Goal: Ask a question: Ask a question

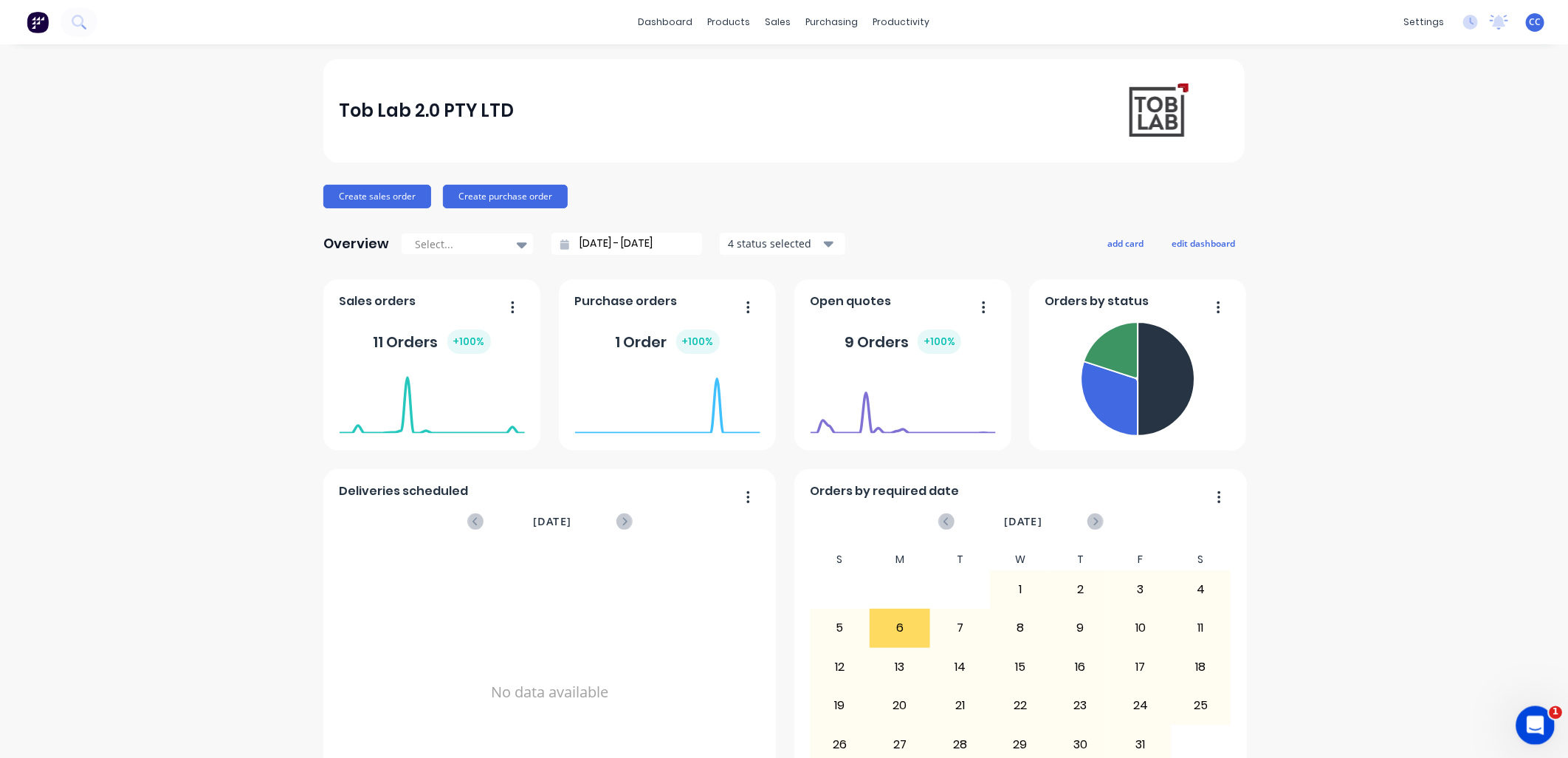
click at [773, 328] on icon "Open Intercom Messenger" at bounding box center [1533, 723] width 10 height 12
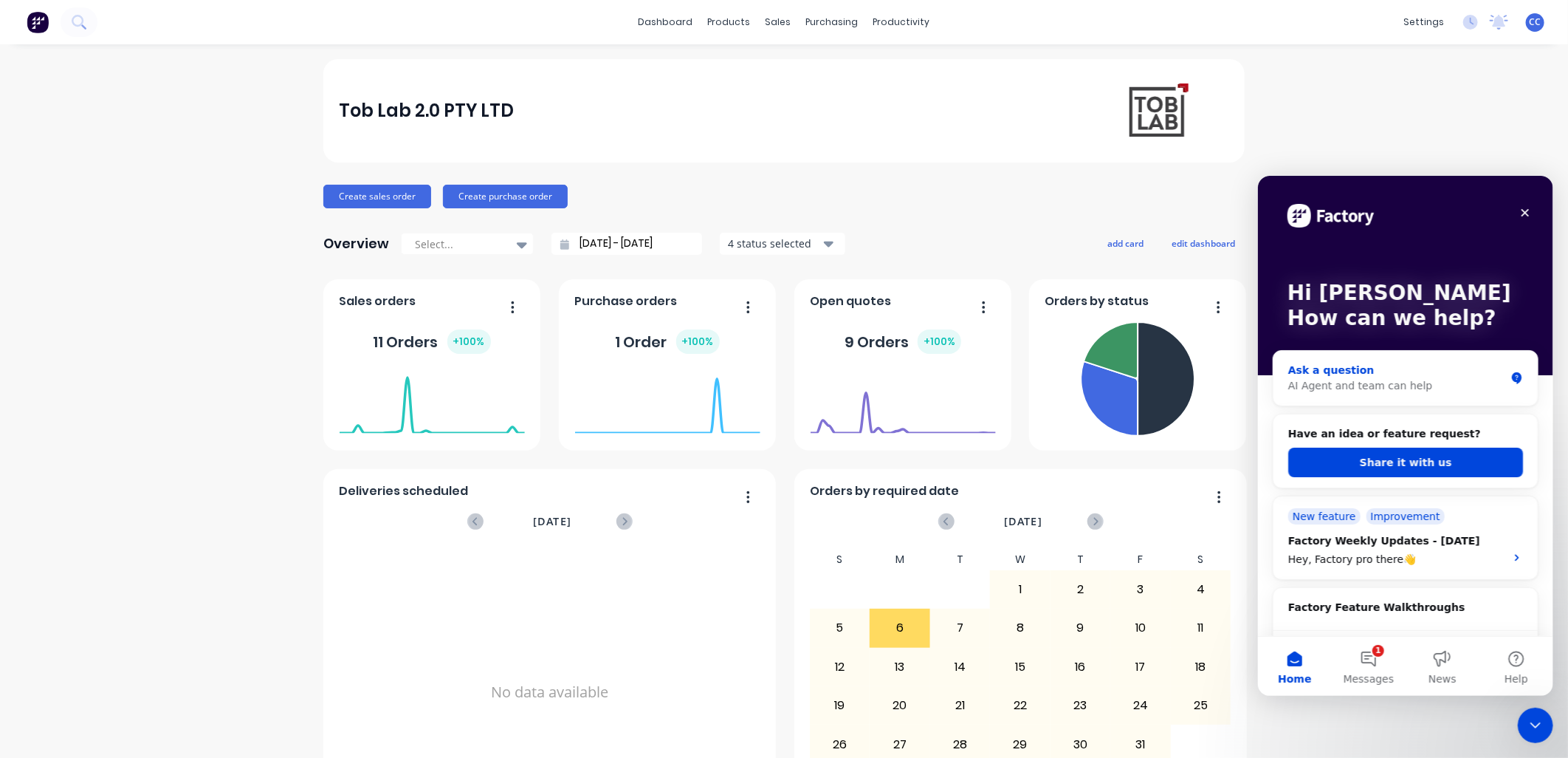
click at [773, 328] on div "Ask a question" at bounding box center [1396, 370] width 217 height 16
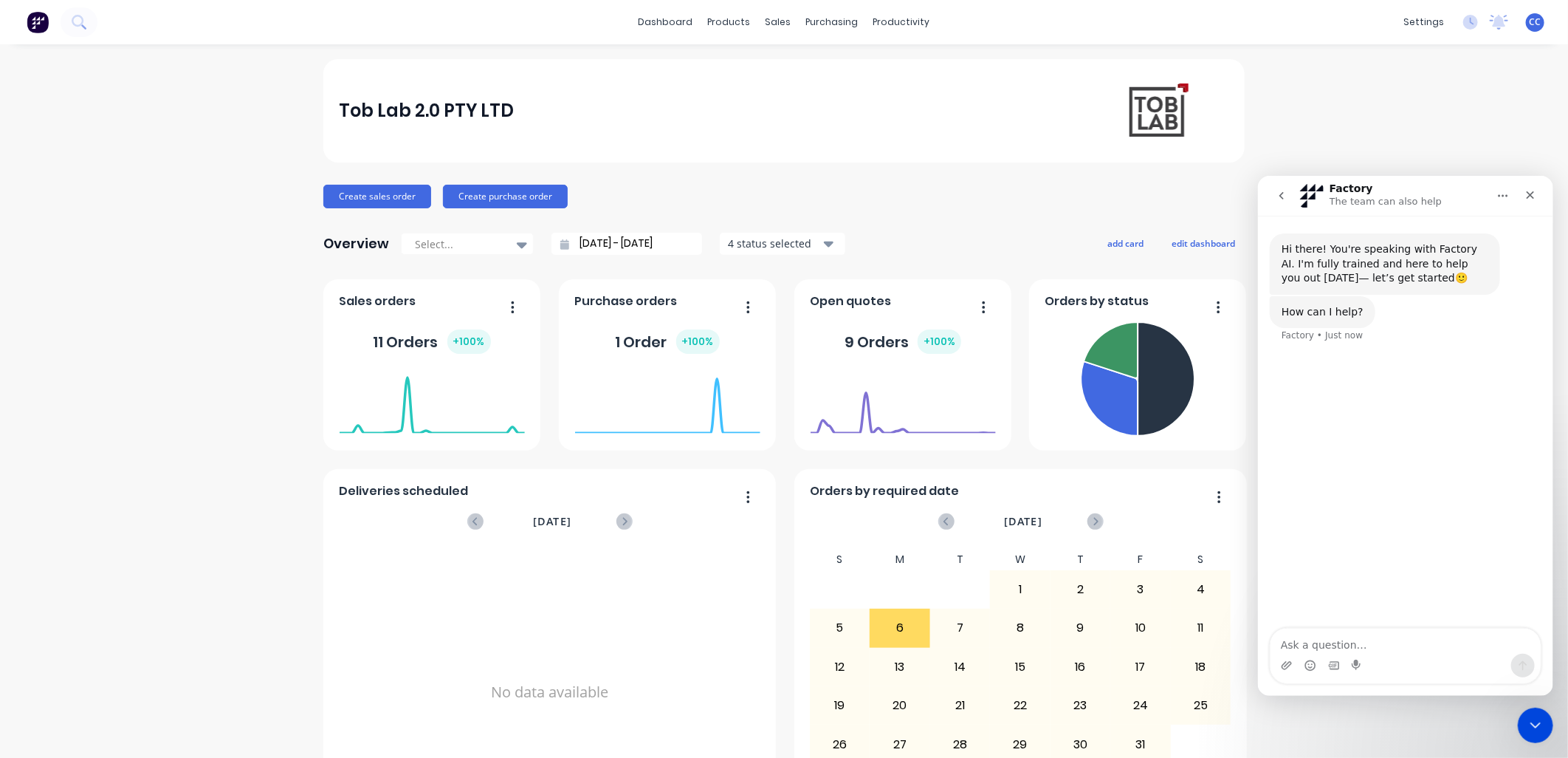
click at [773, 328] on textarea "Ask a question…" at bounding box center [1405, 641] width 270 height 25
type textarea "Hi. Can you change my access here in [GEOGRAPHIC_DATA] and add another person? …"
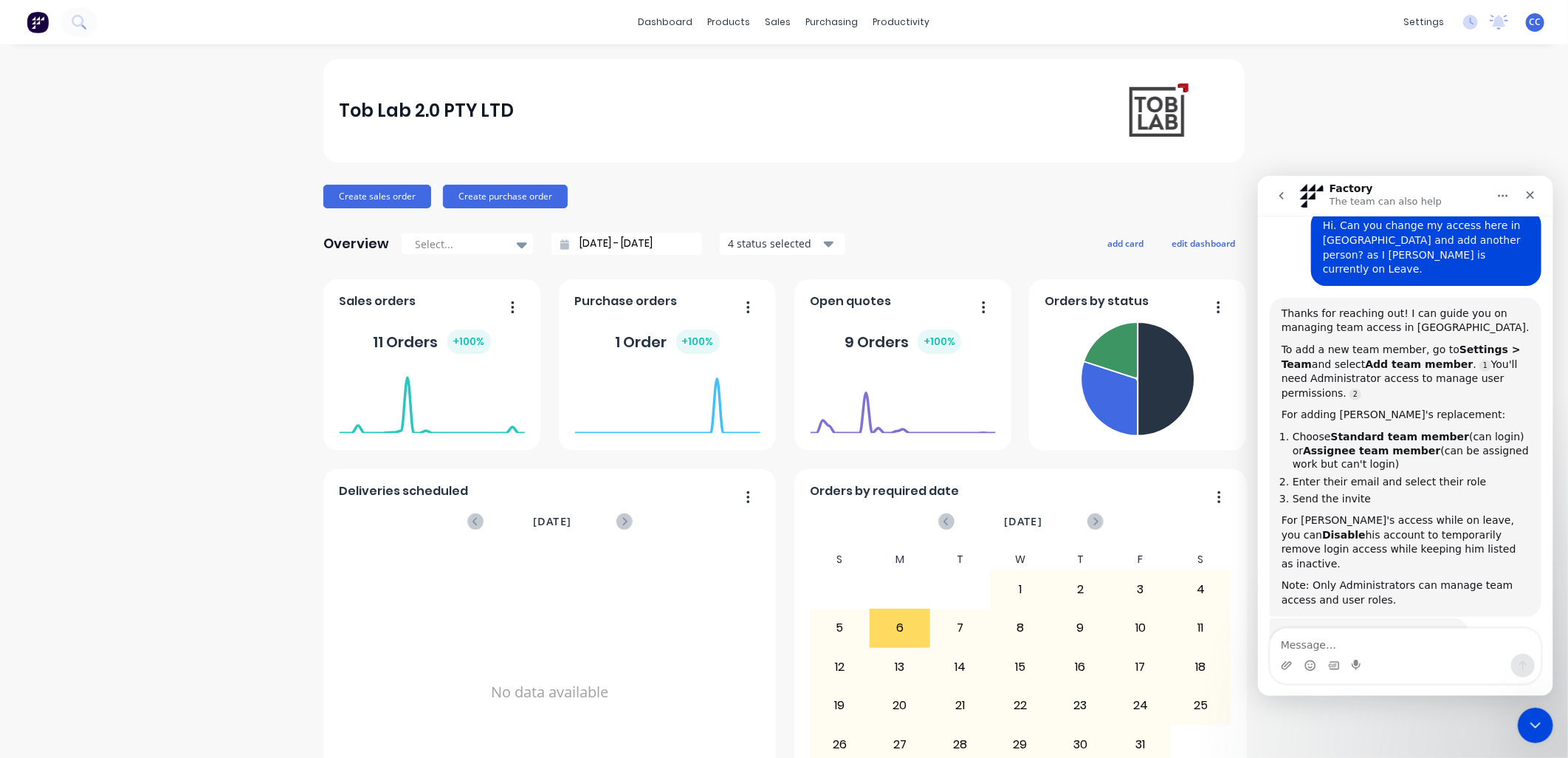
scroll to position [148, 0]
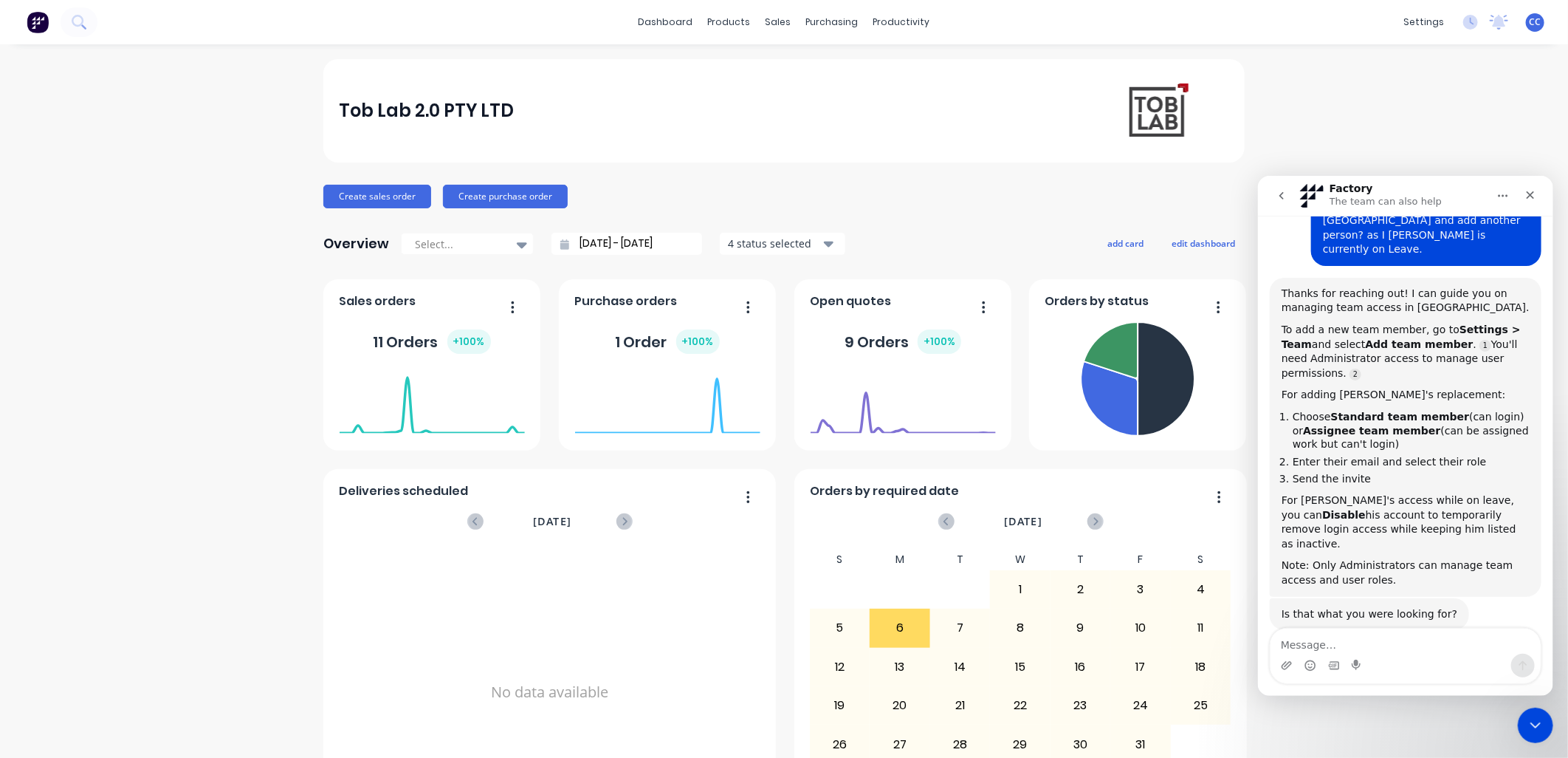
click at [773, 328] on textarea "Message…" at bounding box center [1405, 641] width 270 height 25
type textarea "Change the administrator."
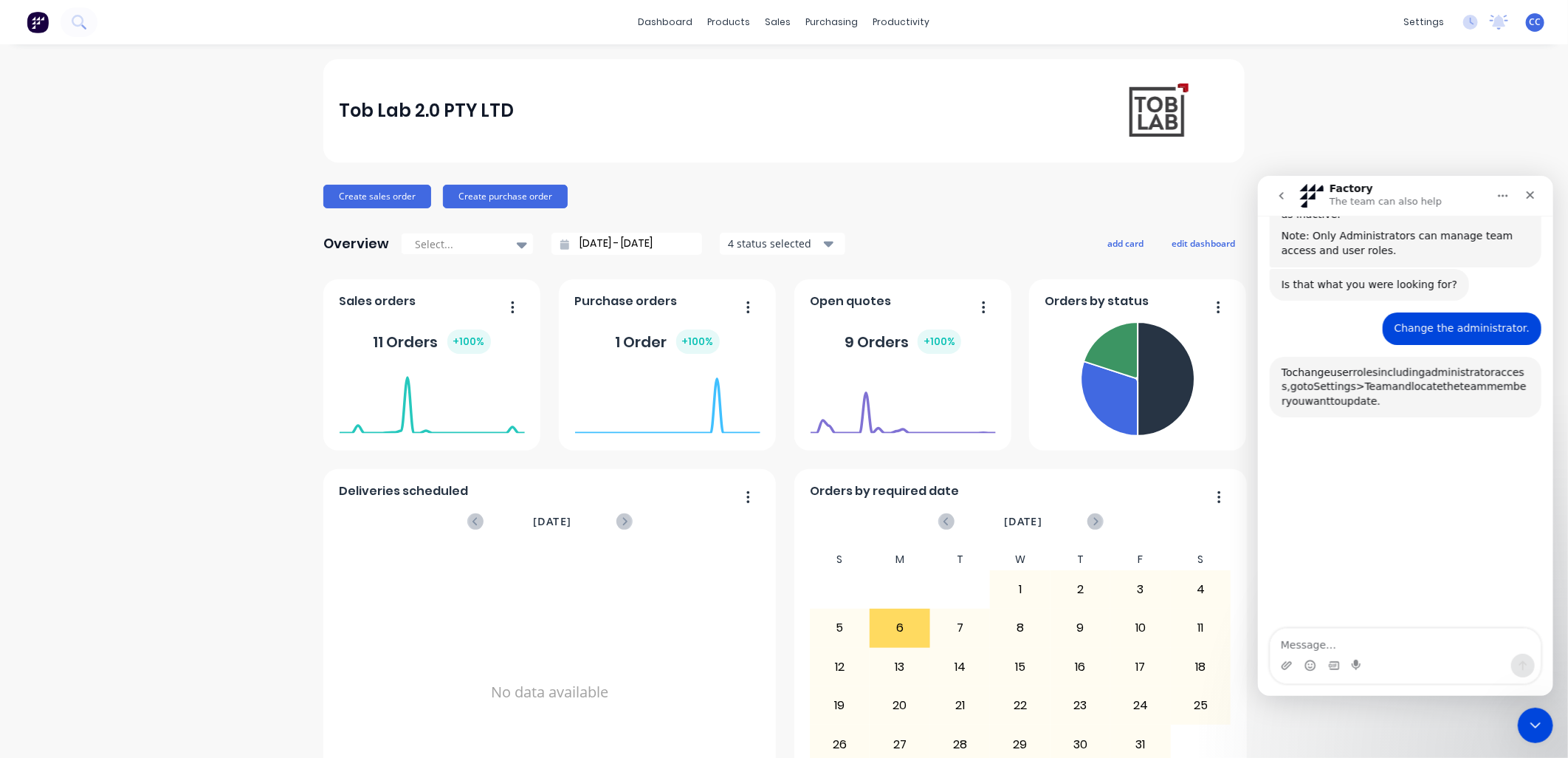
scroll to position [544, 0]
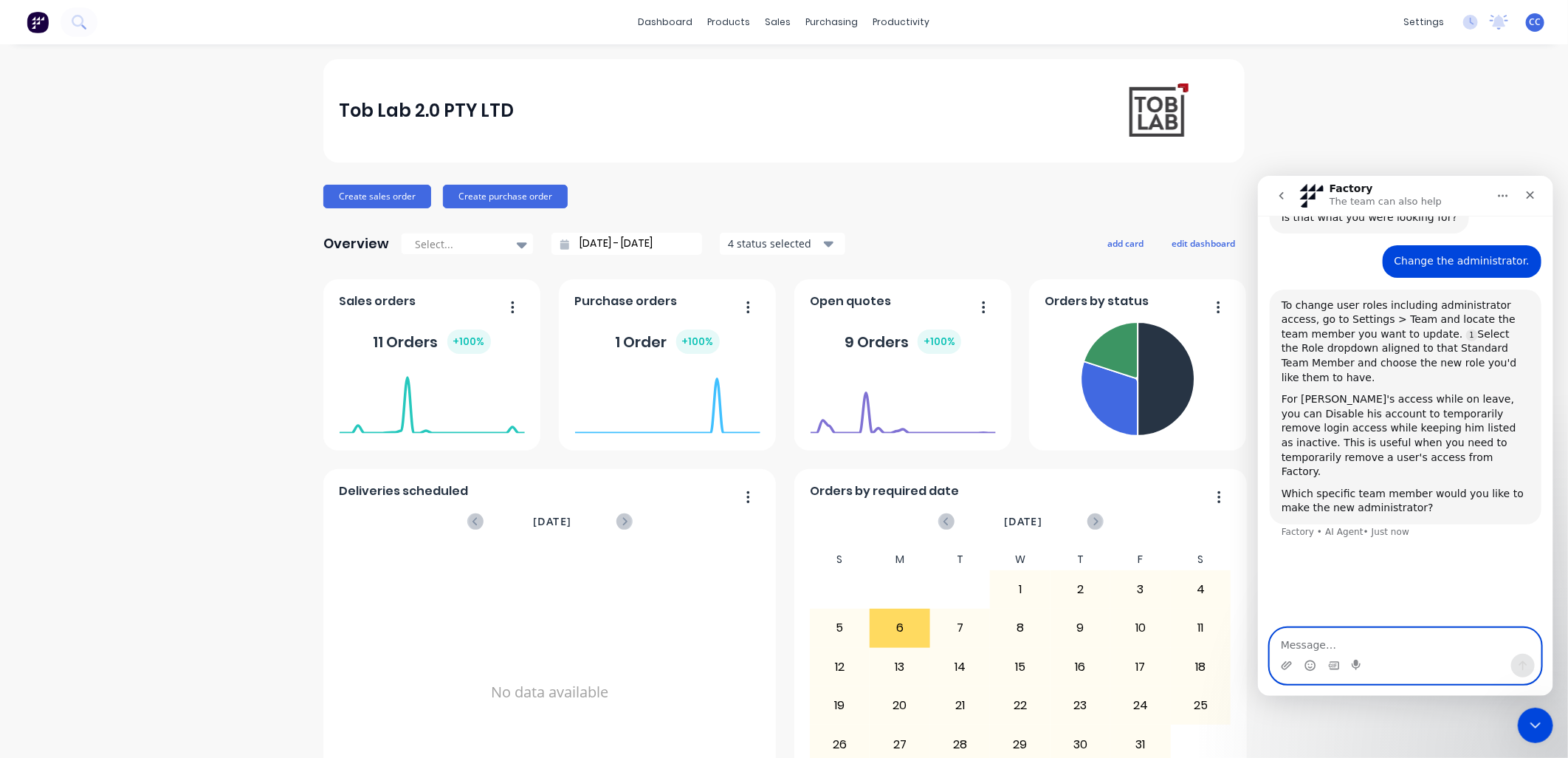
click at [773, 328] on textarea "Message…" at bounding box center [1405, 641] width 270 height 25
type textarea "[PERSON_NAME][EMAIL_ADDRESS][DOMAIN_NAME]"
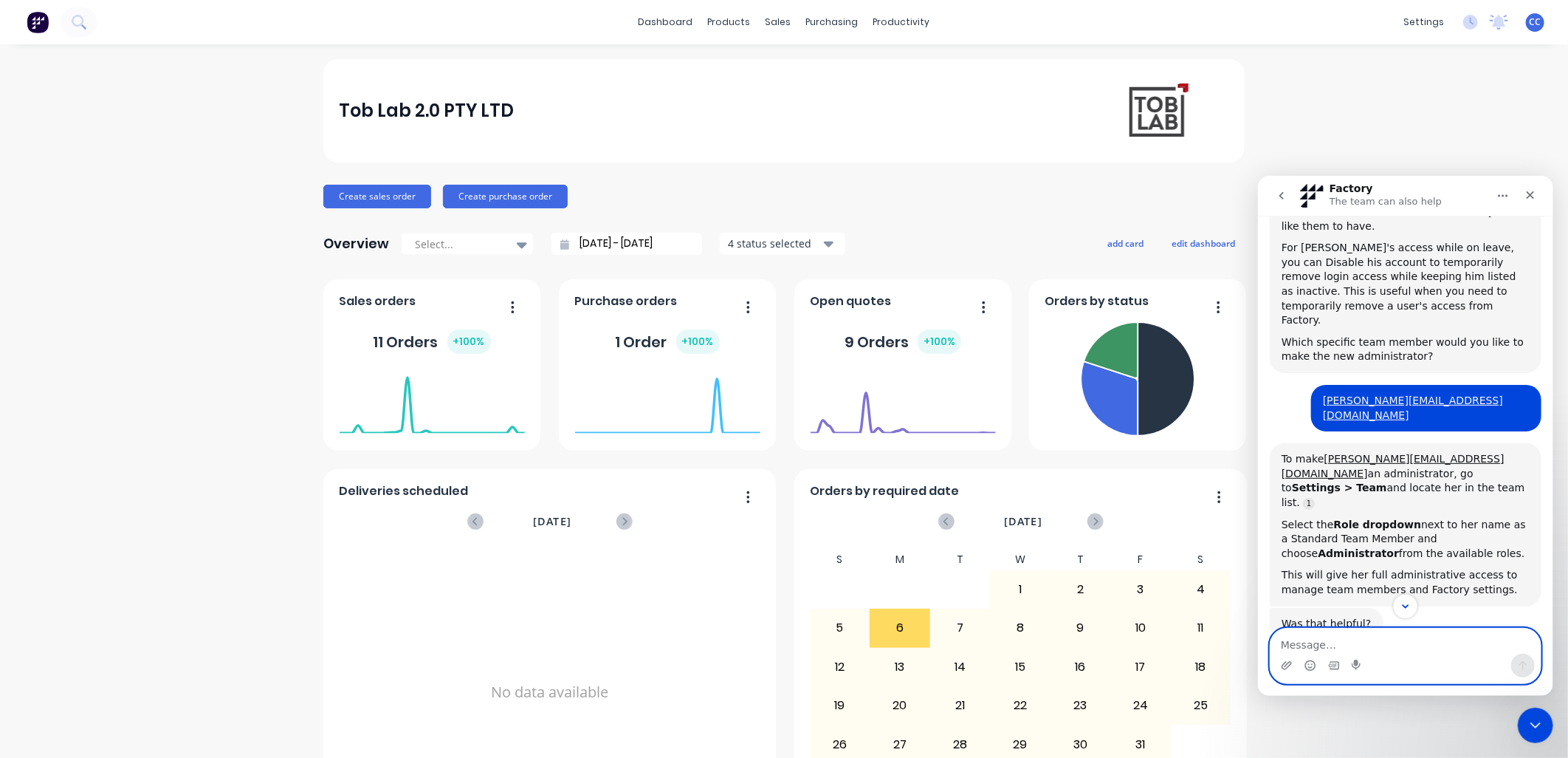
scroll to position [725, 0]
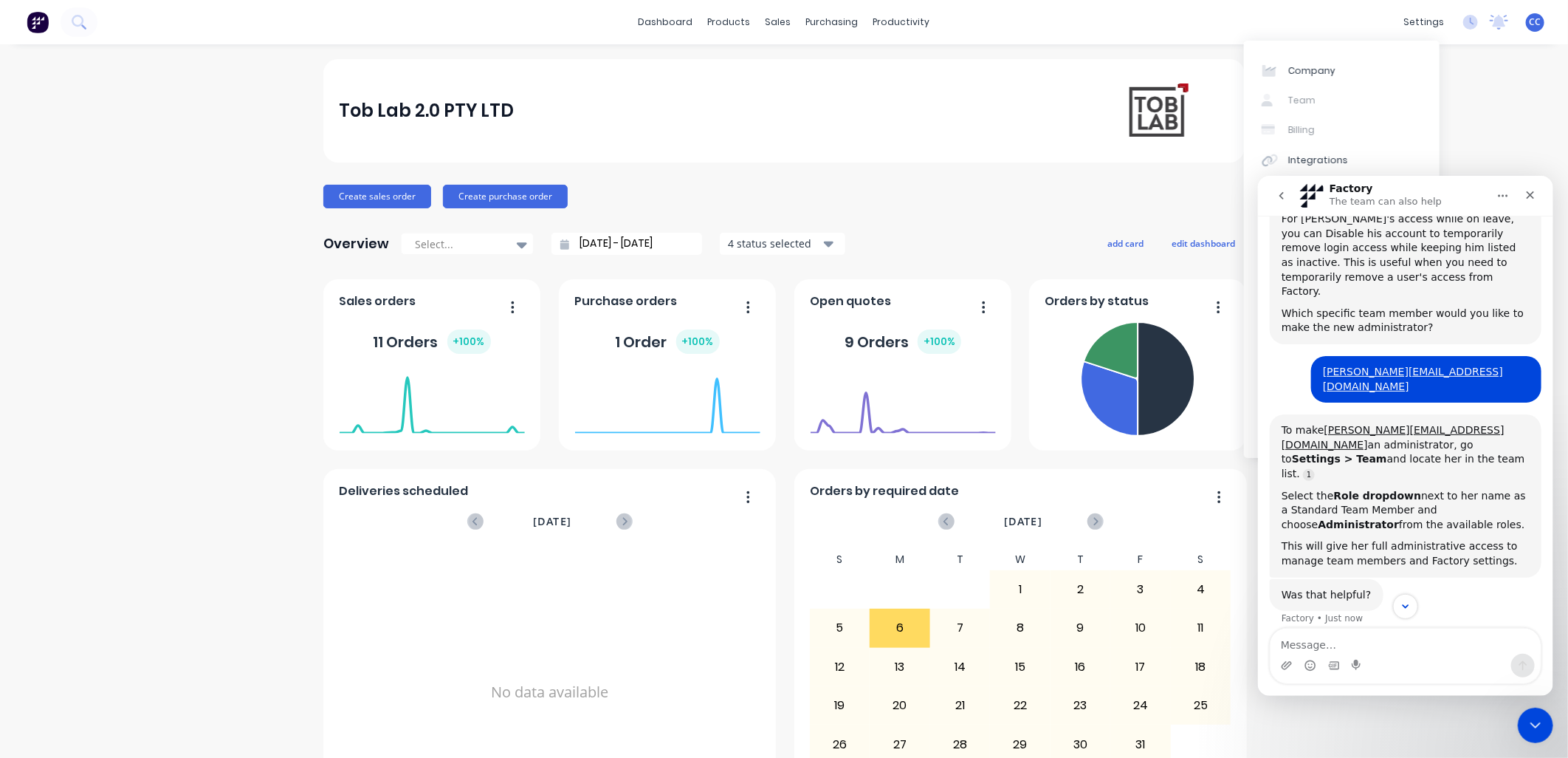
click at [773, 102] on div "Company Team Billing Integrations Quotes Sales Order Confirmations Invoicing Pu…" at bounding box center [1342, 249] width 196 height 417
click at [773, 328] on textarea "Message…" at bounding box center [1405, 641] width 270 height 25
click at [773, 24] on span "CC" at bounding box center [1535, 22] width 12 height 13
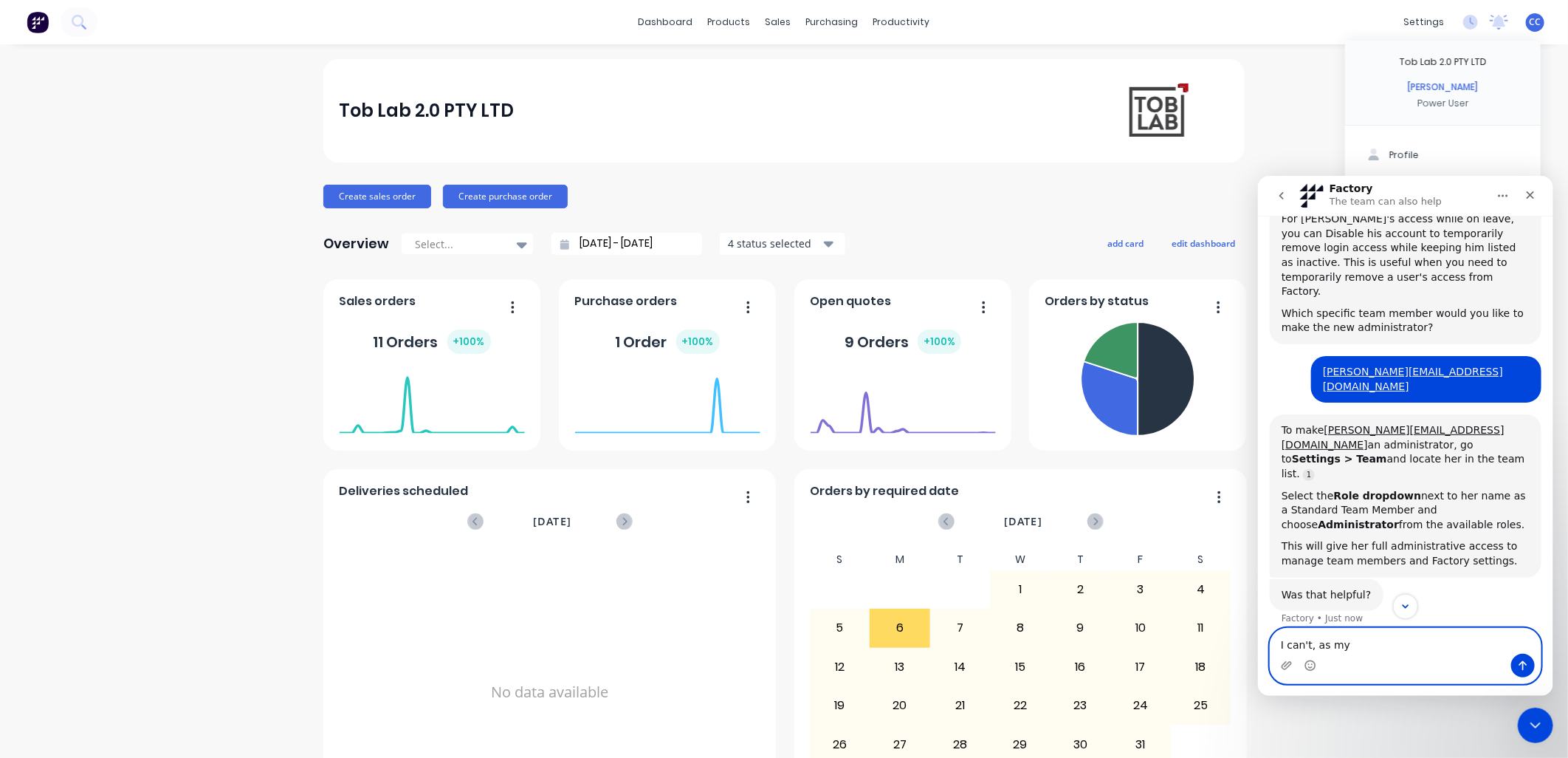
click at [773, 328] on textarea "I can't, as my" at bounding box center [1405, 641] width 270 height 25
type textarea "I can't, as I am only a power user."
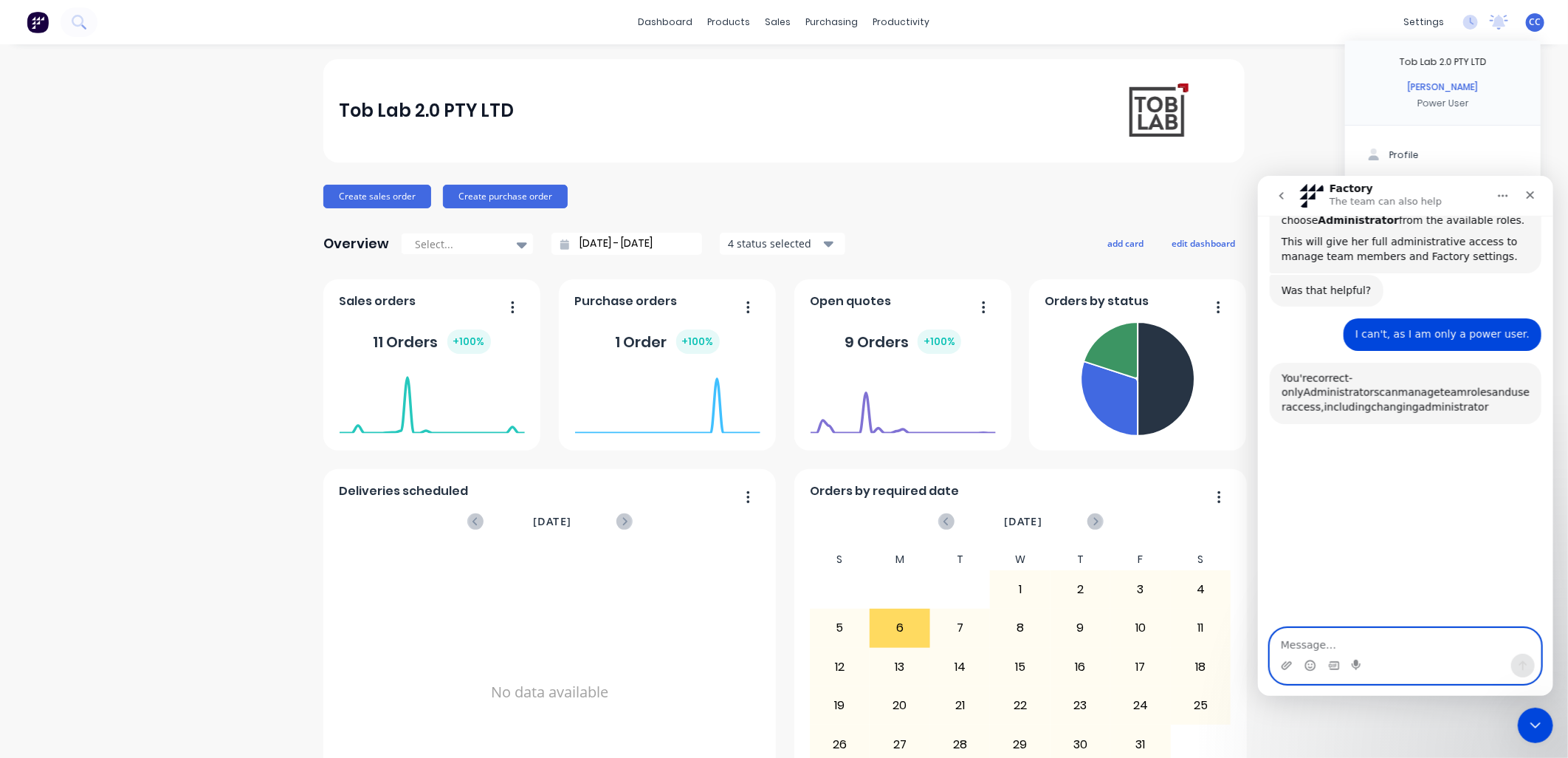
scroll to position [1045, 0]
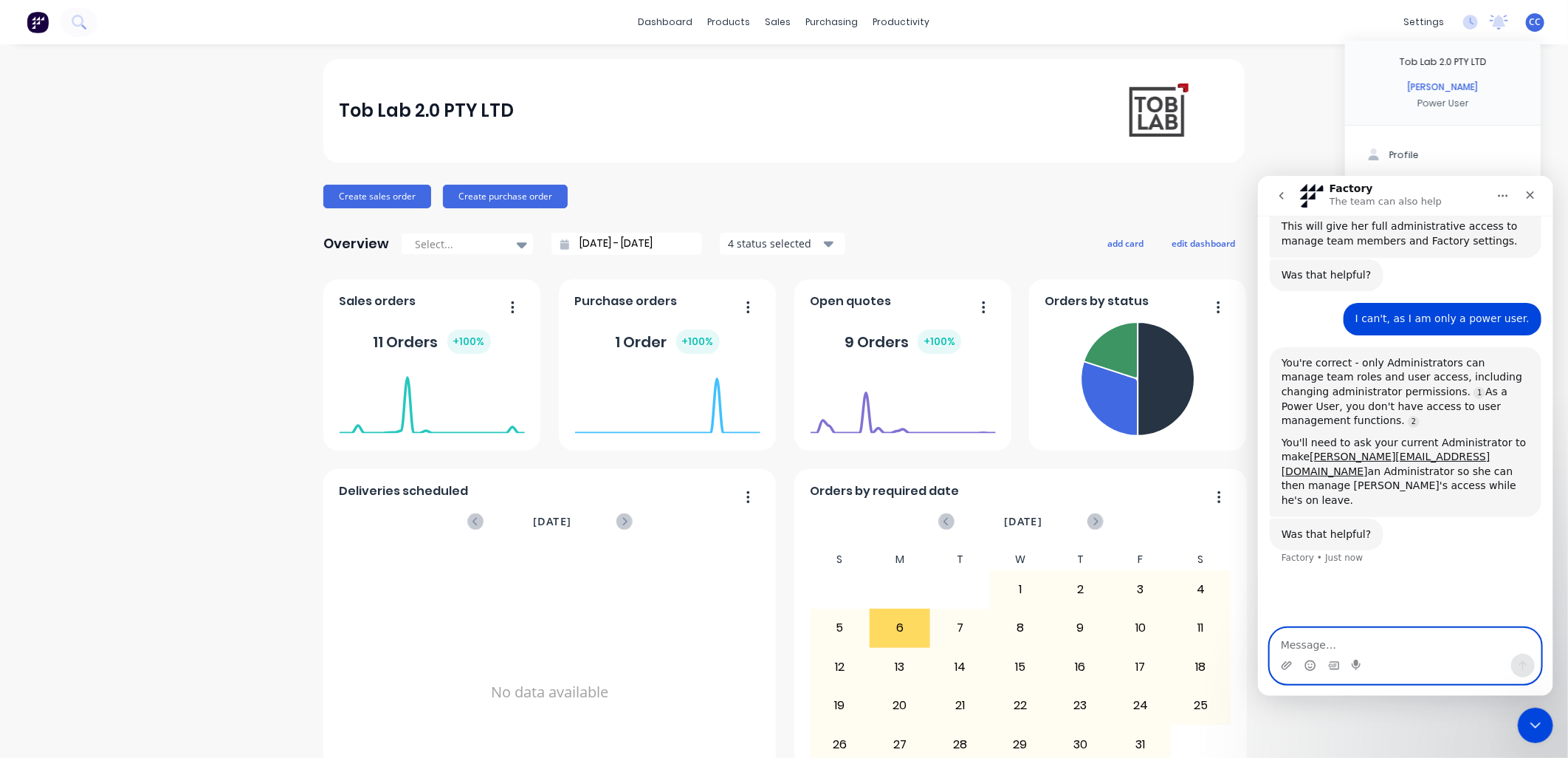
click at [773, 328] on textarea "Message…" at bounding box center [1405, 641] width 270 height 25
type textarea "To whom I can ask this?"
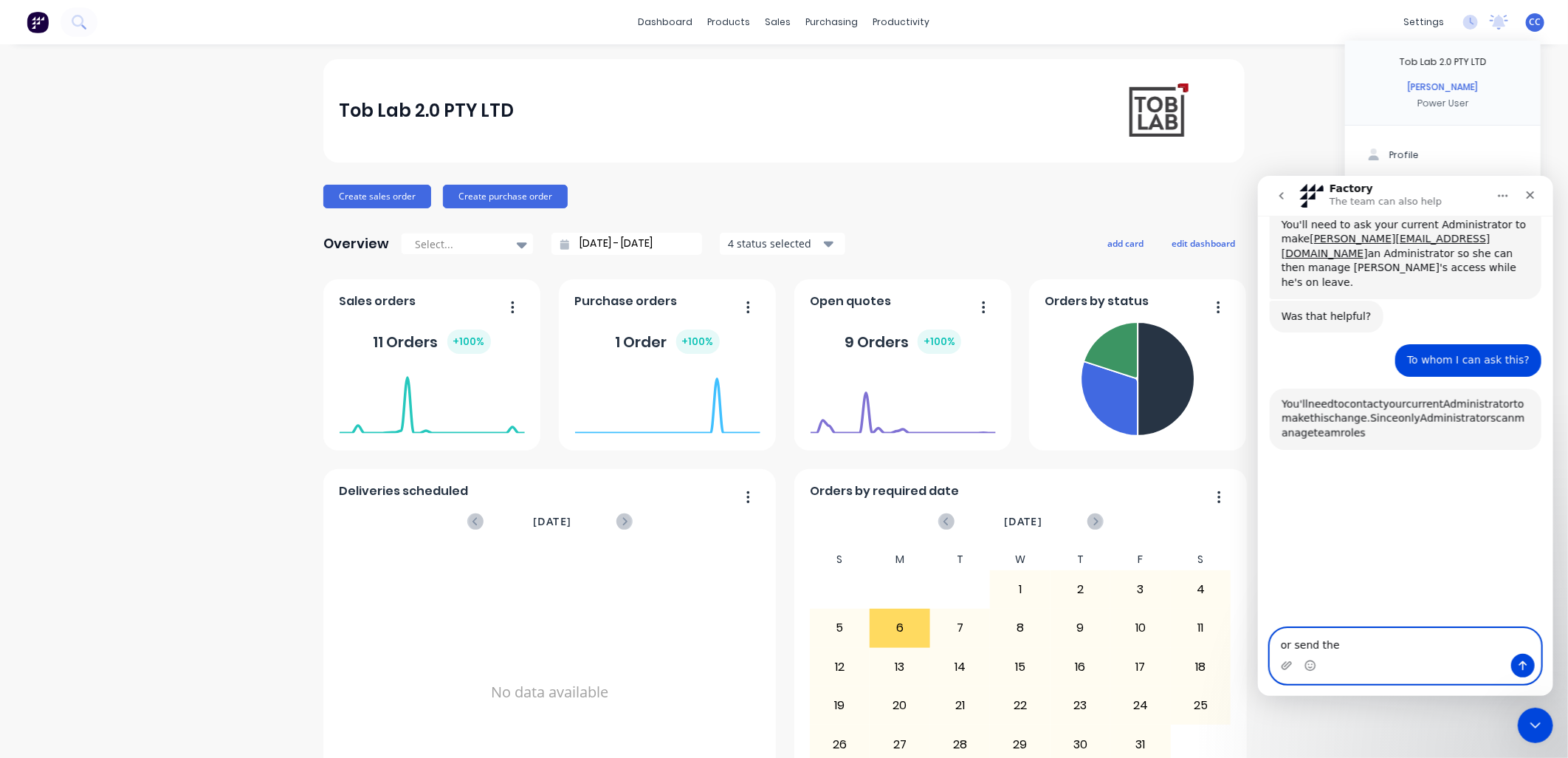
scroll to position [1275, 0]
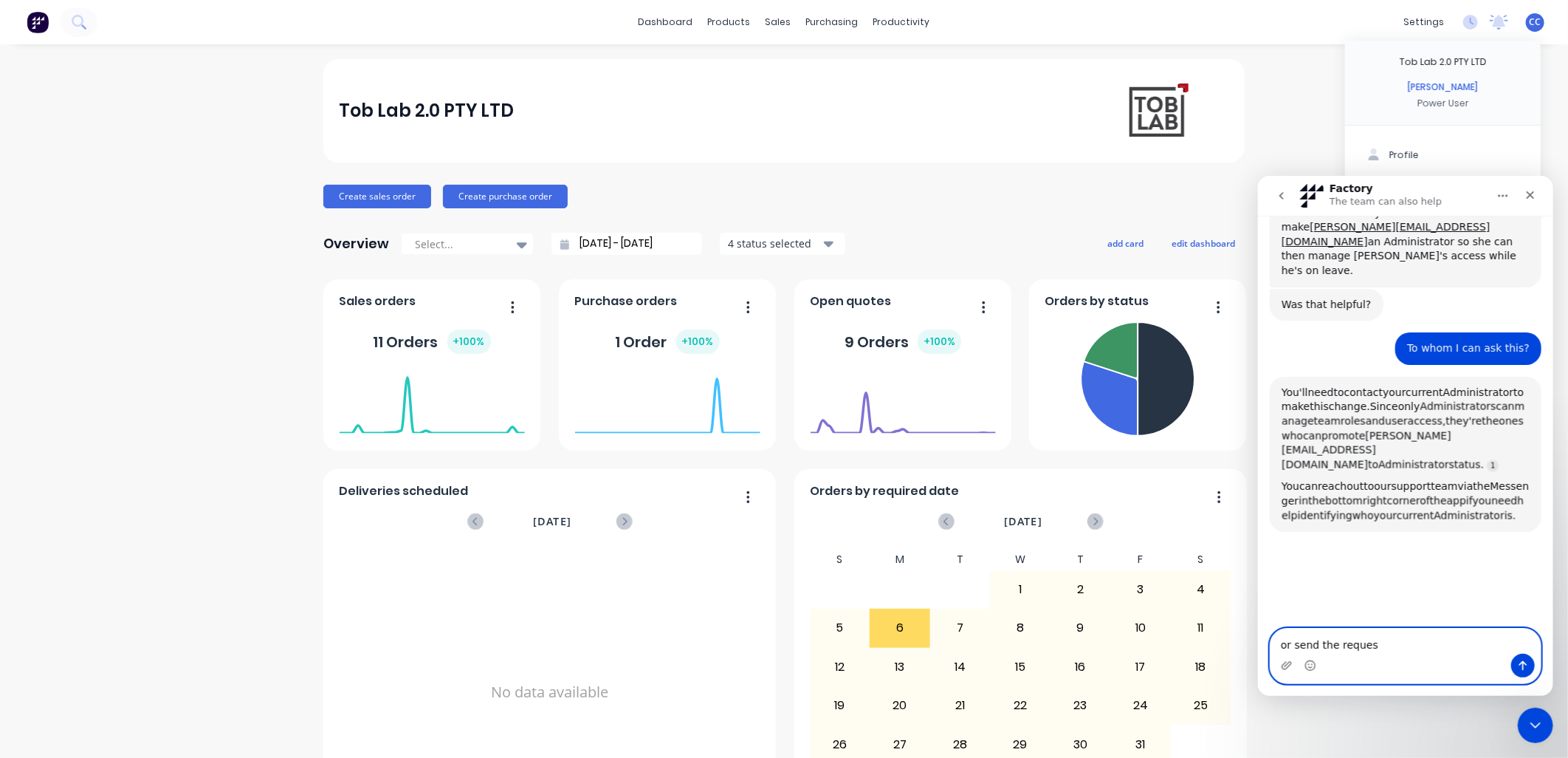
type textarea "or send the request"
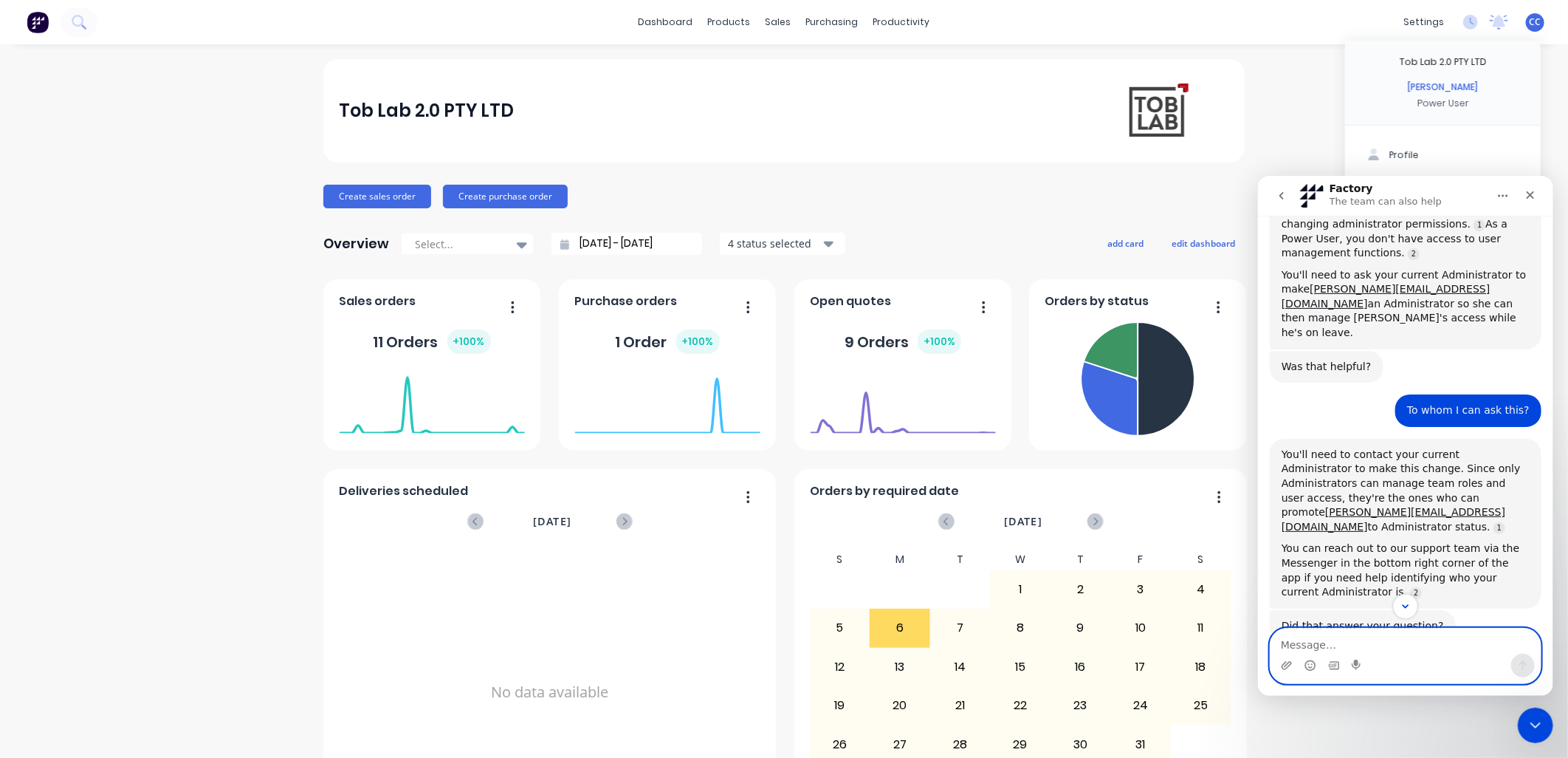
scroll to position [1192, 0]
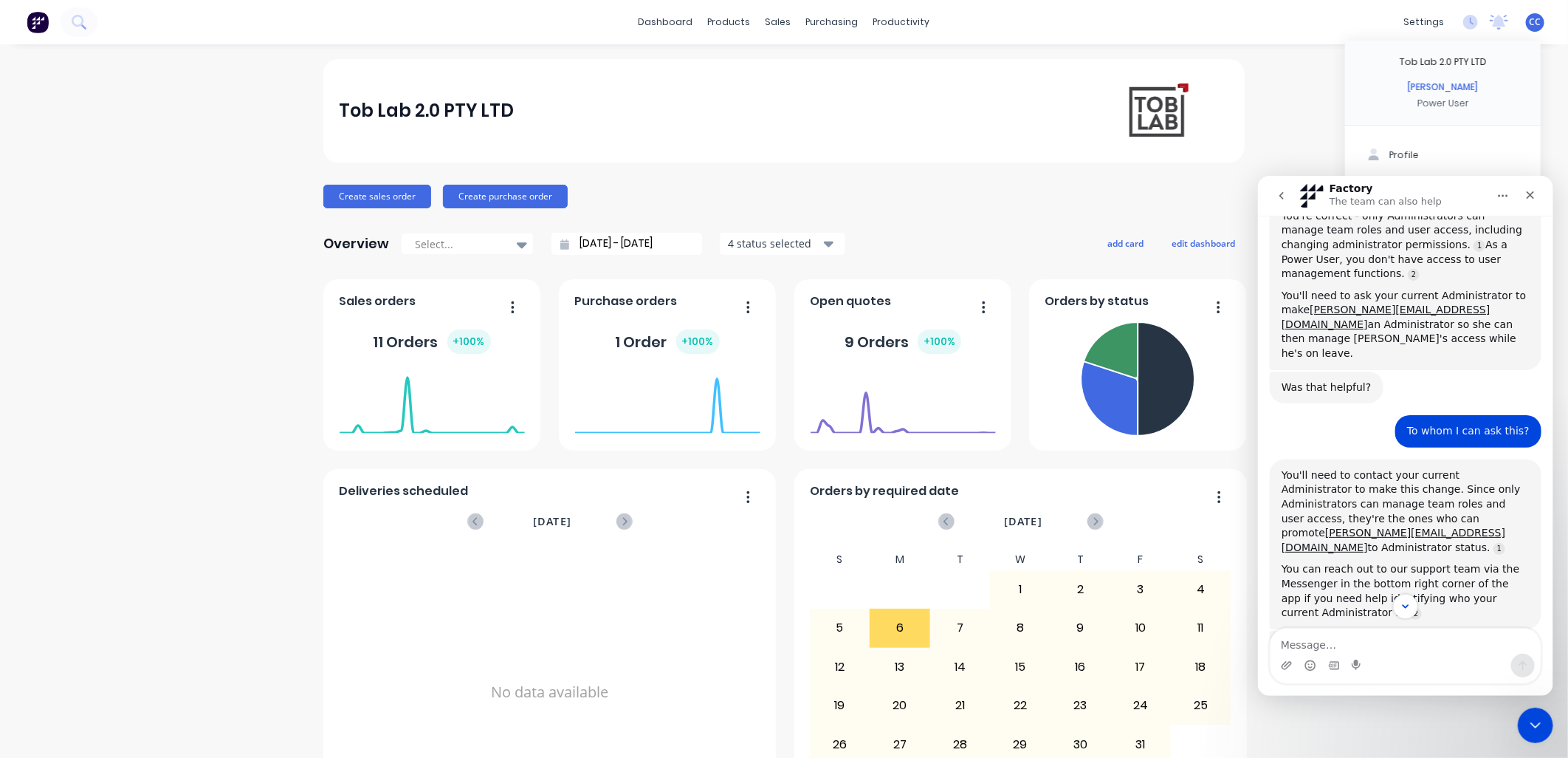
click at [773, 192] on icon "go back" at bounding box center [1281, 195] width 12 height 12
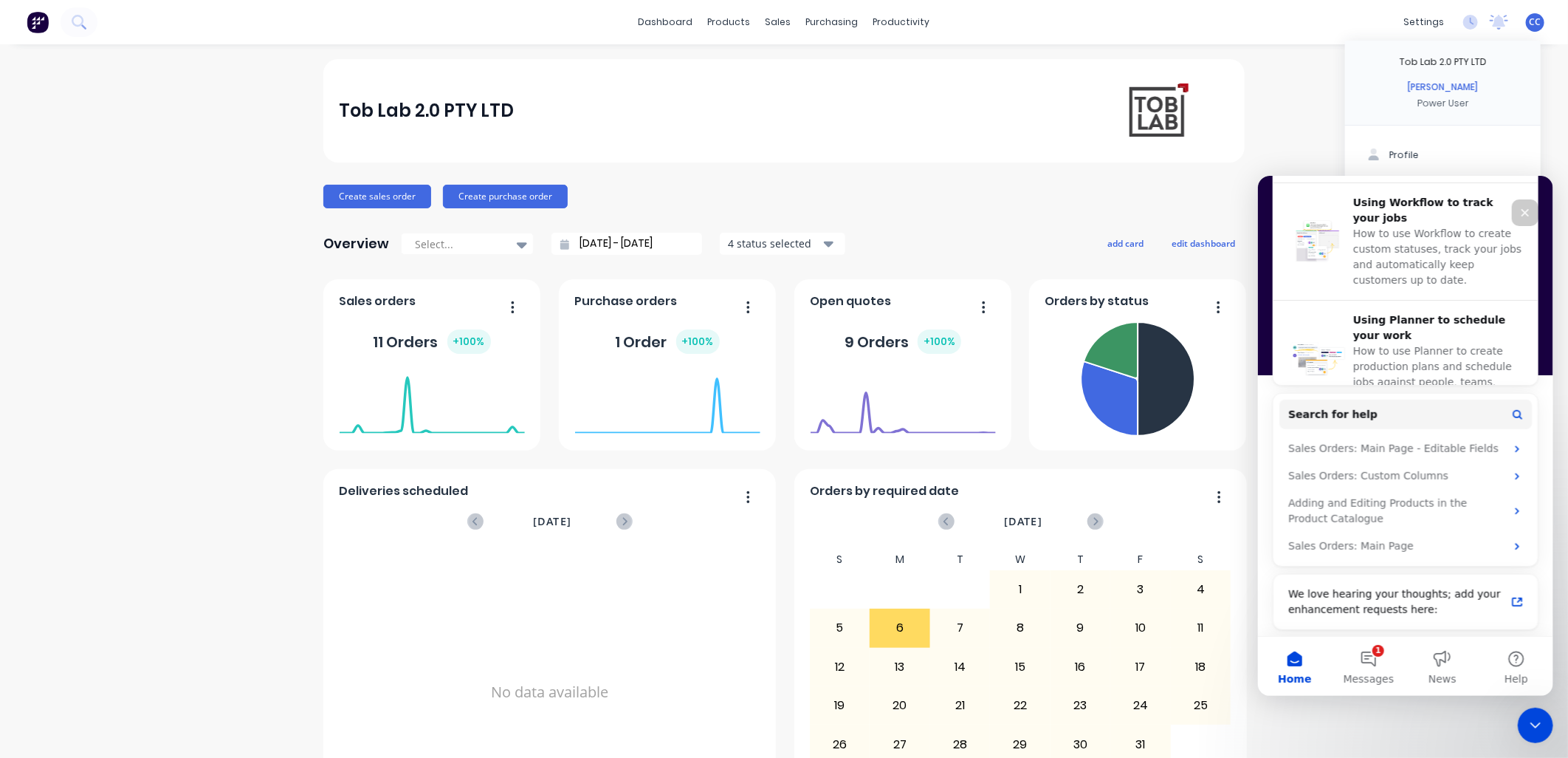
scroll to position [652, 0]
click at [773, 328] on button "1 Messages" at bounding box center [1368, 666] width 73 height 59
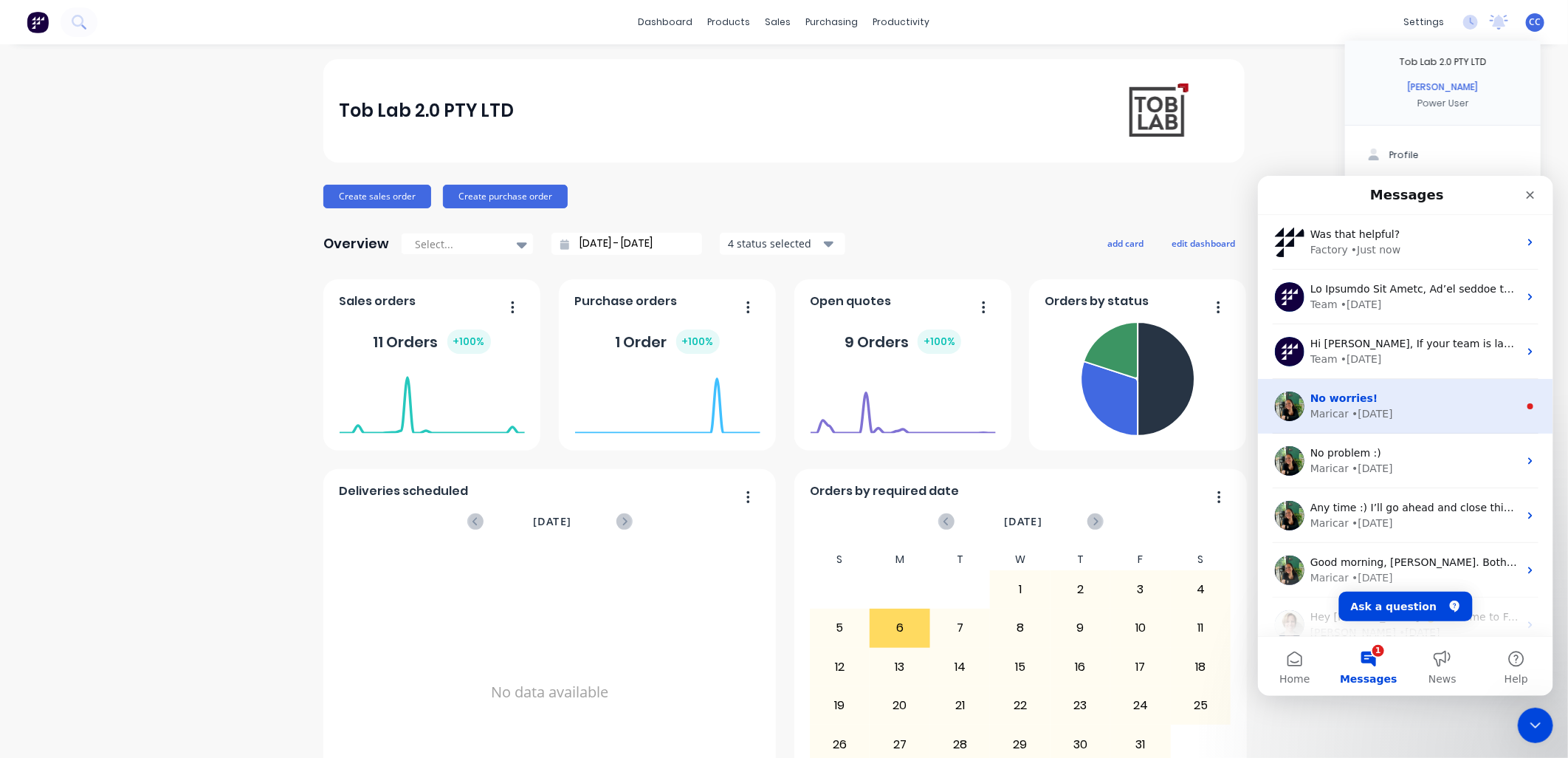
click at [773, 328] on div "No worries!" at bounding box center [1414, 397] width 209 height 16
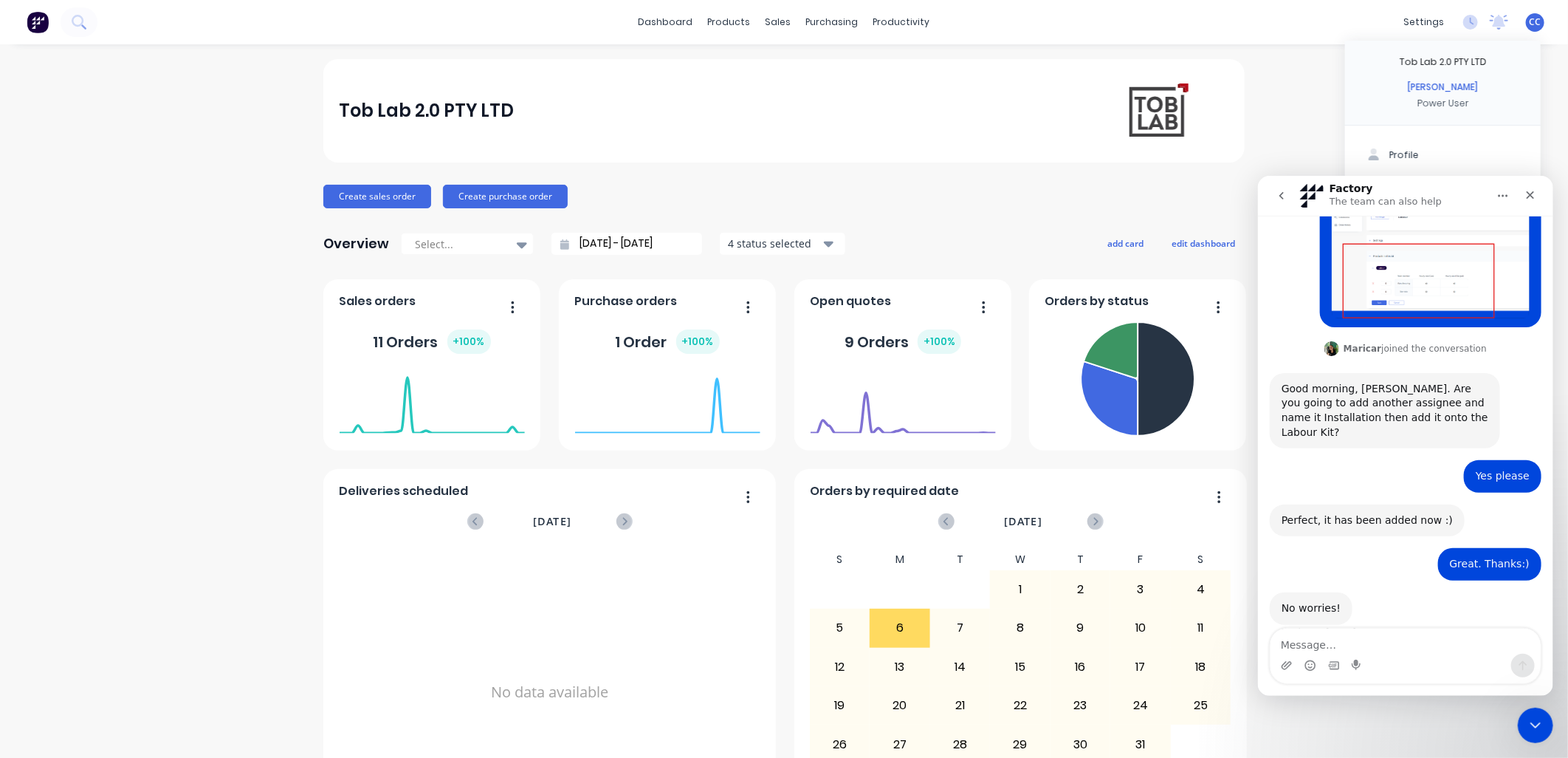
scroll to position [373, 0]
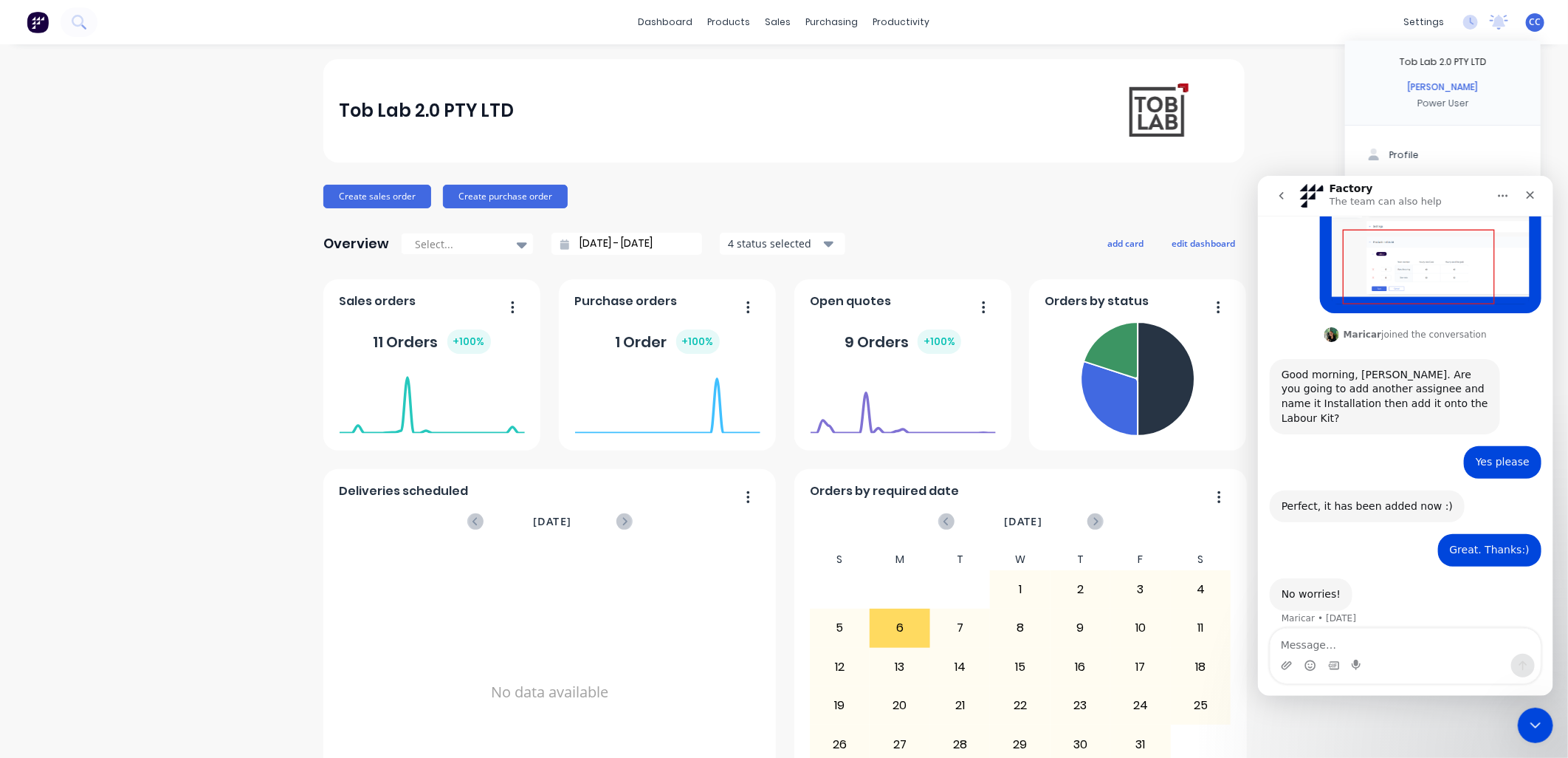
click at [773, 328] on textarea "Message…" at bounding box center [1405, 641] width 270 height 25
type textarea "Hello."
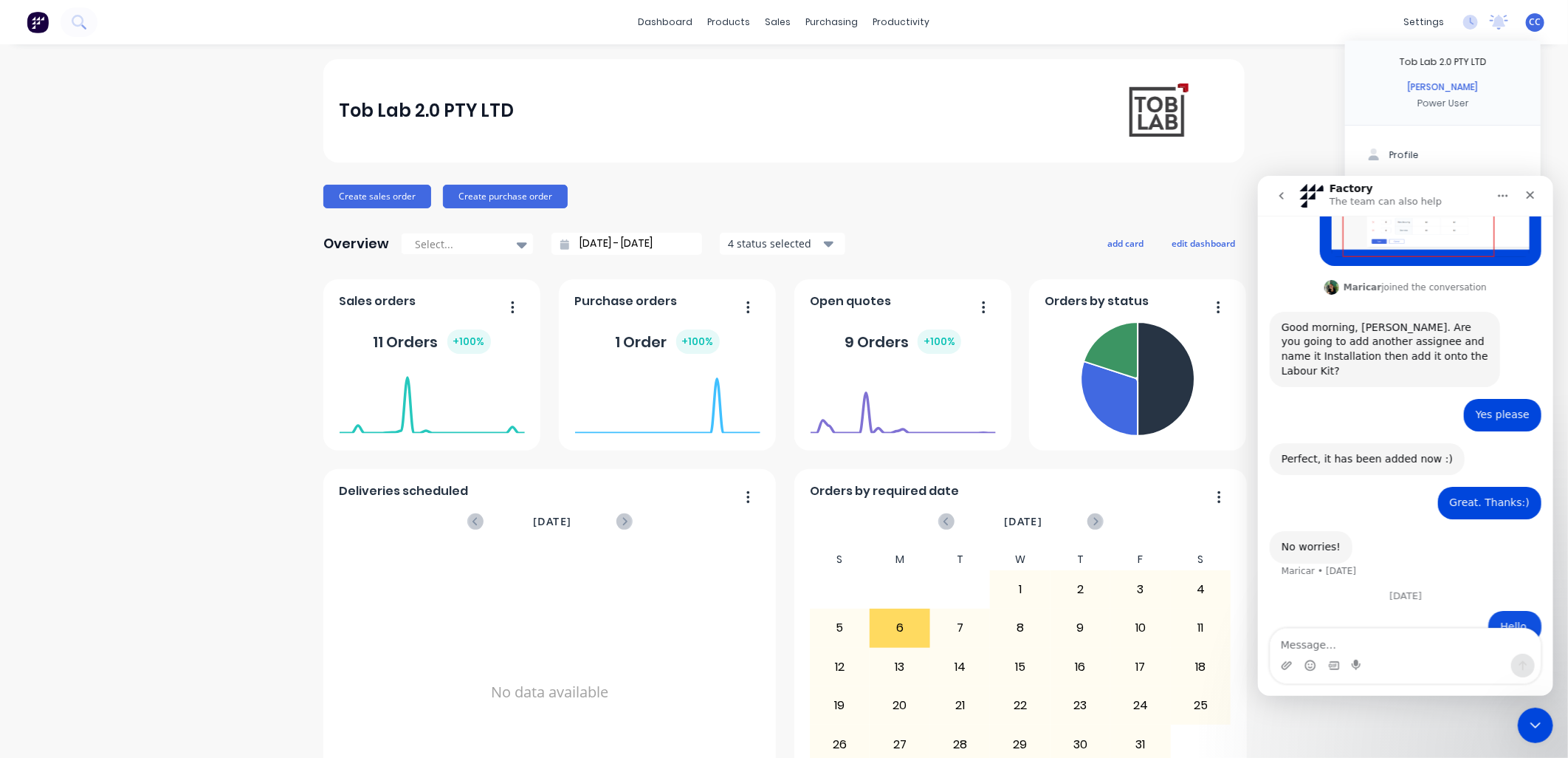
scroll to position [458, 0]
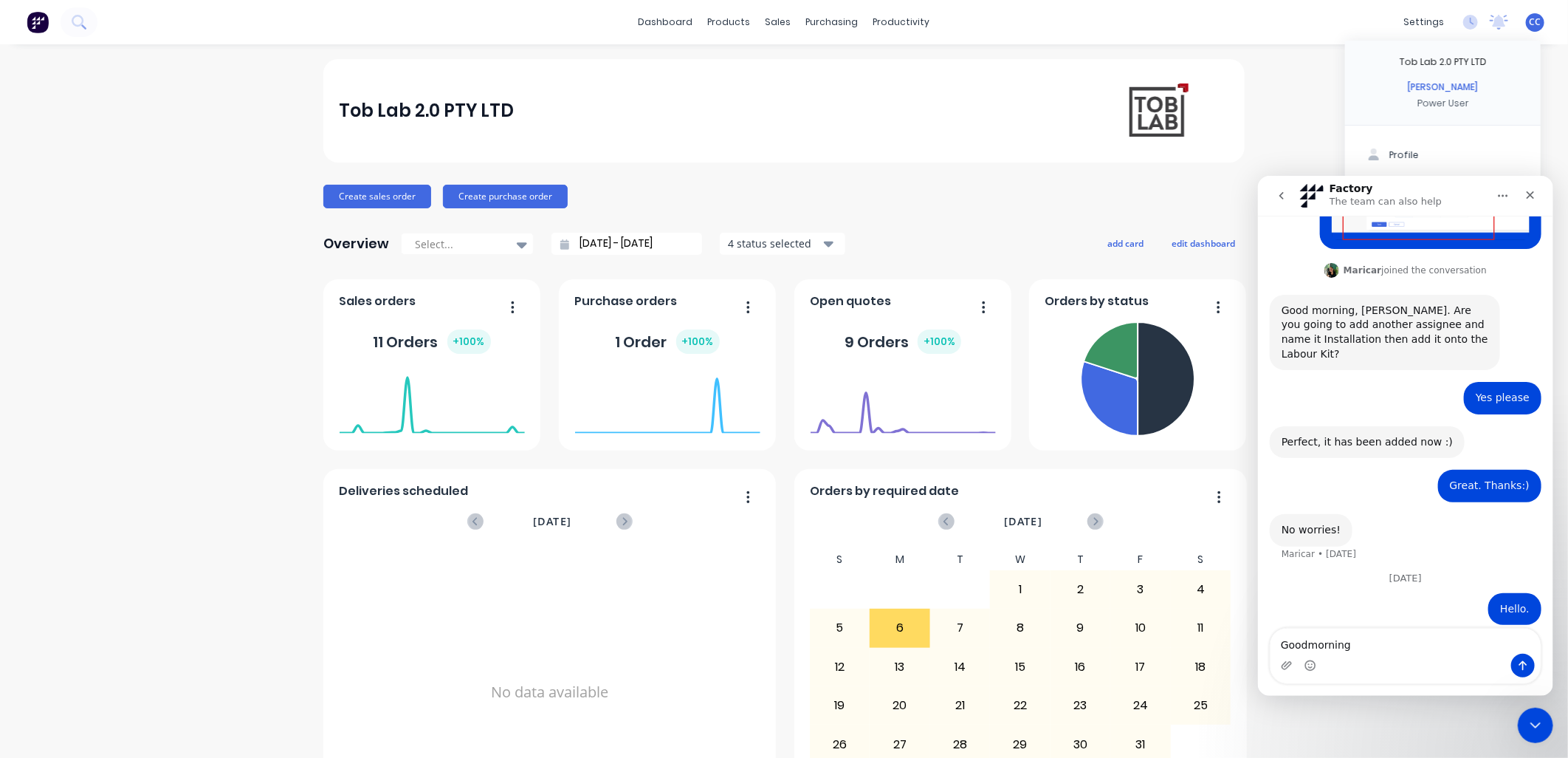
type textarea "Goodmorning."
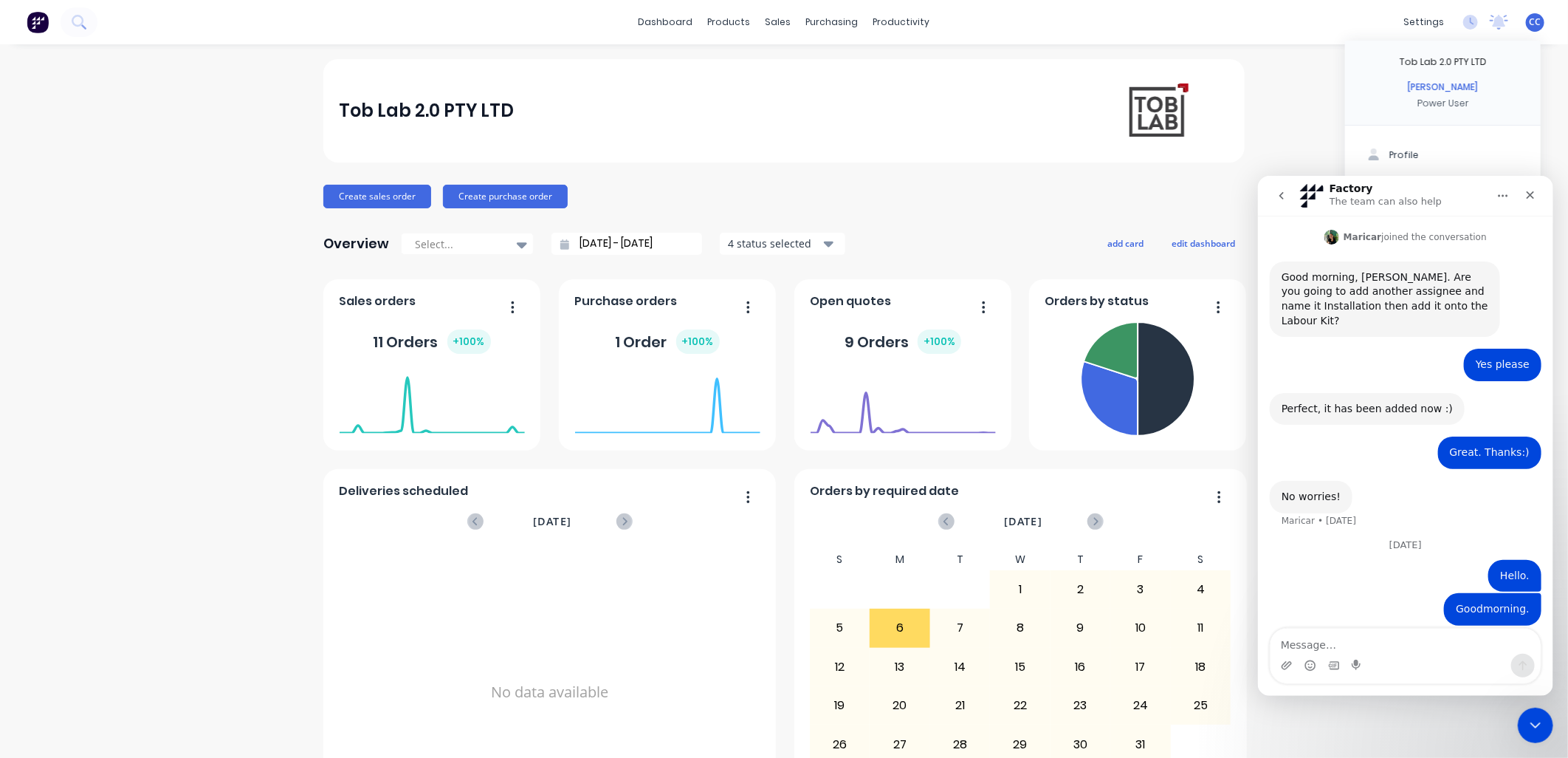
click at [773, 195] on icon "go back" at bounding box center [1281, 195] width 12 height 12
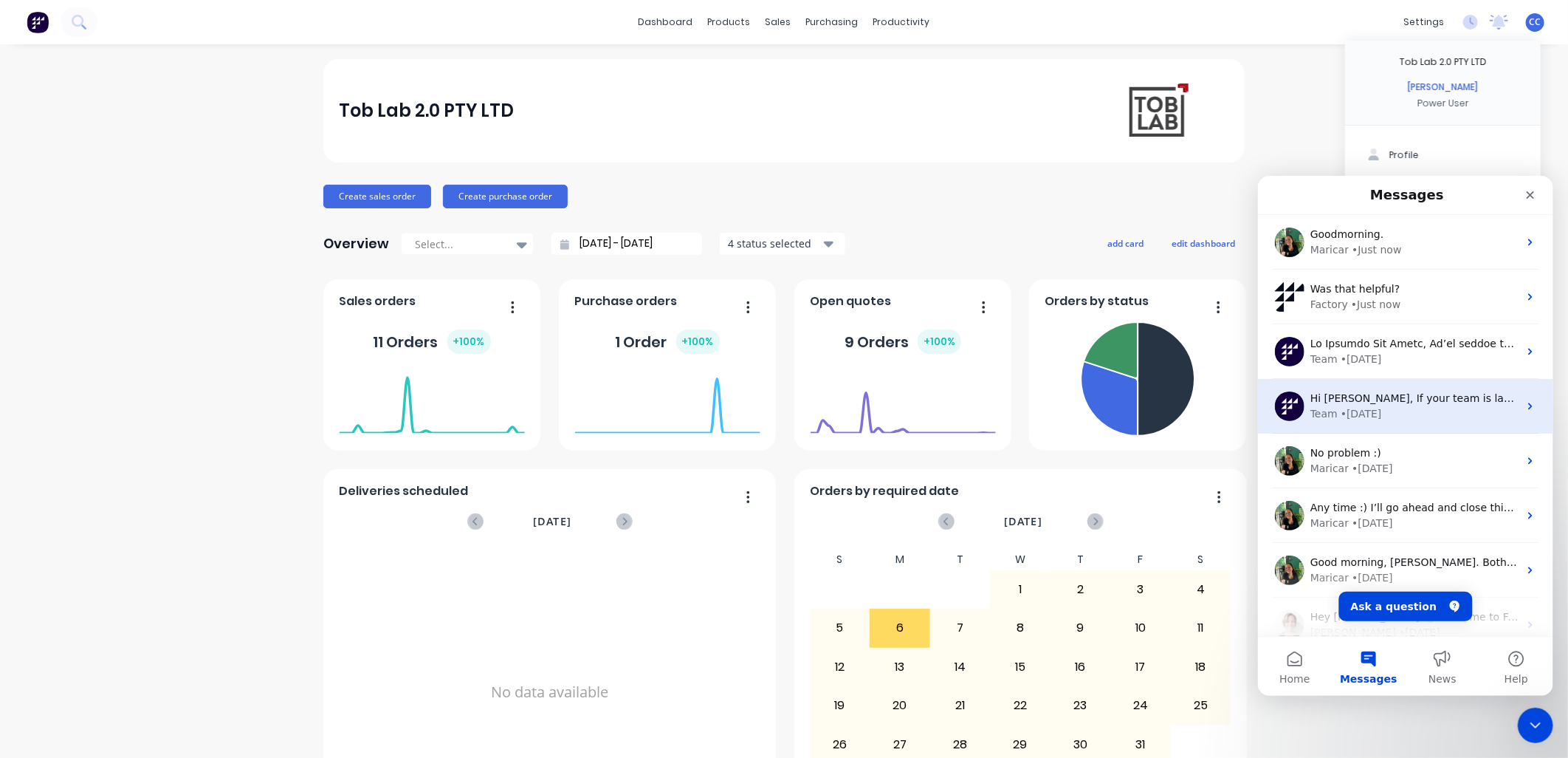
scroll to position [75, 0]
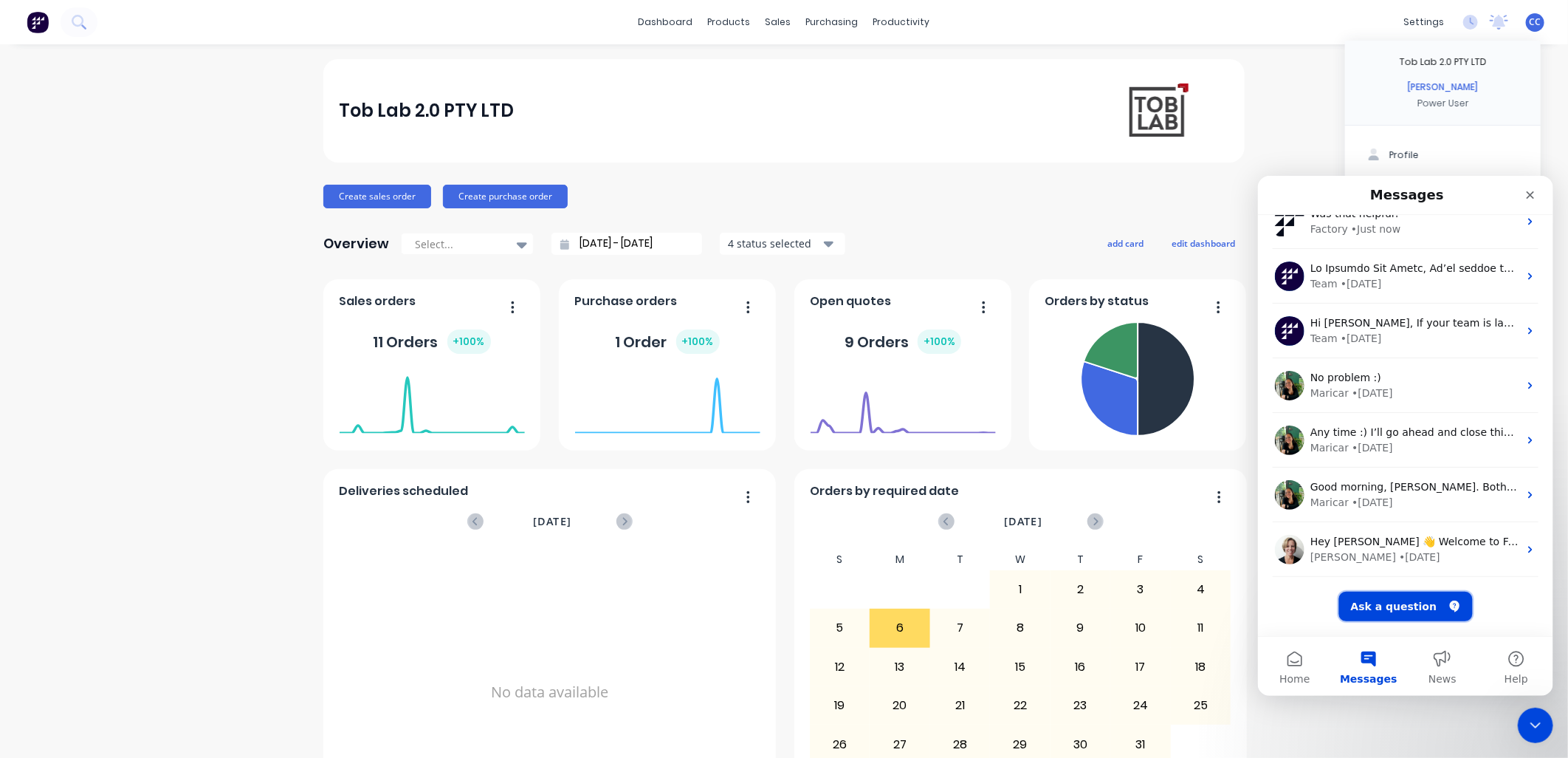
click at [773, 328] on button "Ask a question" at bounding box center [1405, 606] width 134 height 30
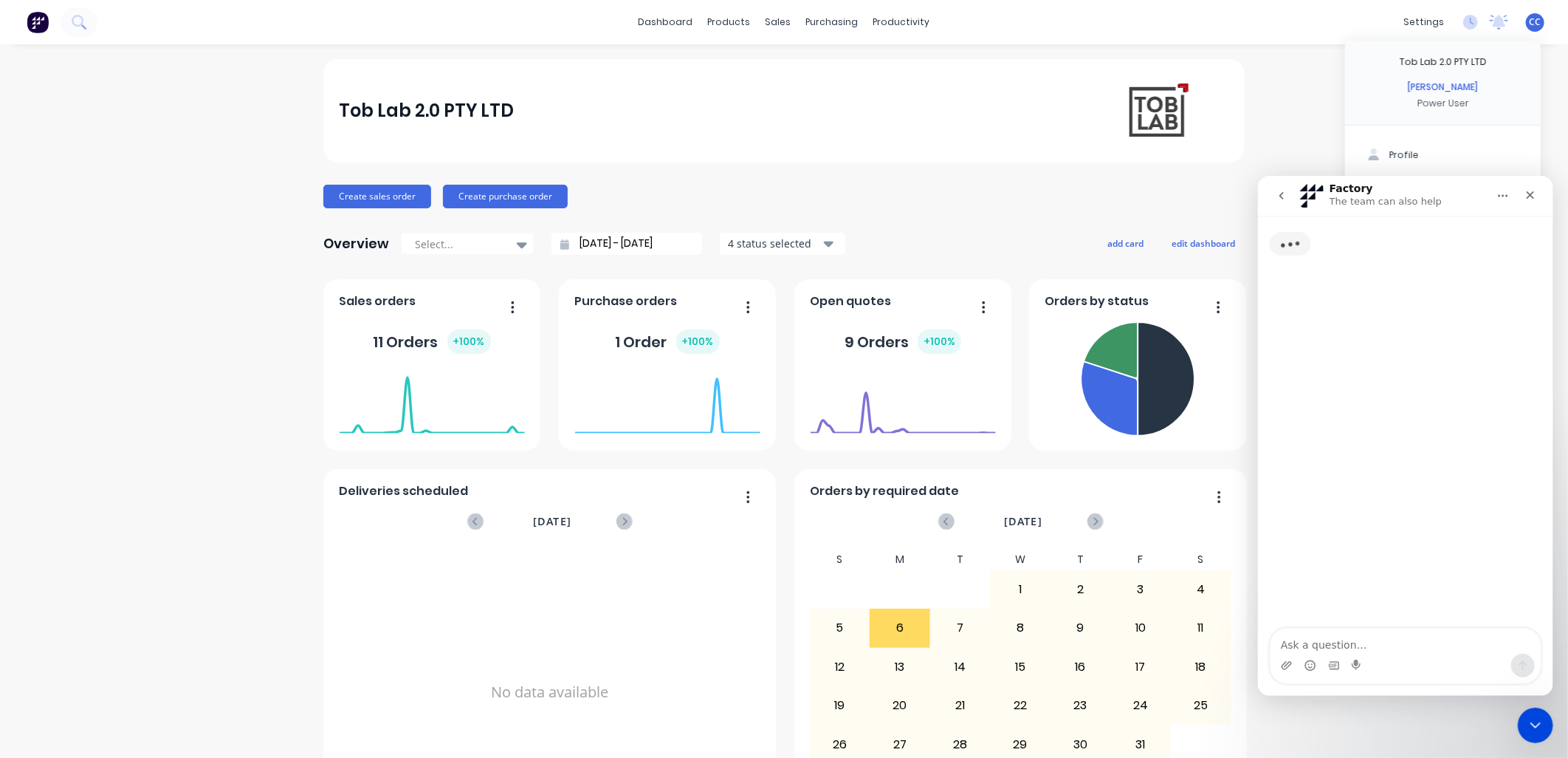
scroll to position [16, 0]
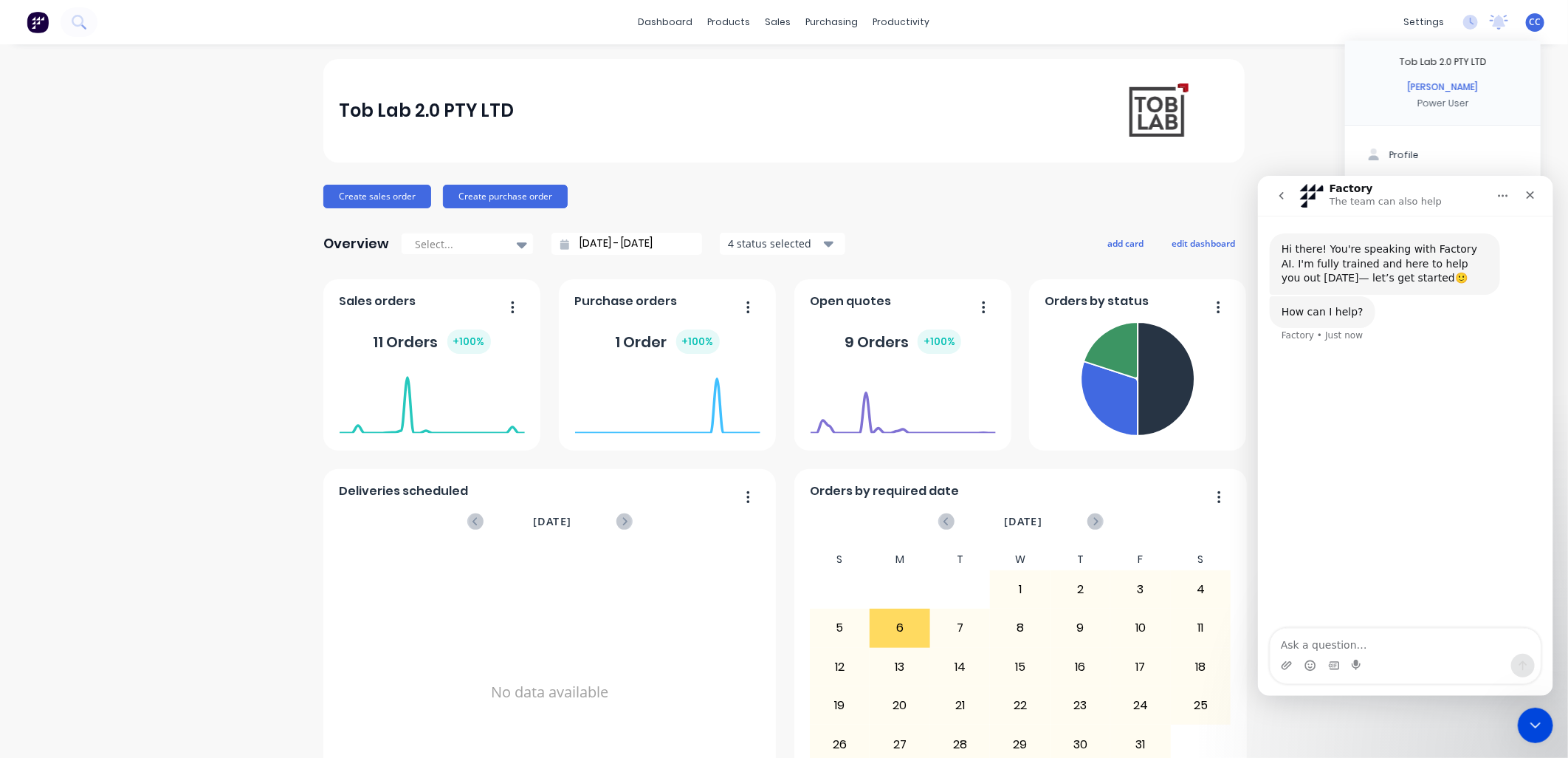
click at [773, 328] on textarea "Ask a question…" at bounding box center [1405, 641] width 270 height 25
type textarea "To whom I can reach out to change the admin here in [GEOGRAPHIC_DATA]."
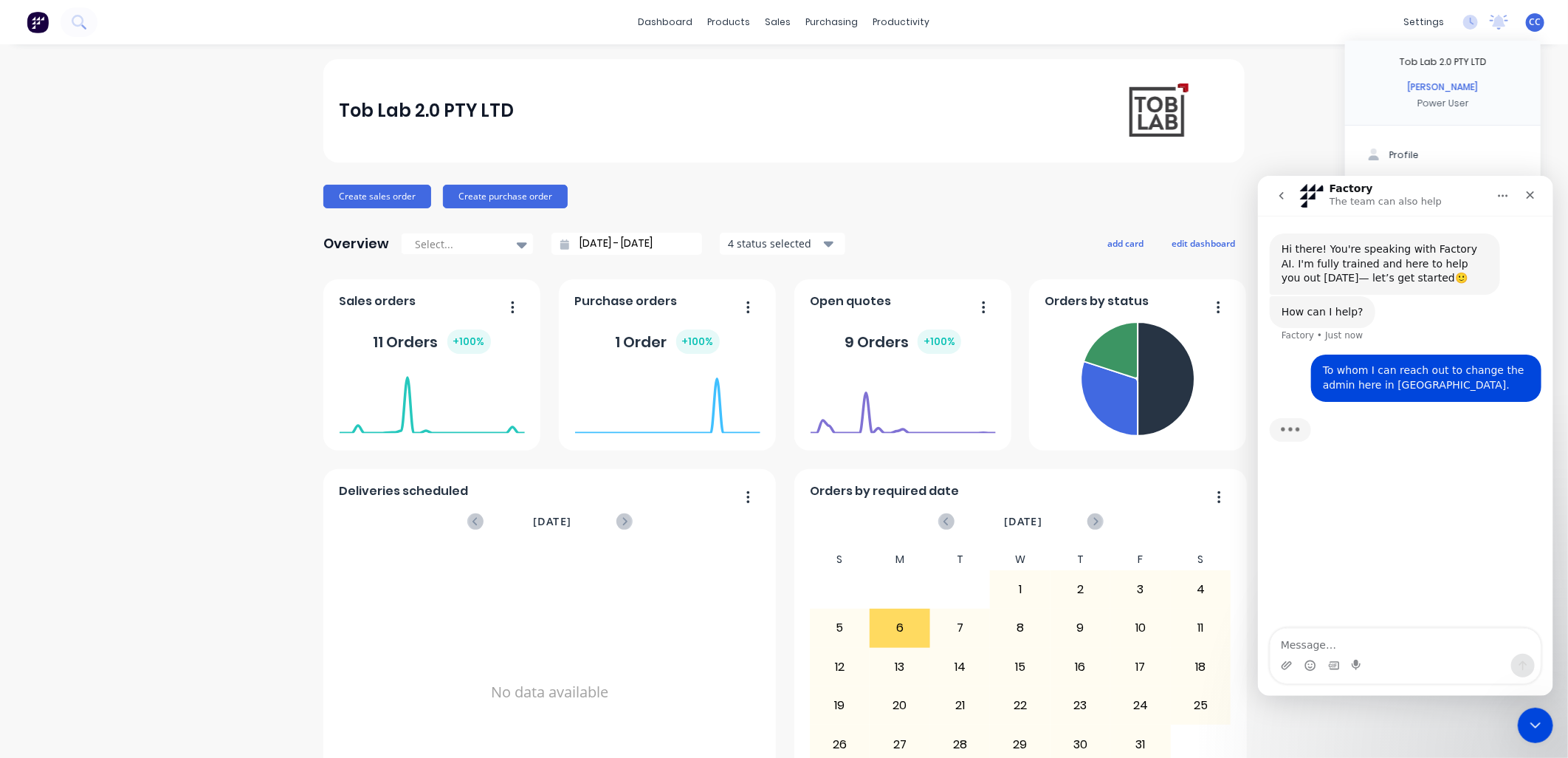
scroll to position [2, 0]
click at [773, 192] on icon "go back" at bounding box center [1281, 195] width 12 height 12
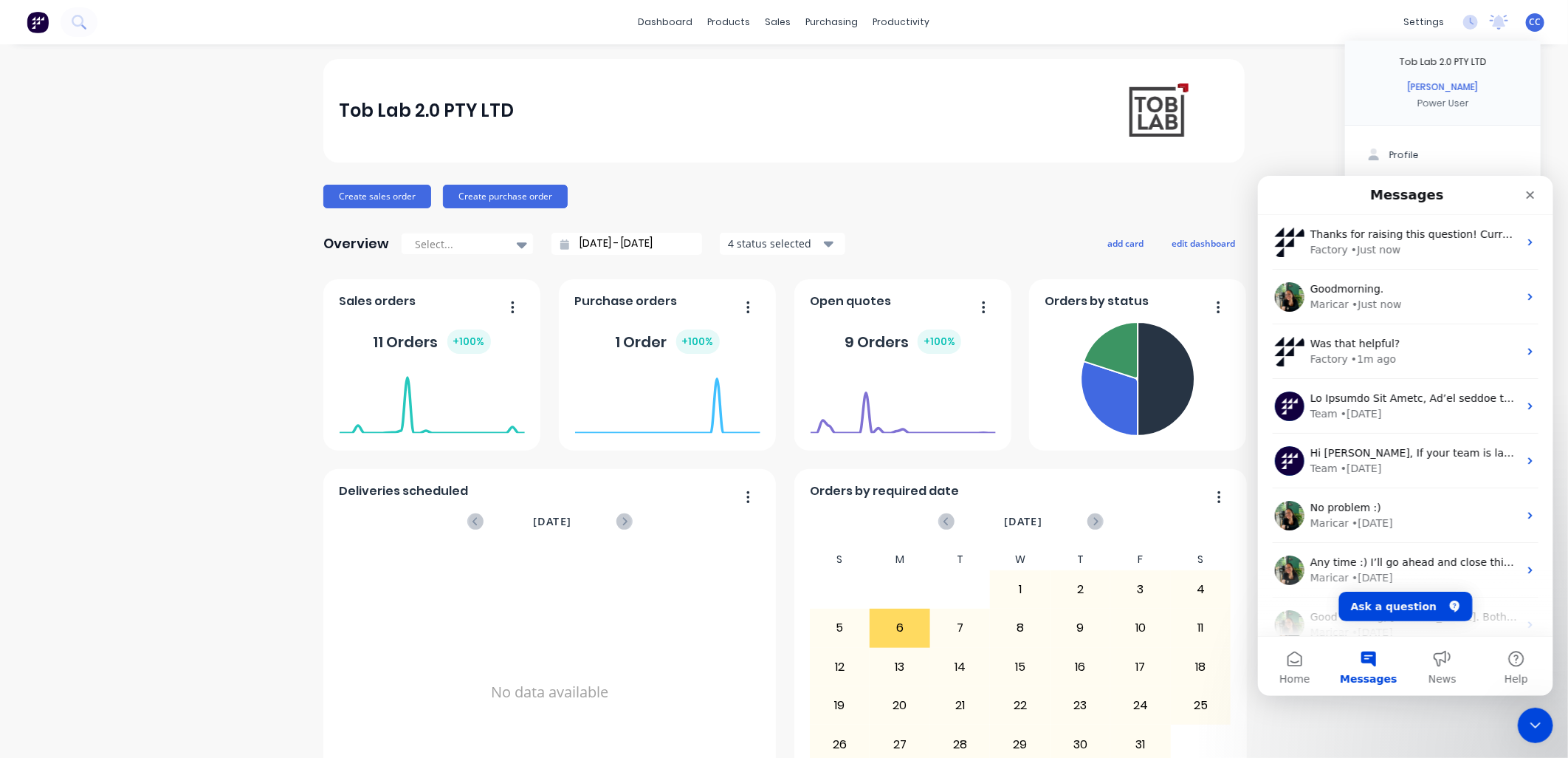
scroll to position [128, 0]
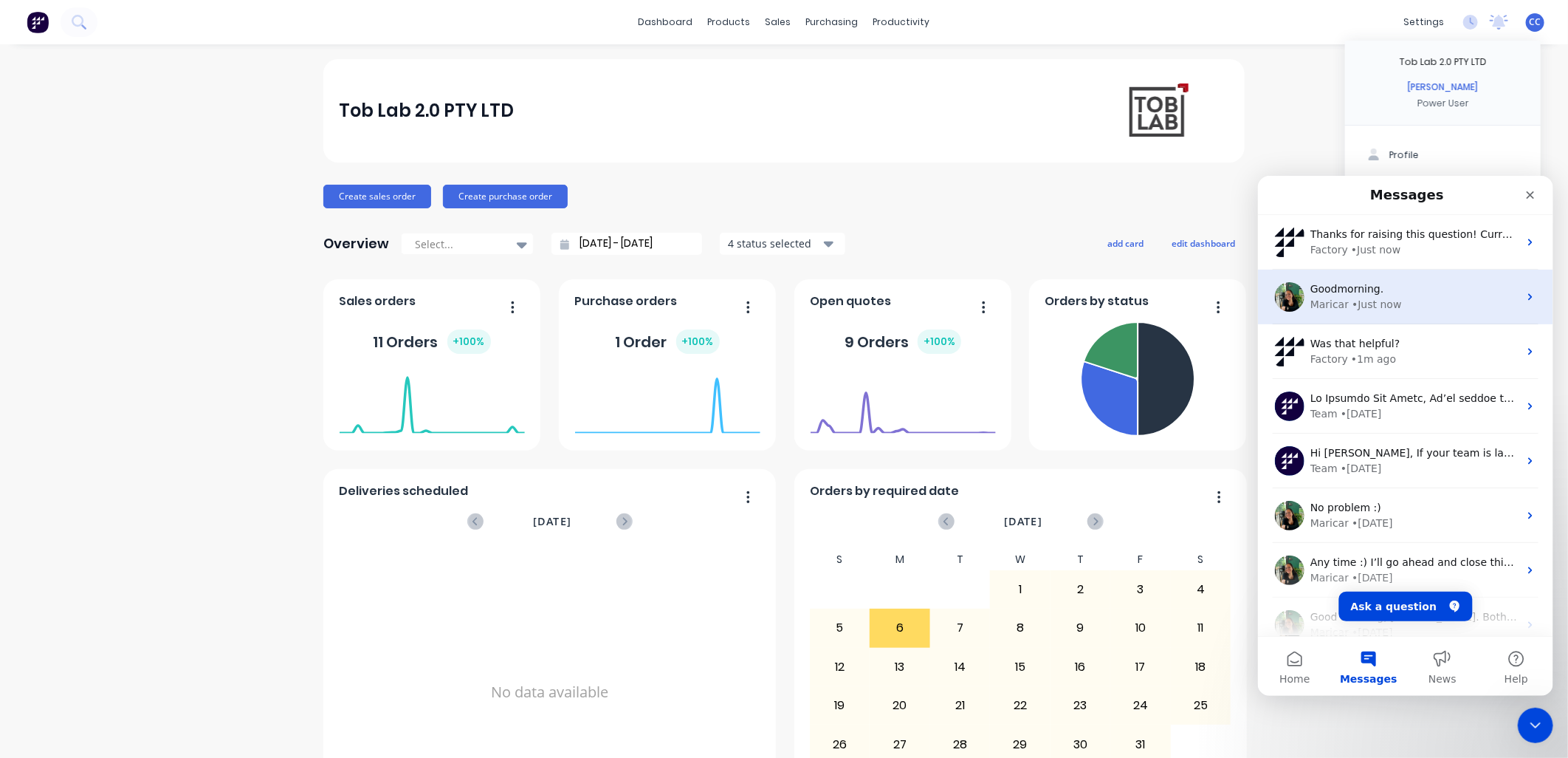
click at [773, 286] on div "Goodmorning." at bounding box center [1414, 288] width 209 height 16
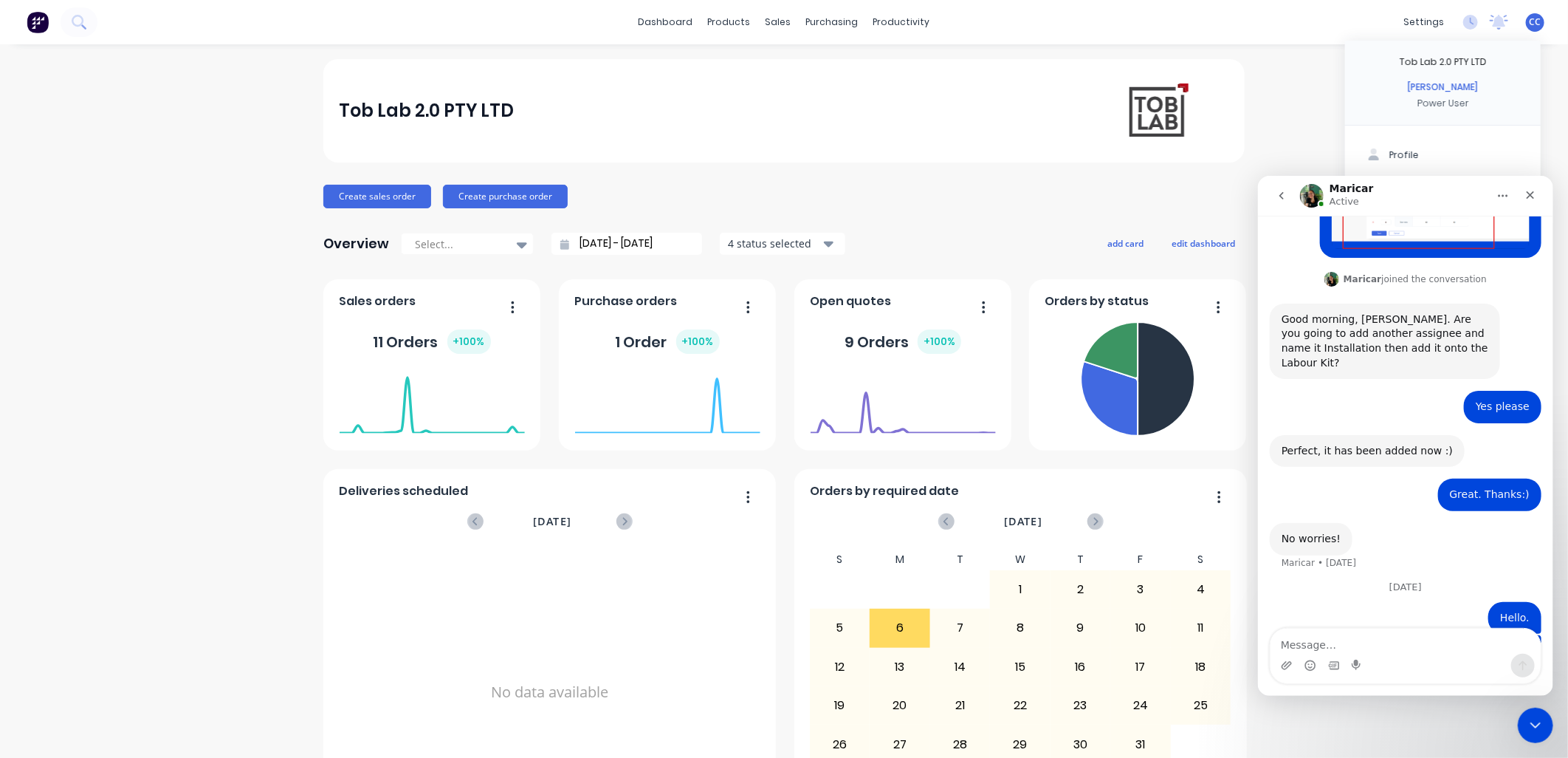
scroll to position [491, 0]
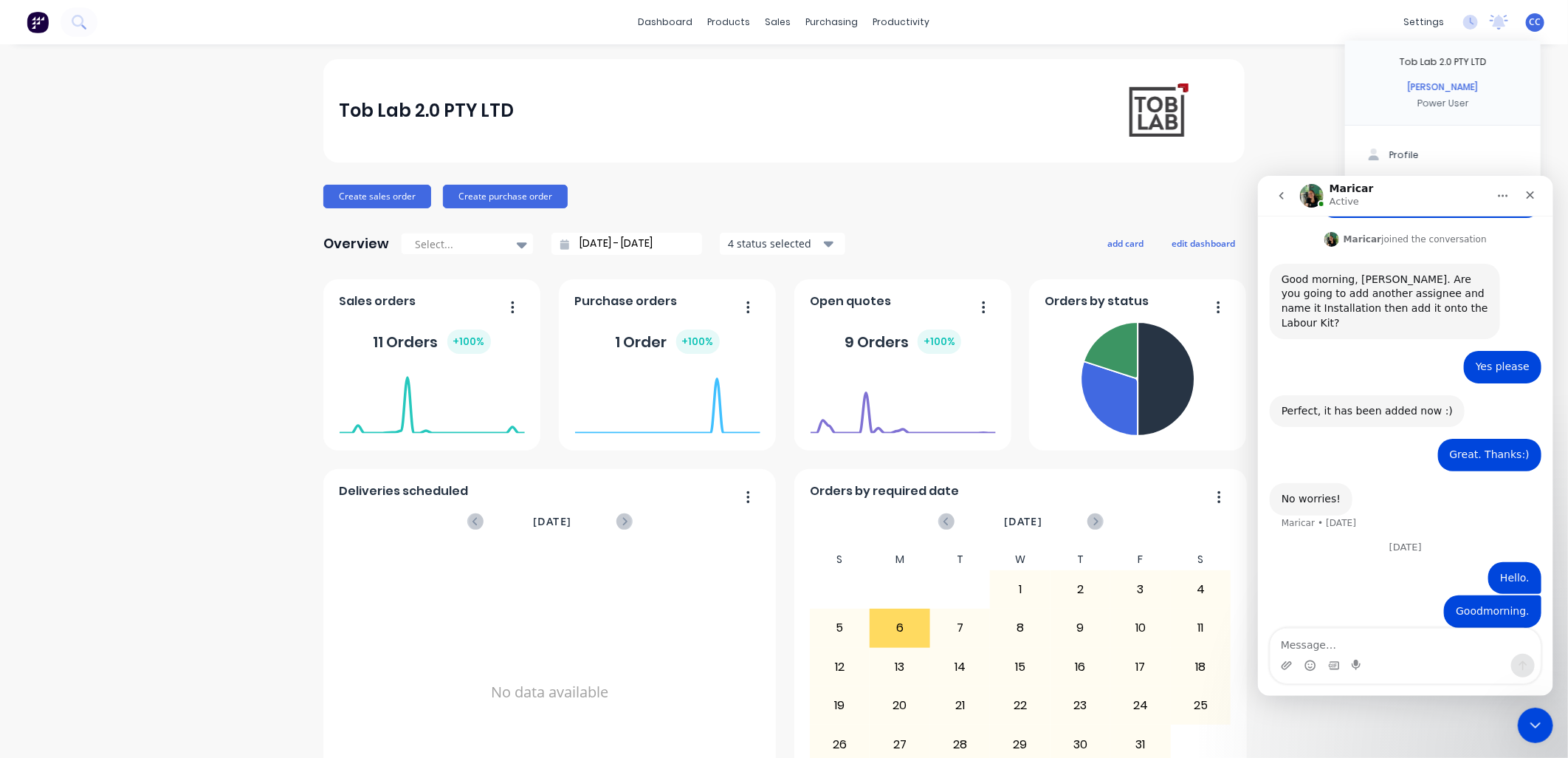
click at [773, 328] on textarea "Message…" at bounding box center [1405, 641] width 270 height 25
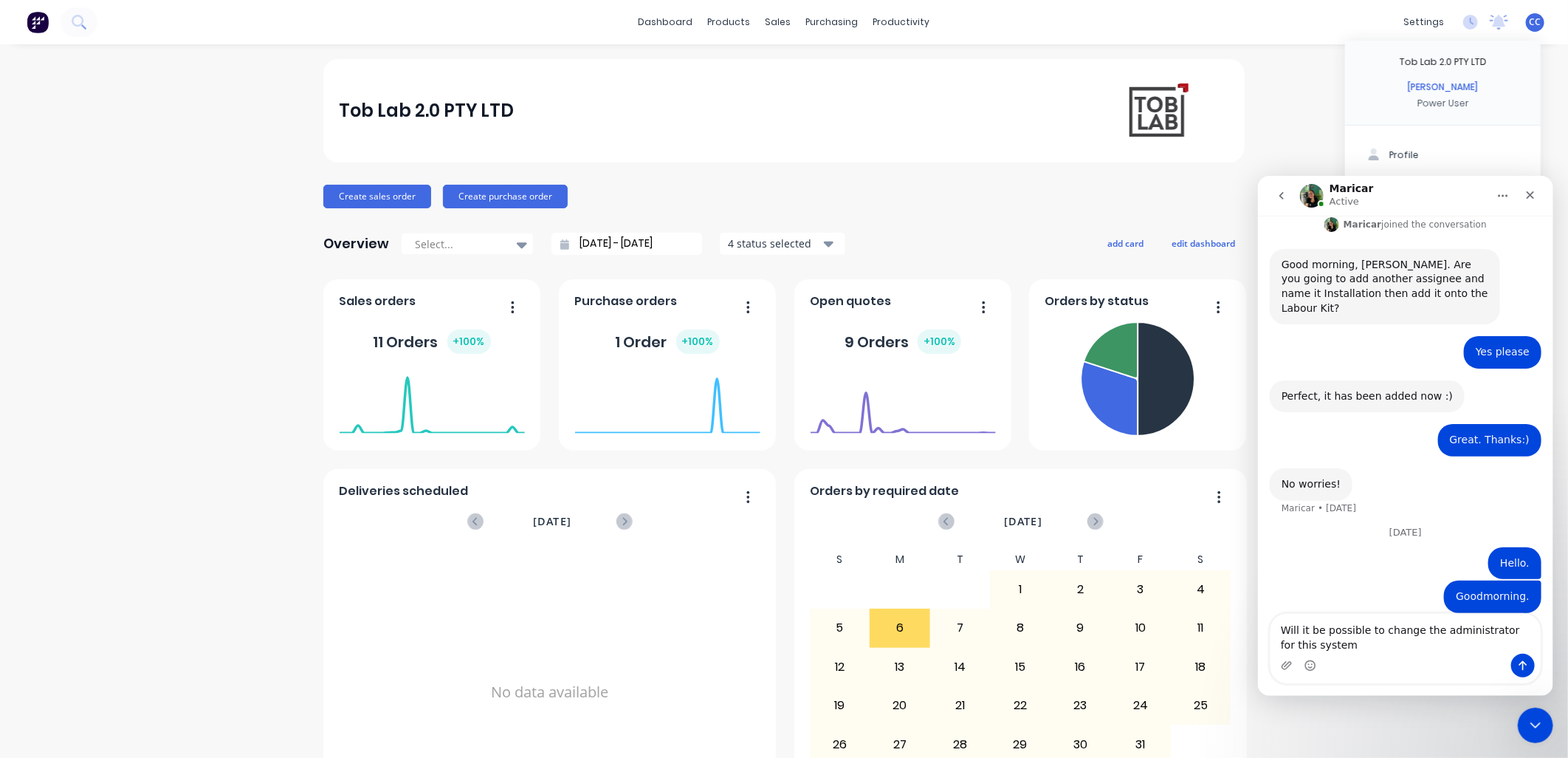
type textarea "Will it be possible to change the administrator for this system?"
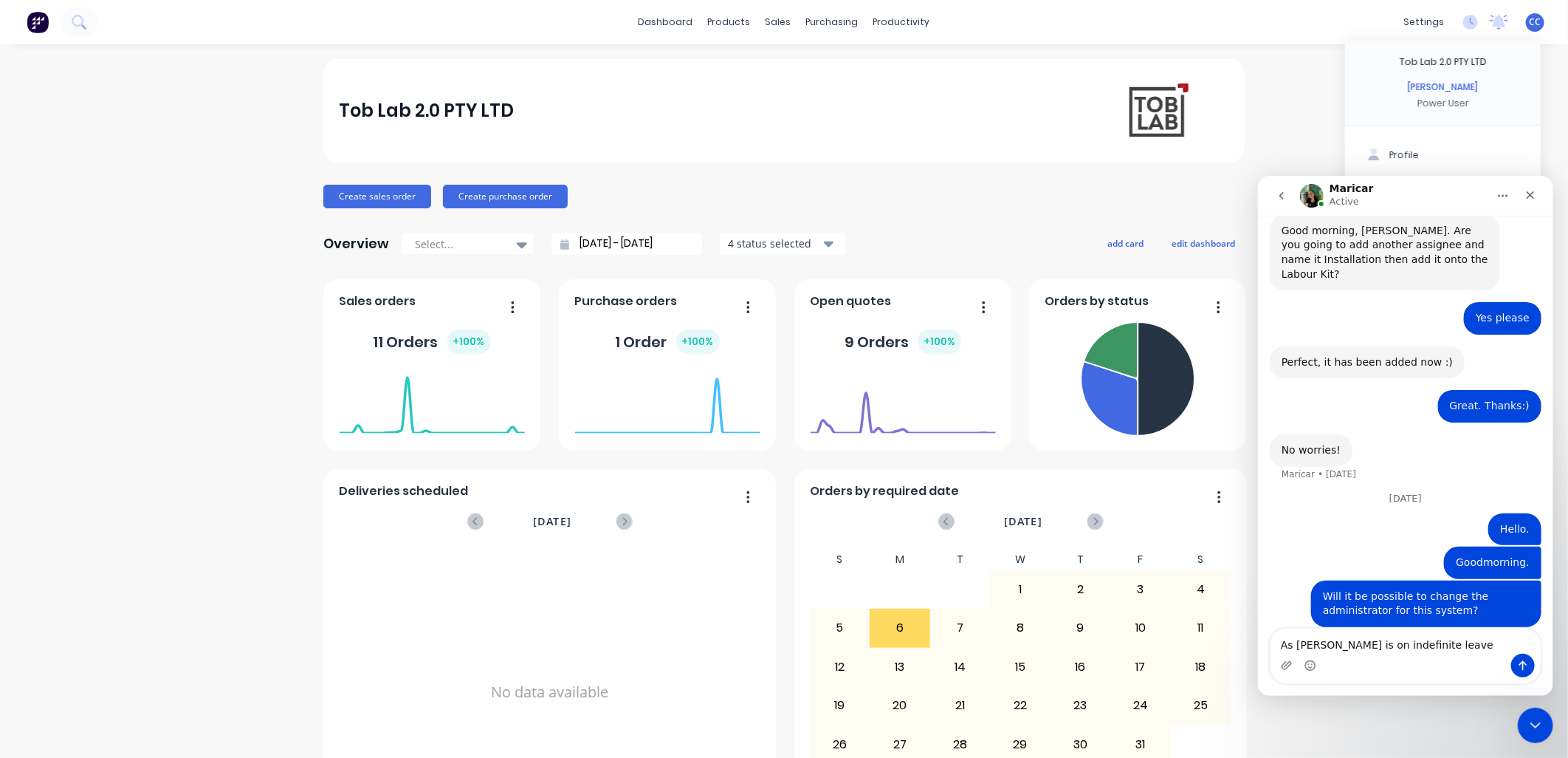
type textarea "As [PERSON_NAME] is on indefinite leave."
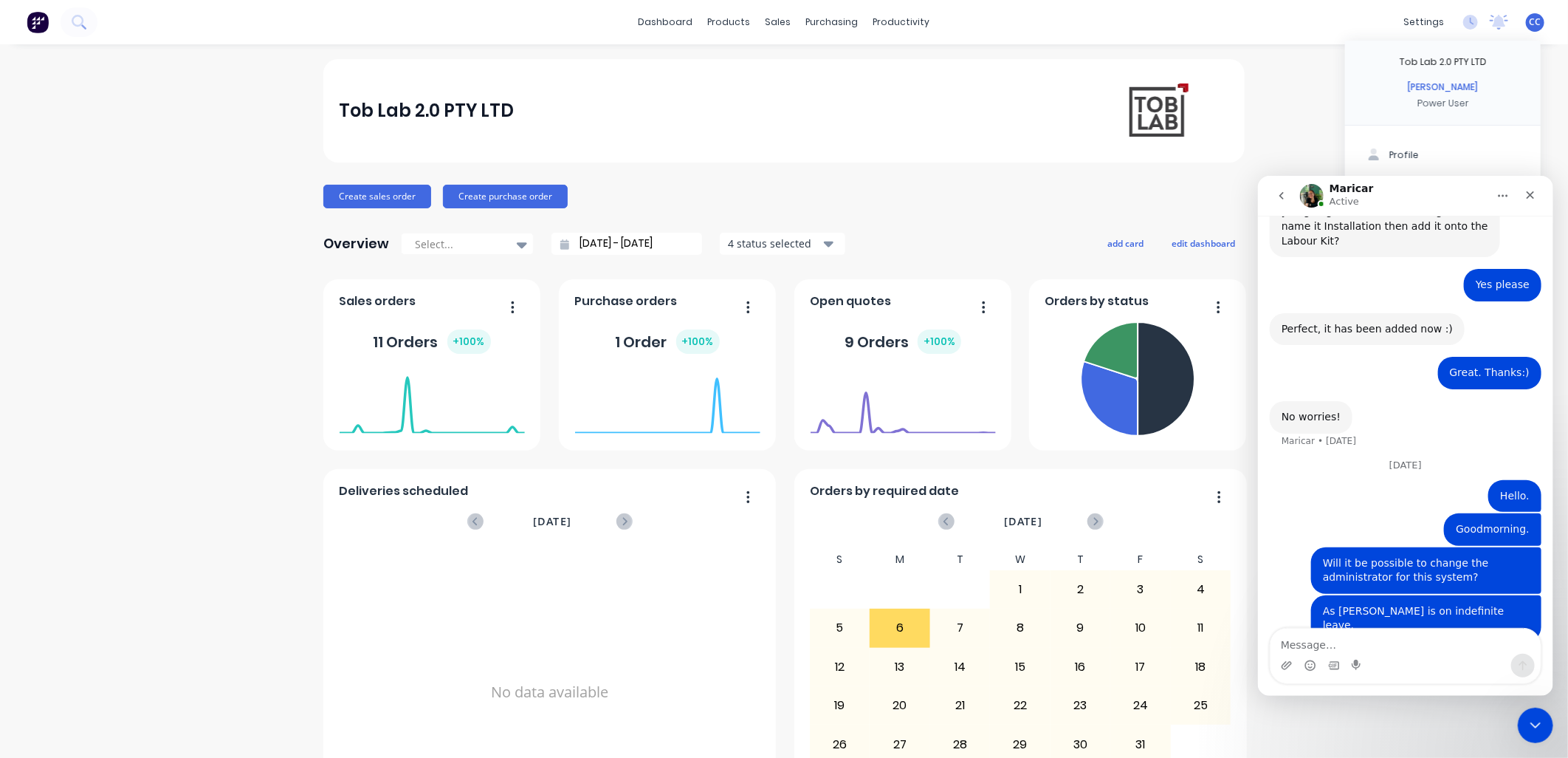
click at [773, 195] on icon "go back" at bounding box center [1281, 195] width 12 height 12
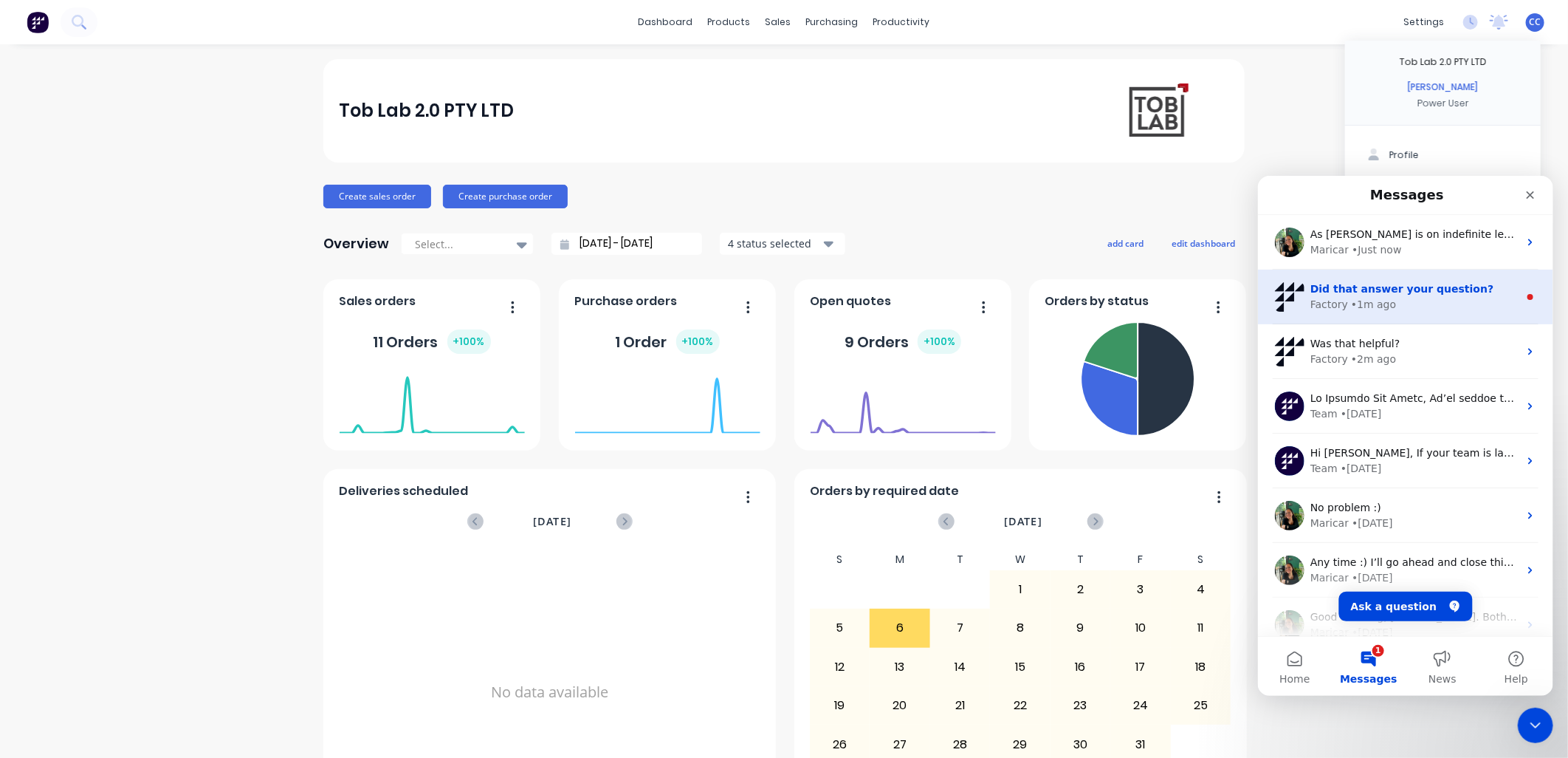
click at [773, 306] on div "Factory • 1m ago" at bounding box center [1414, 304] width 209 height 16
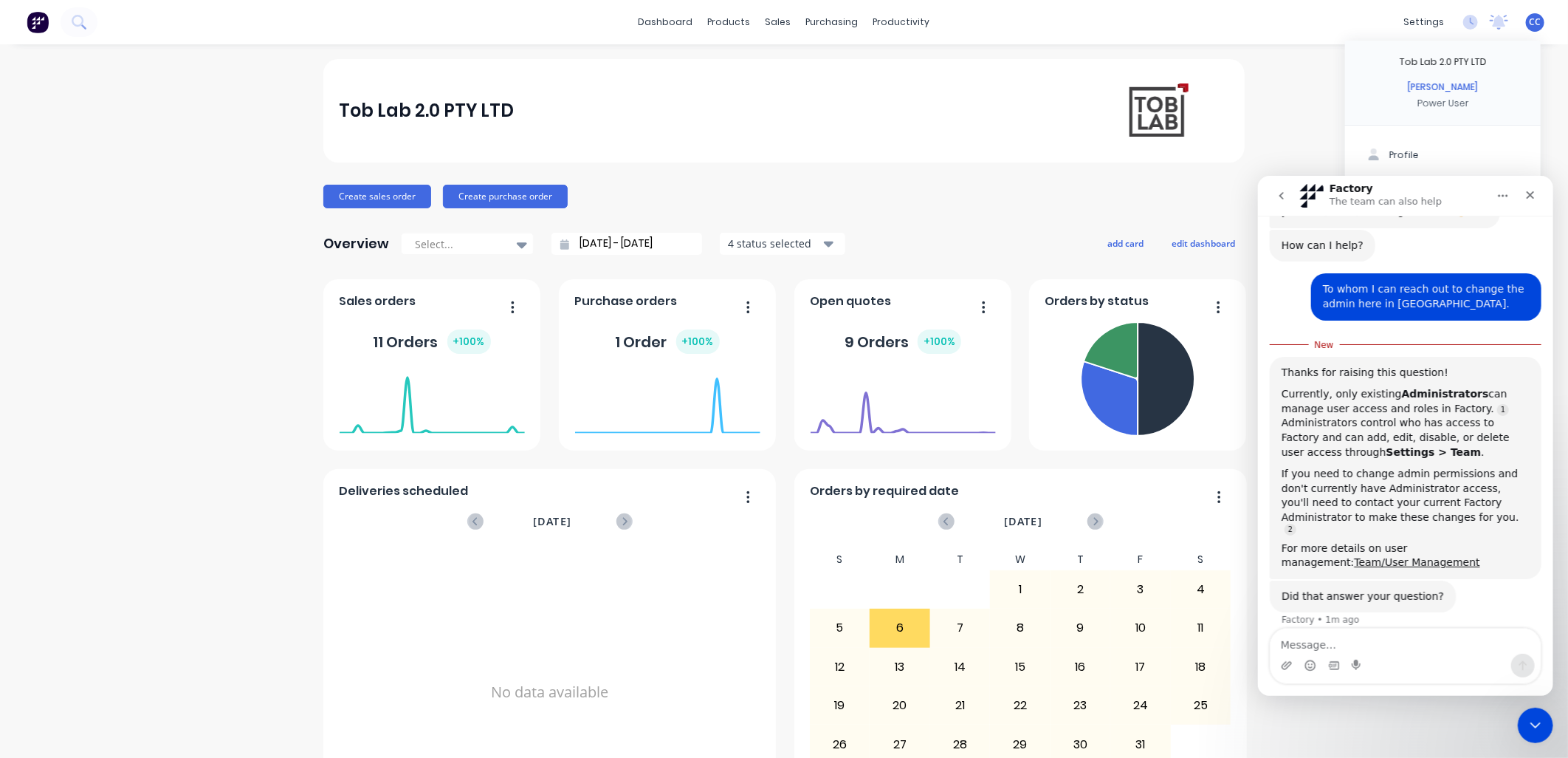
scroll to position [72, 0]
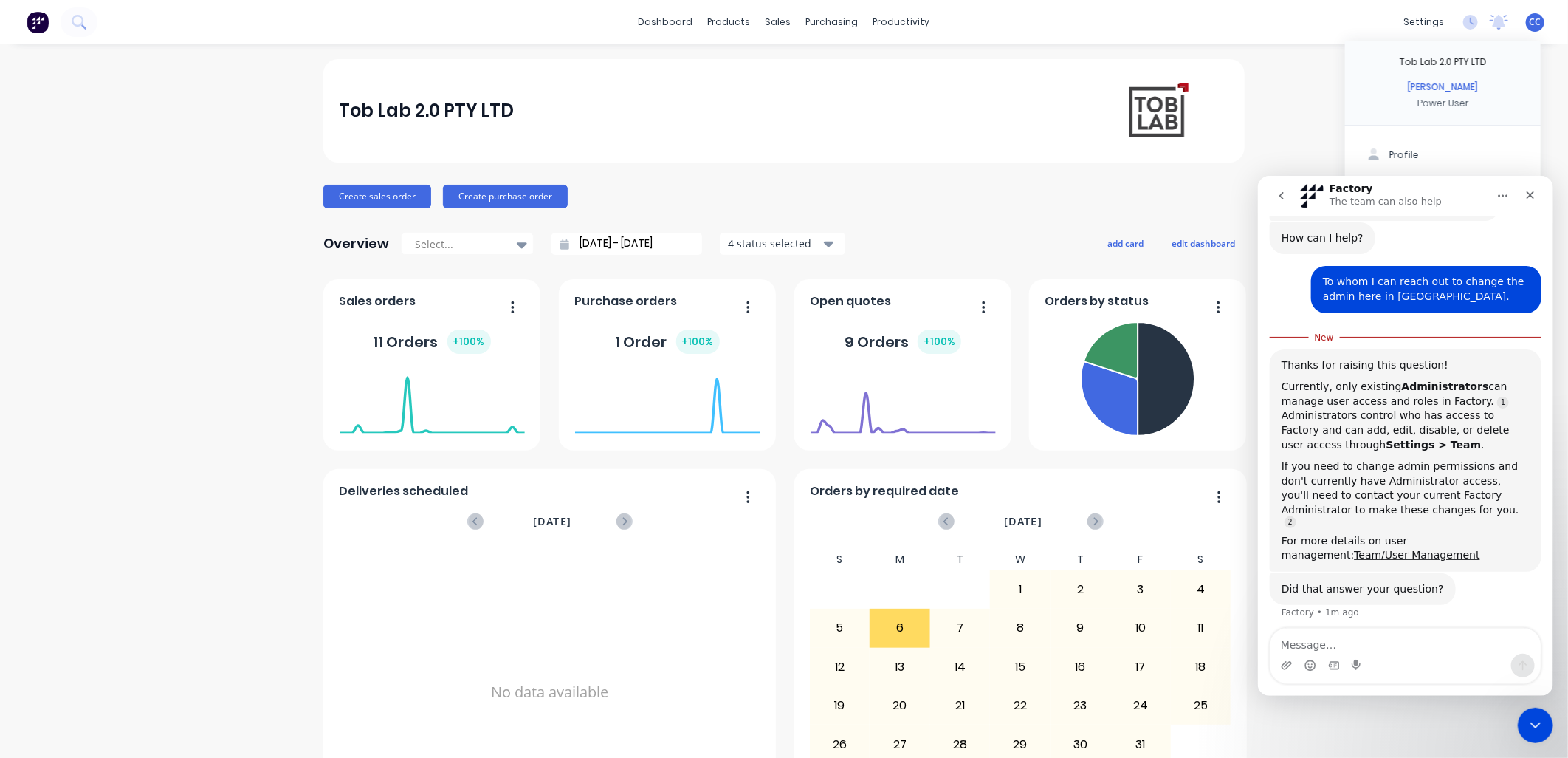
click at [773, 195] on icon "go back" at bounding box center [1281, 195] width 12 height 12
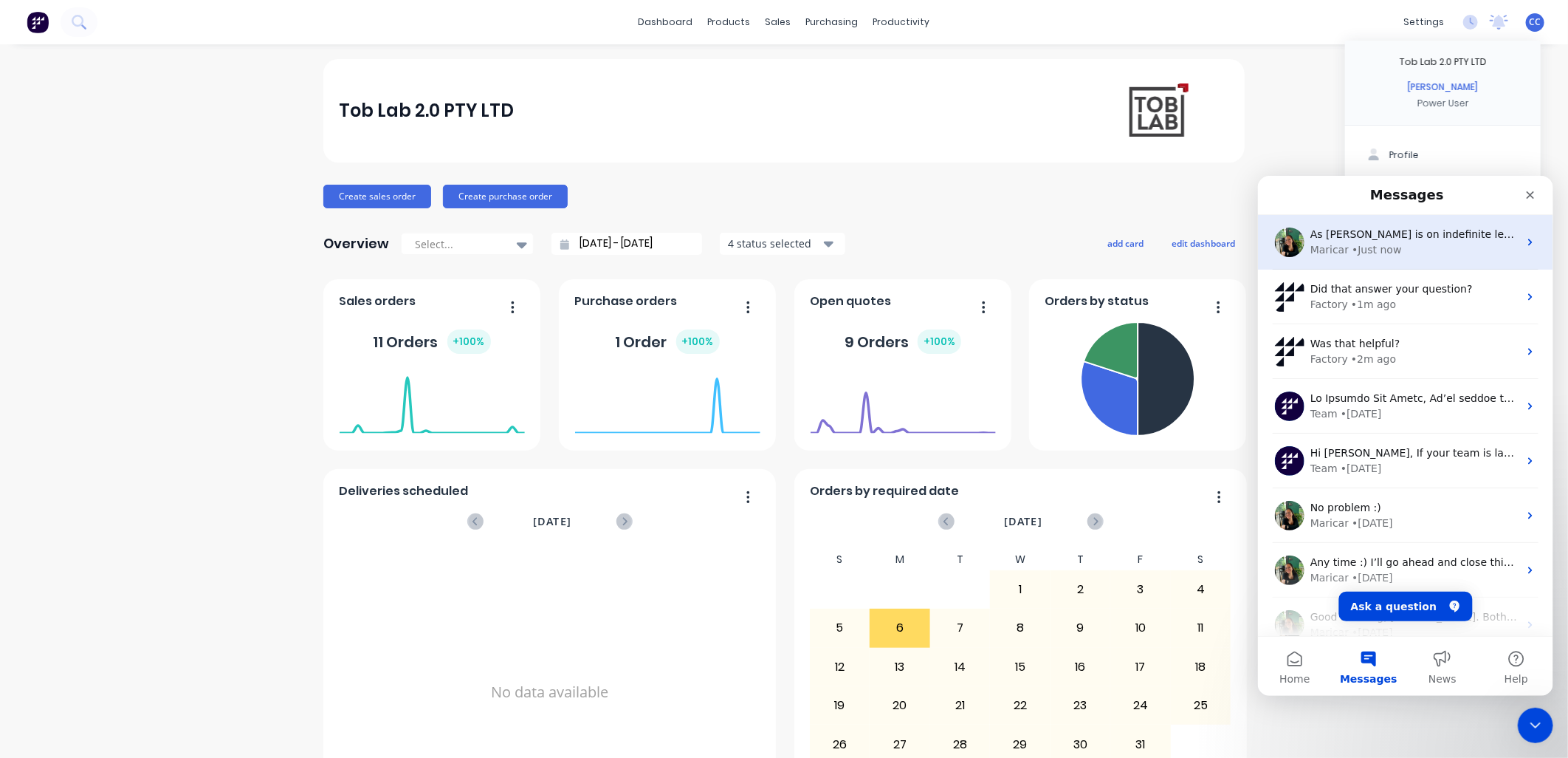
click at [773, 248] on div "Maricar • Just now" at bounding box center [1414, 249] width 209 height 16
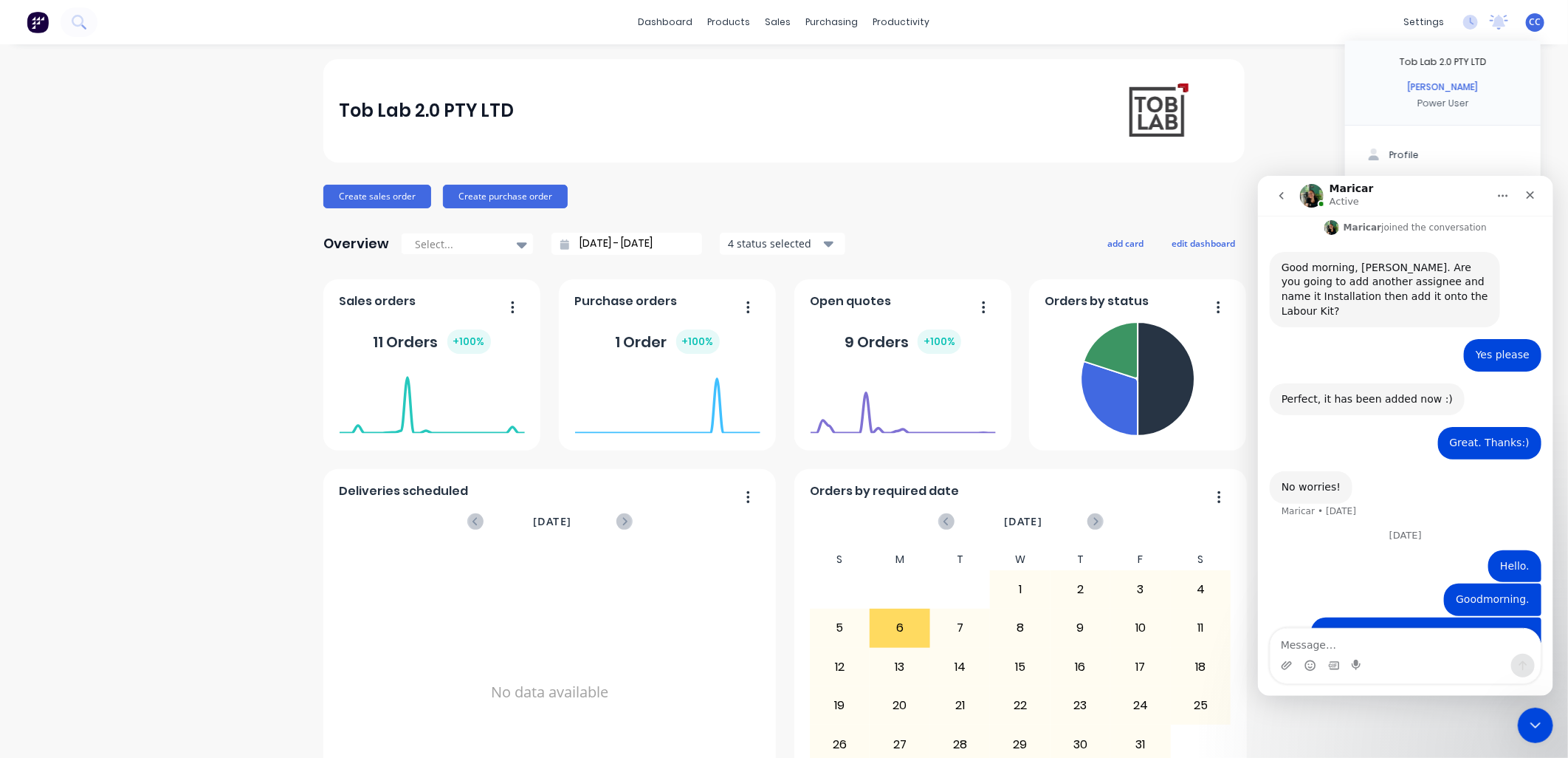
scroll to position [573, 0]
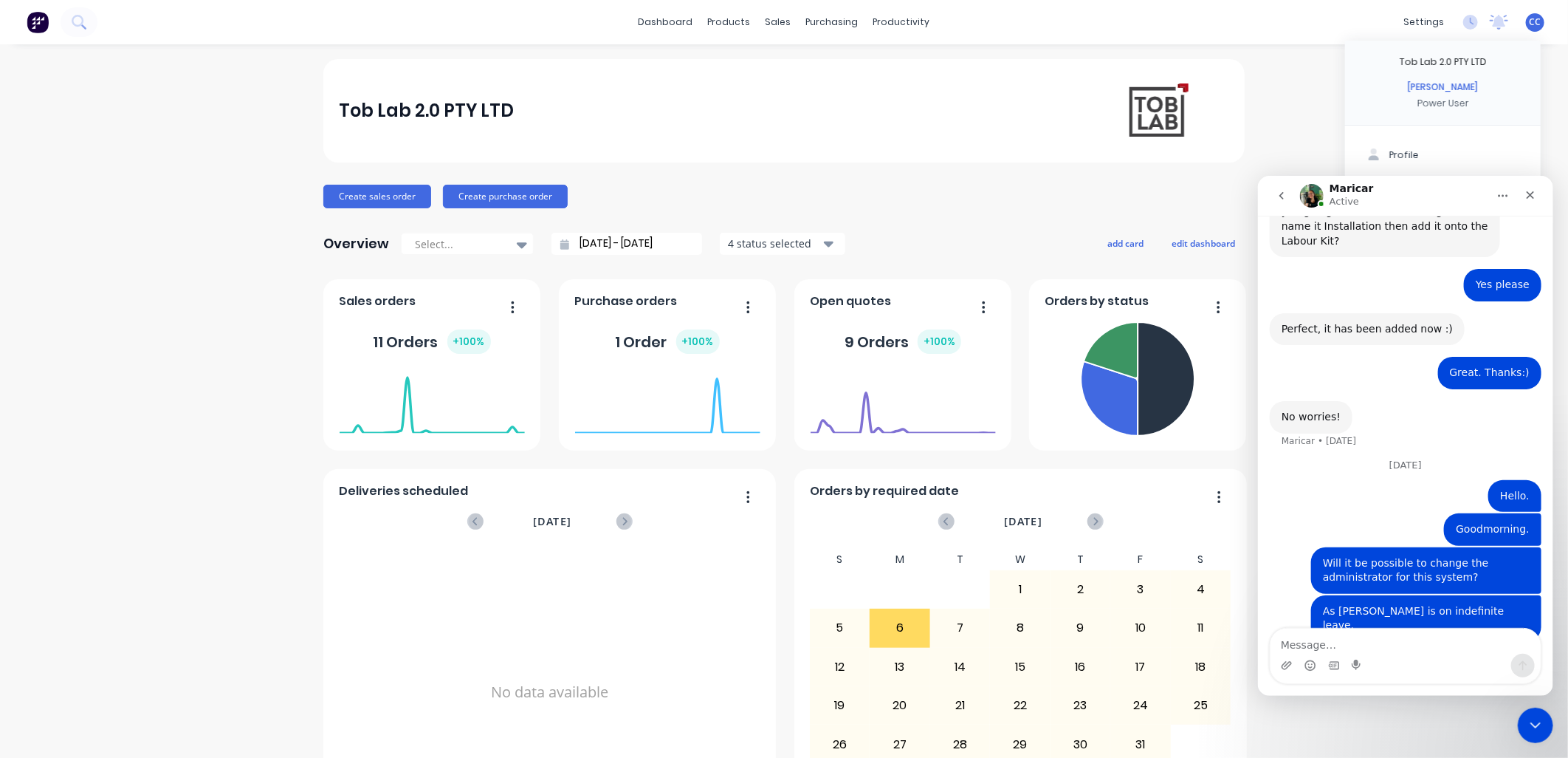
click at [773, 192] on button "go back" at bounding box center [1281, 195] width 28 height 28
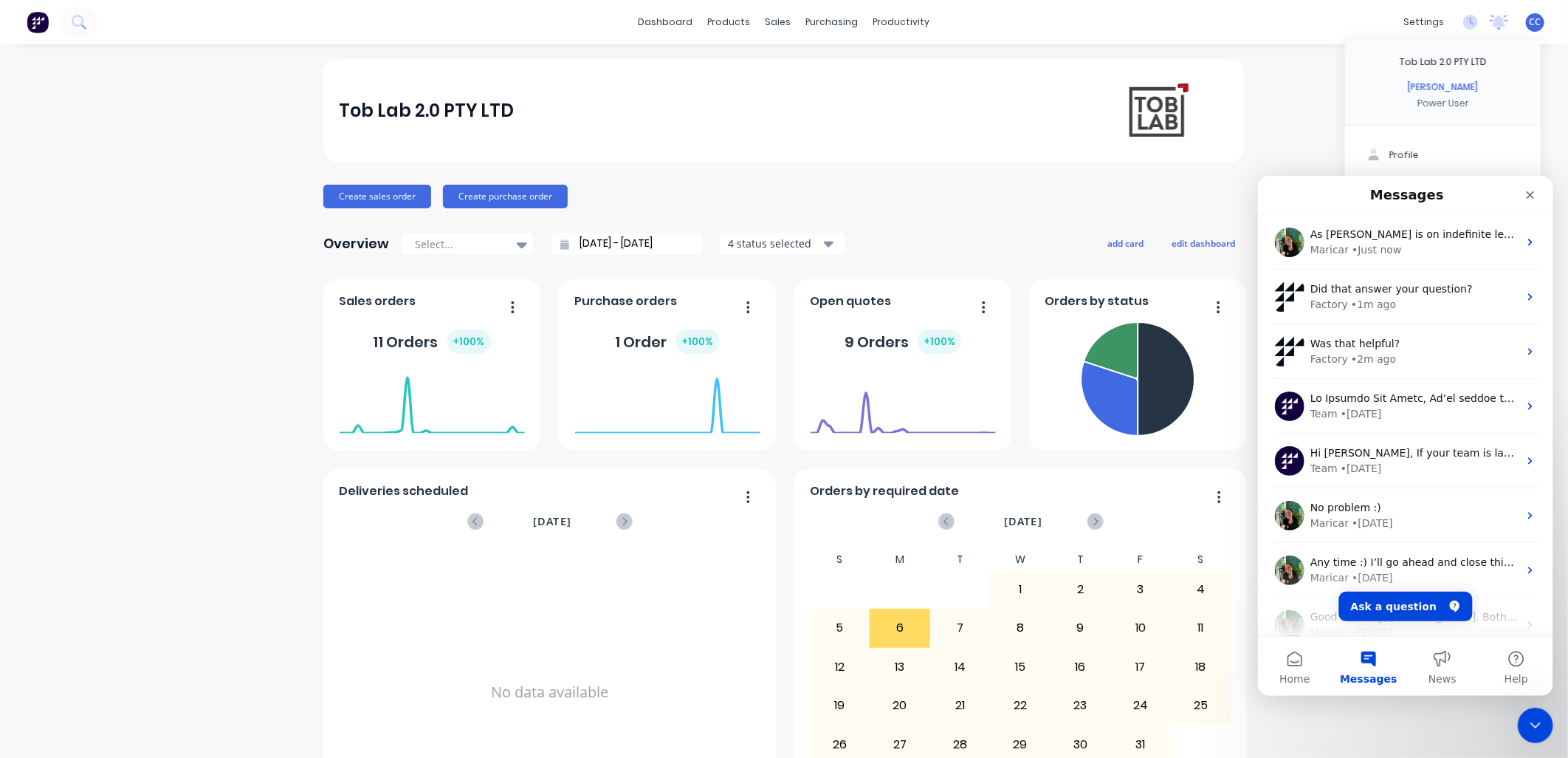
click at [773, 139] on div "Tob Lab 2.0 PTY LTD Create sales order Create purchase order Overview Select...…" at bounding box center [784, 445] width 1568 height 771
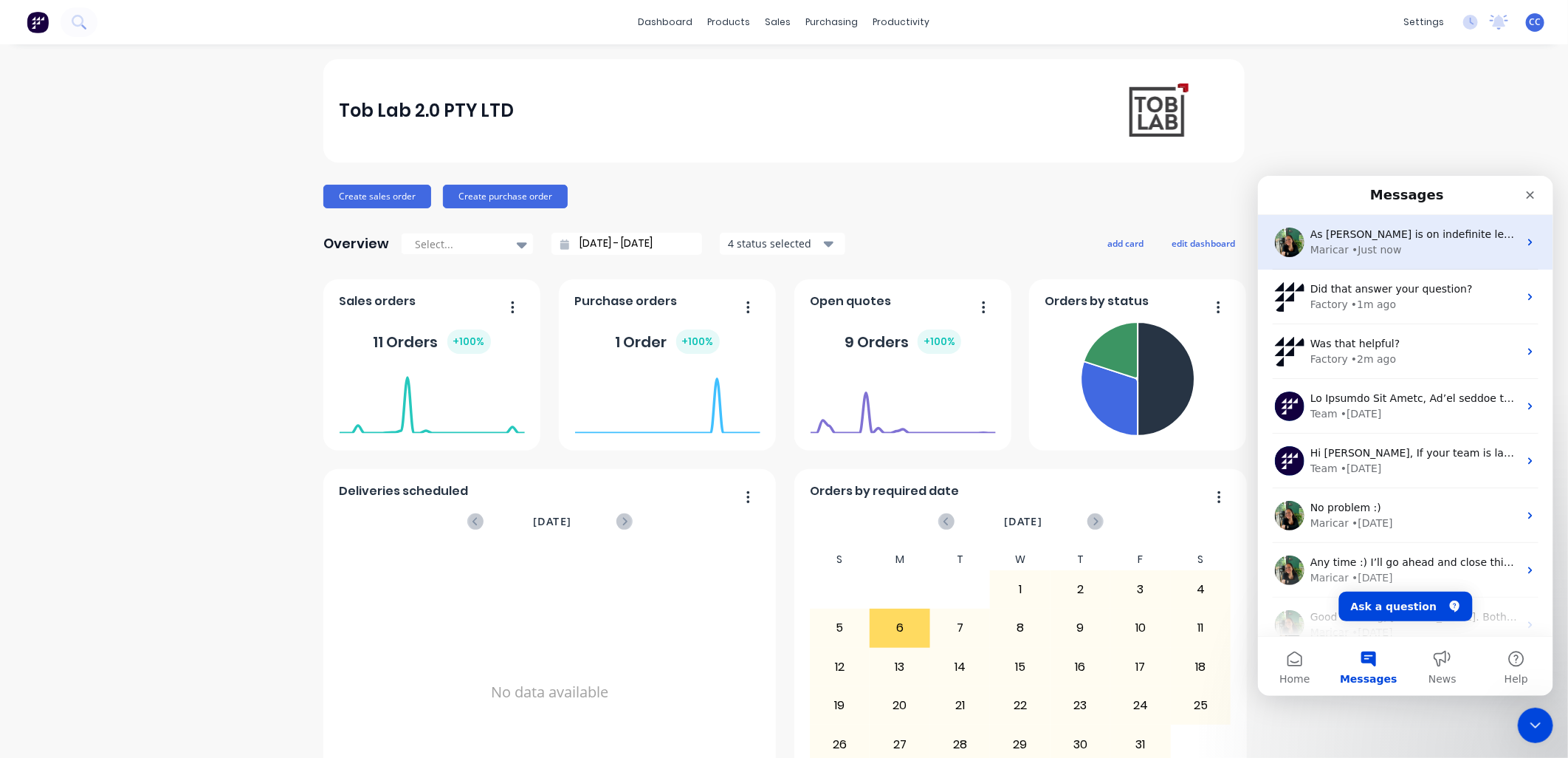
click at [773, 252] on div "Maricar • Just now" at bounding box center [1414, 249] width 209 height 16
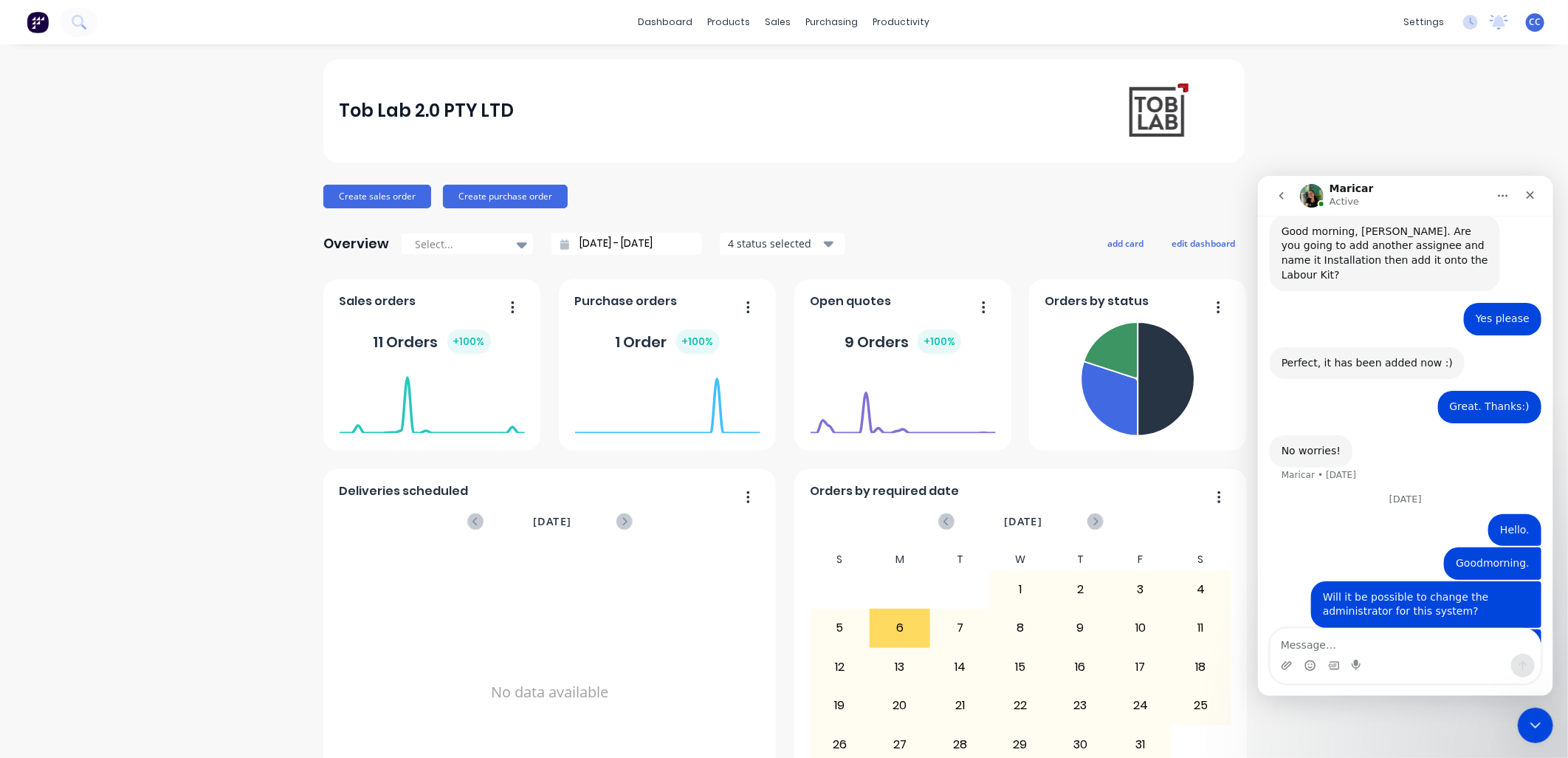
scroll to position [573, 0]
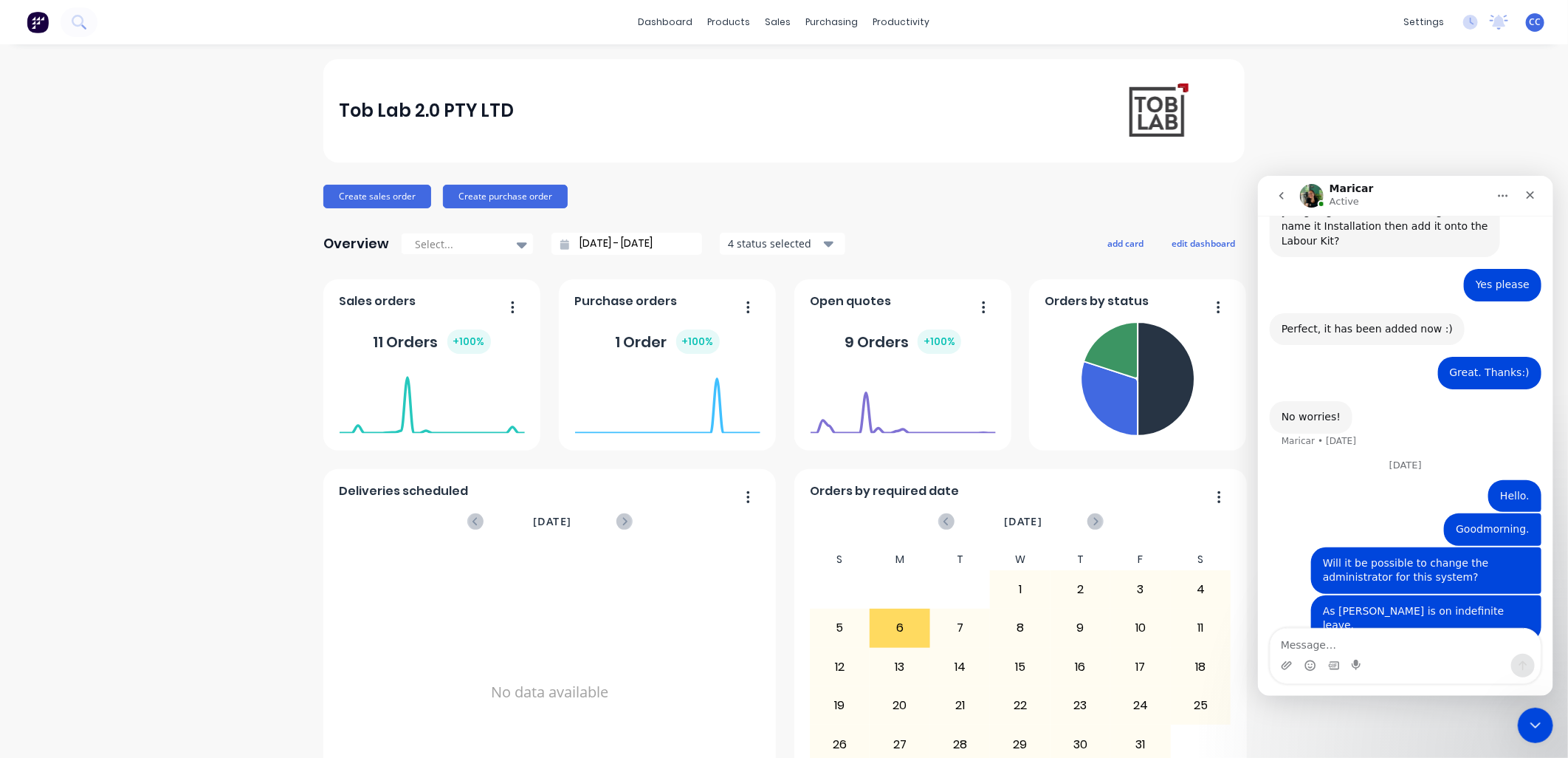
click at [251, 281] on div "Tob Lab 2.0 PTY LTD Create sales order Create purchase order Overview Select...…" at bounding box center [784, 445] width 1568 height 771
click at [773, 192] on icon "Close" at bounding box center [1529, 195] width 8 height 8
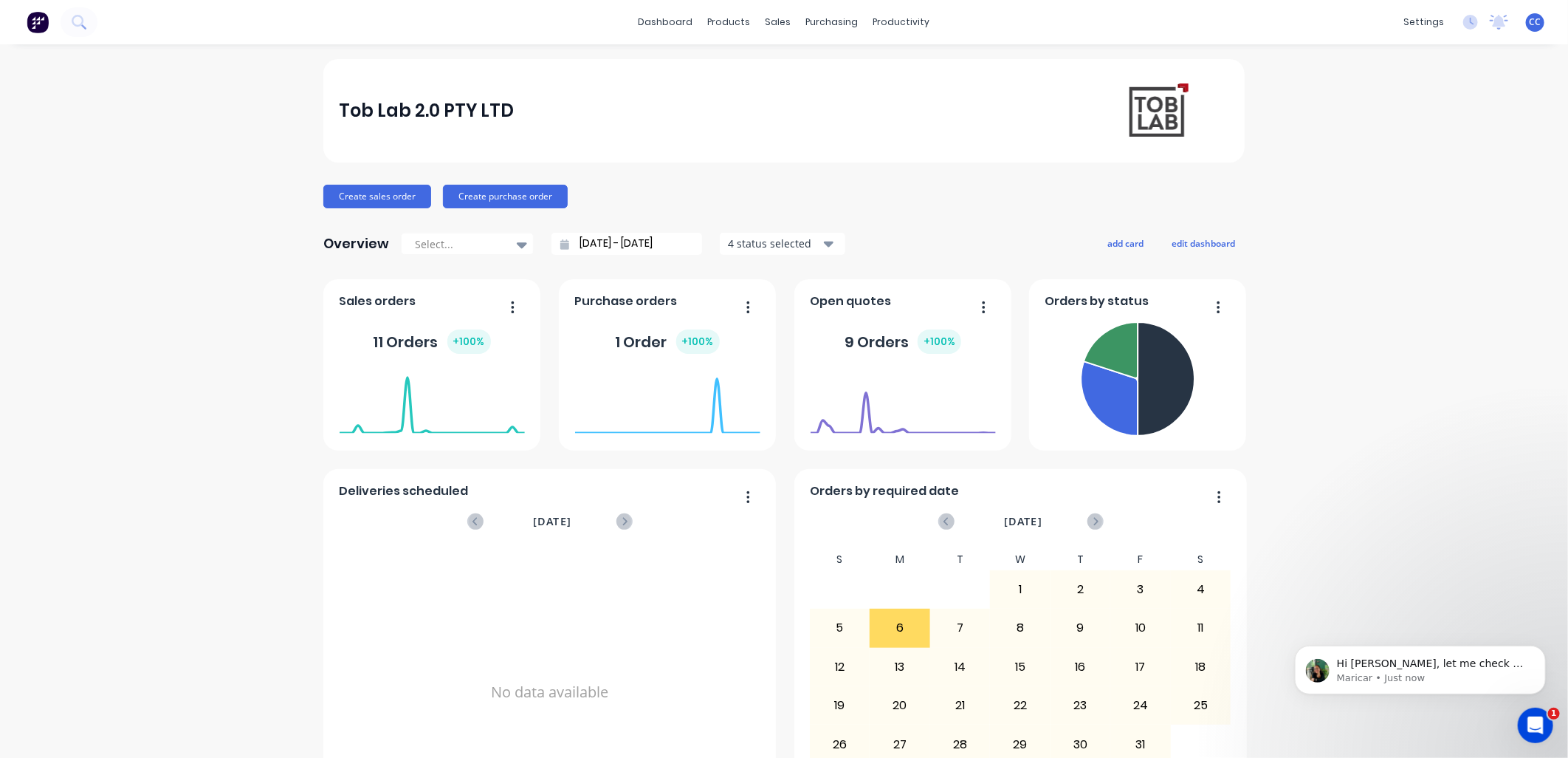
scroll to position [0, 0]
click at [773, 328] on span "Hi [PERSON_NAME], let me check on this for you." at bounding box center [1431, 670] width 189 height 27
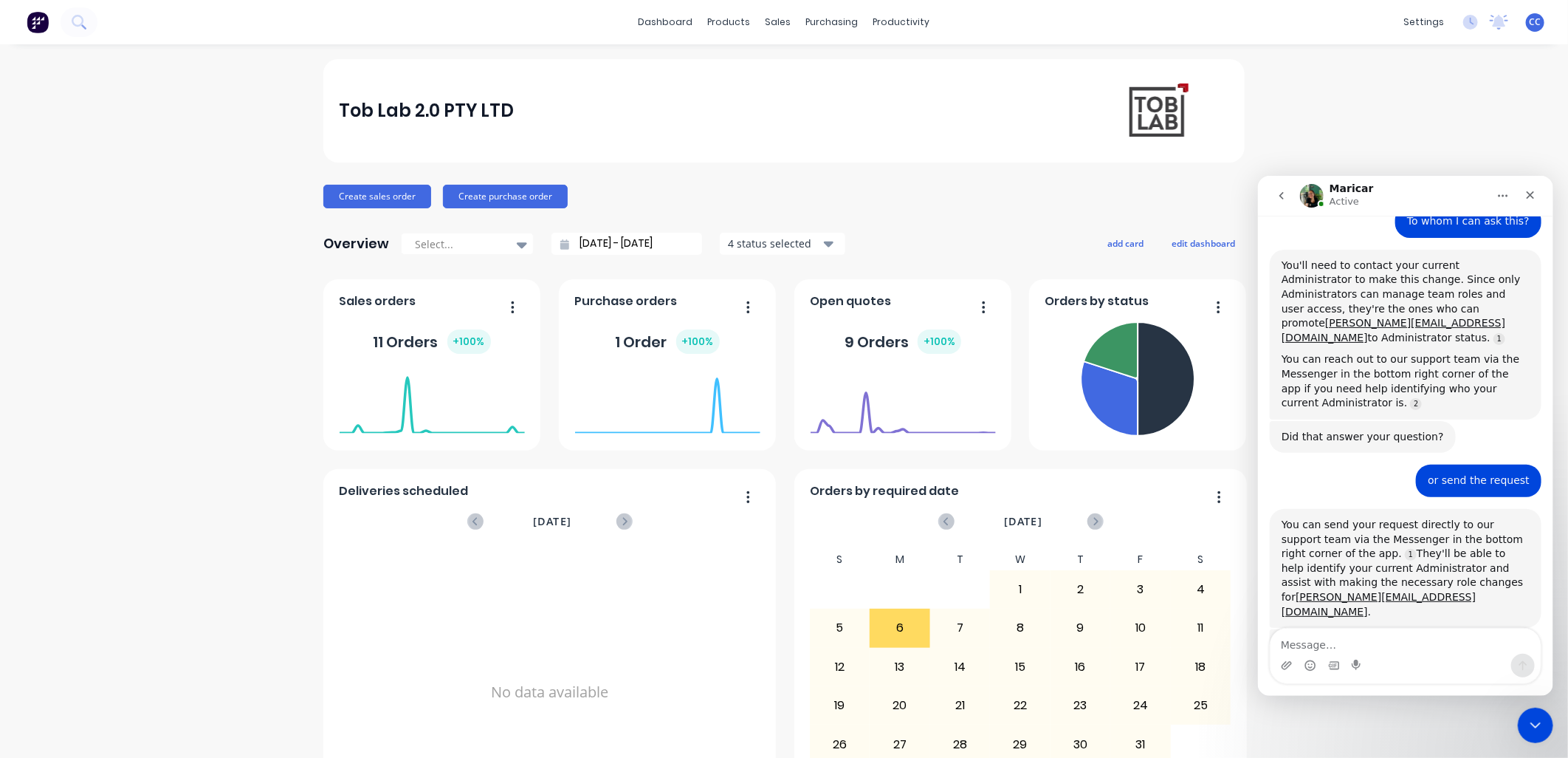
scroll to position [1418, 0]
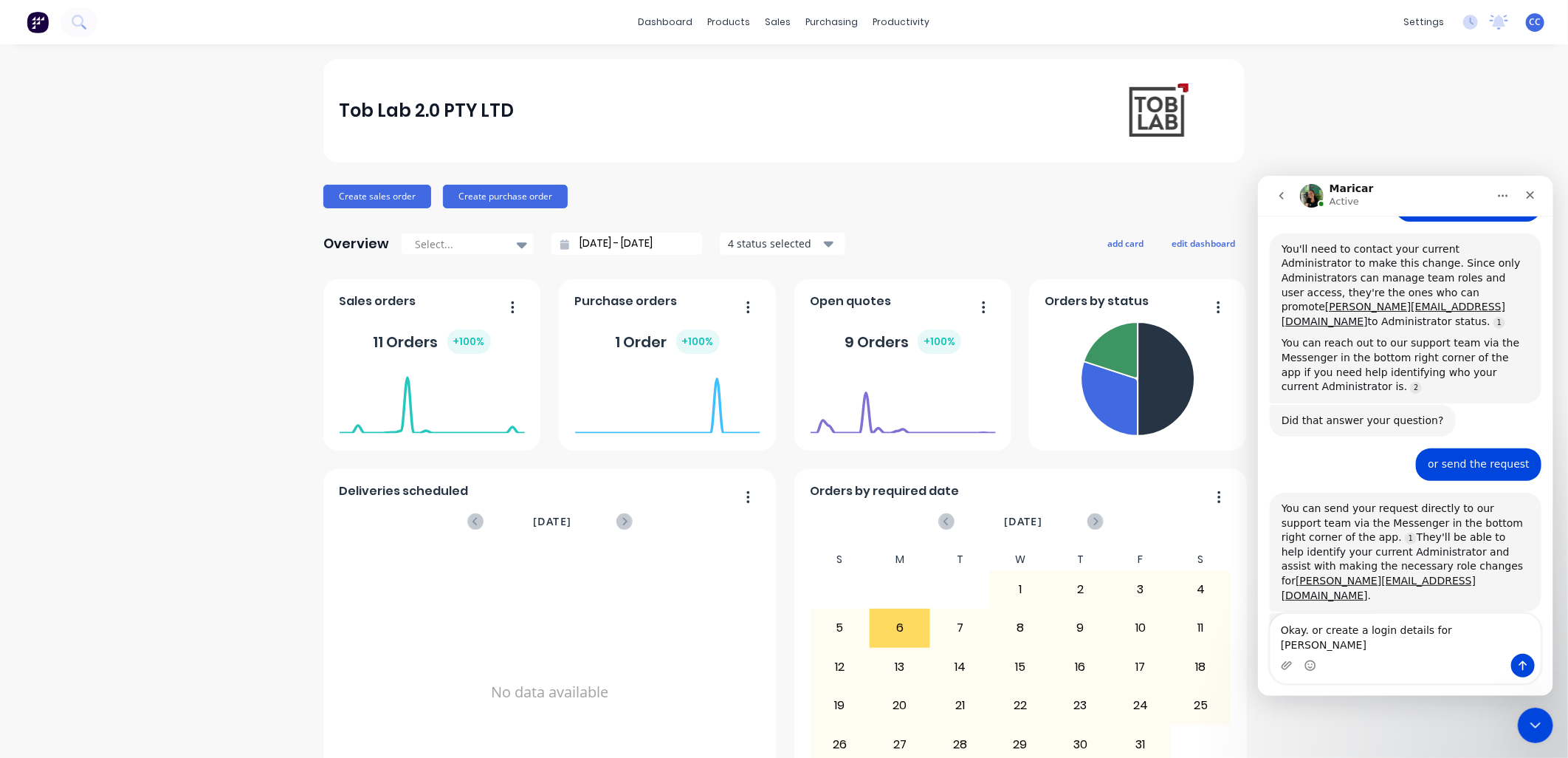
type textarea "Okay. or create a login details for [PERSON_NAME]"
click at [773, 193] on icon "go back" at bounding box center [1281, 195] width 12 height 12
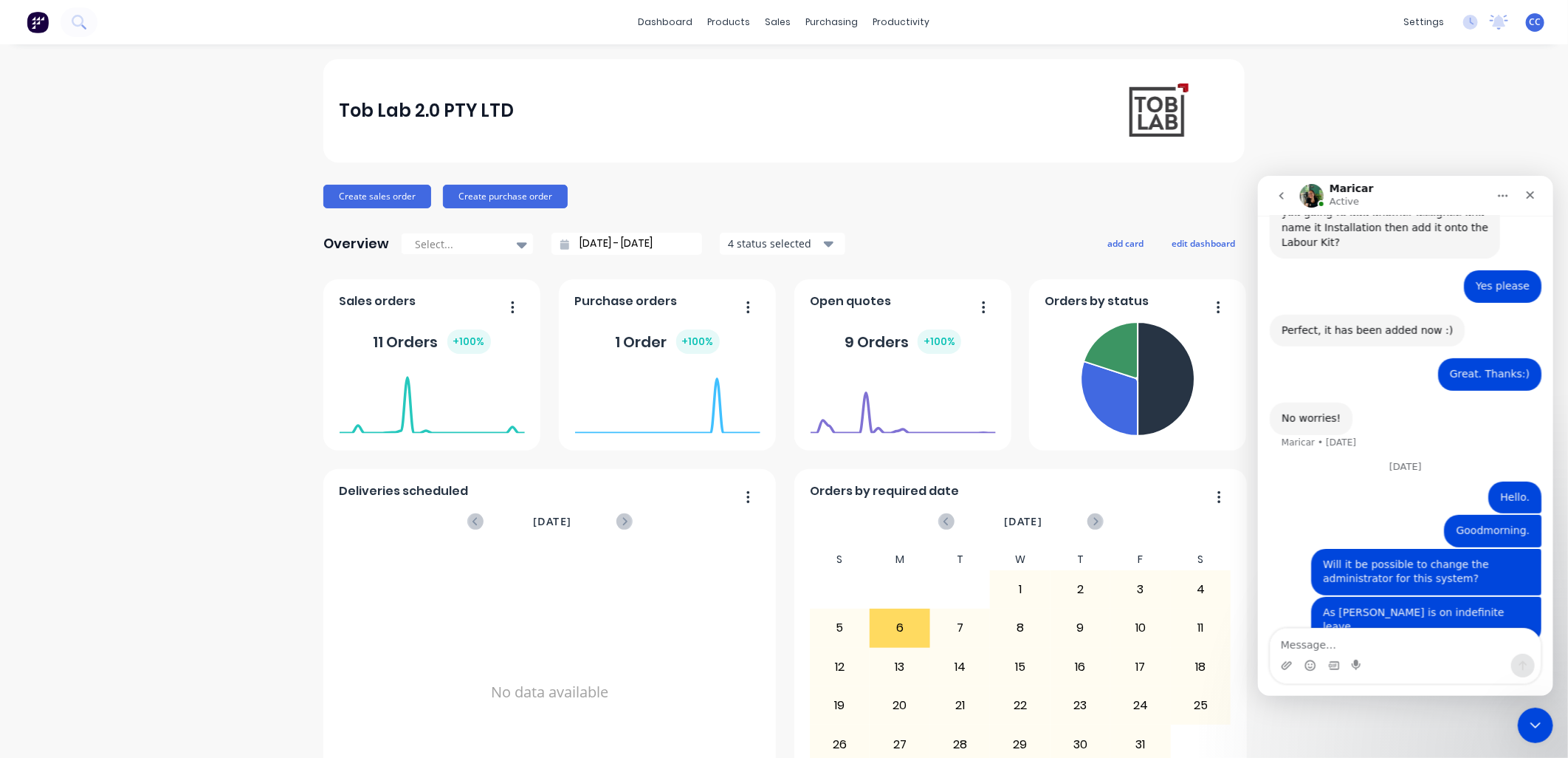
scroll to position [573, 0]
click at [773, 193] on icon "go back" at bounding box center [1281, 195] width 12 height 12
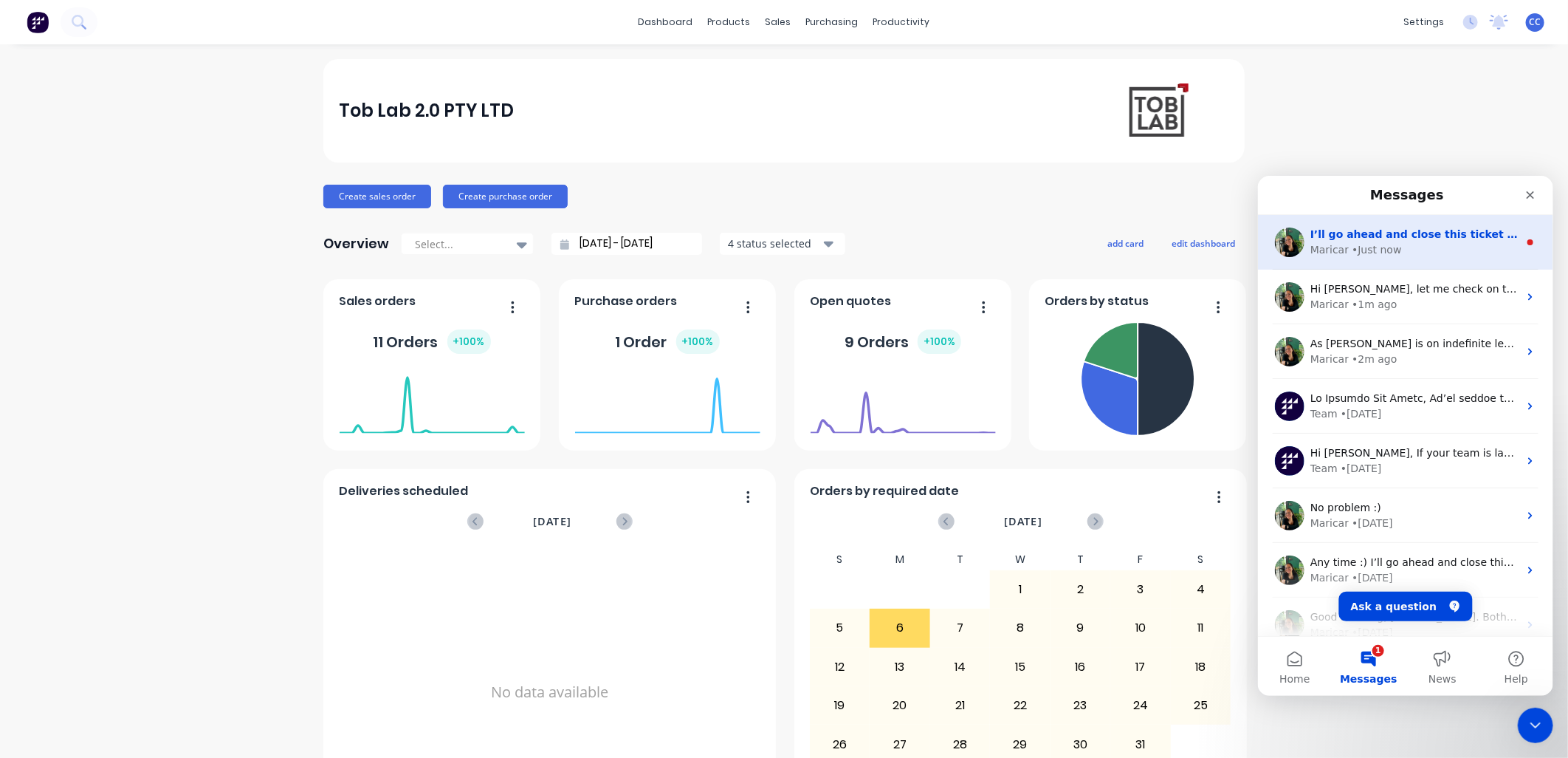
click at [773, 242] on div "• Just now" at bounding box center [1376, 249] width 50 height 16
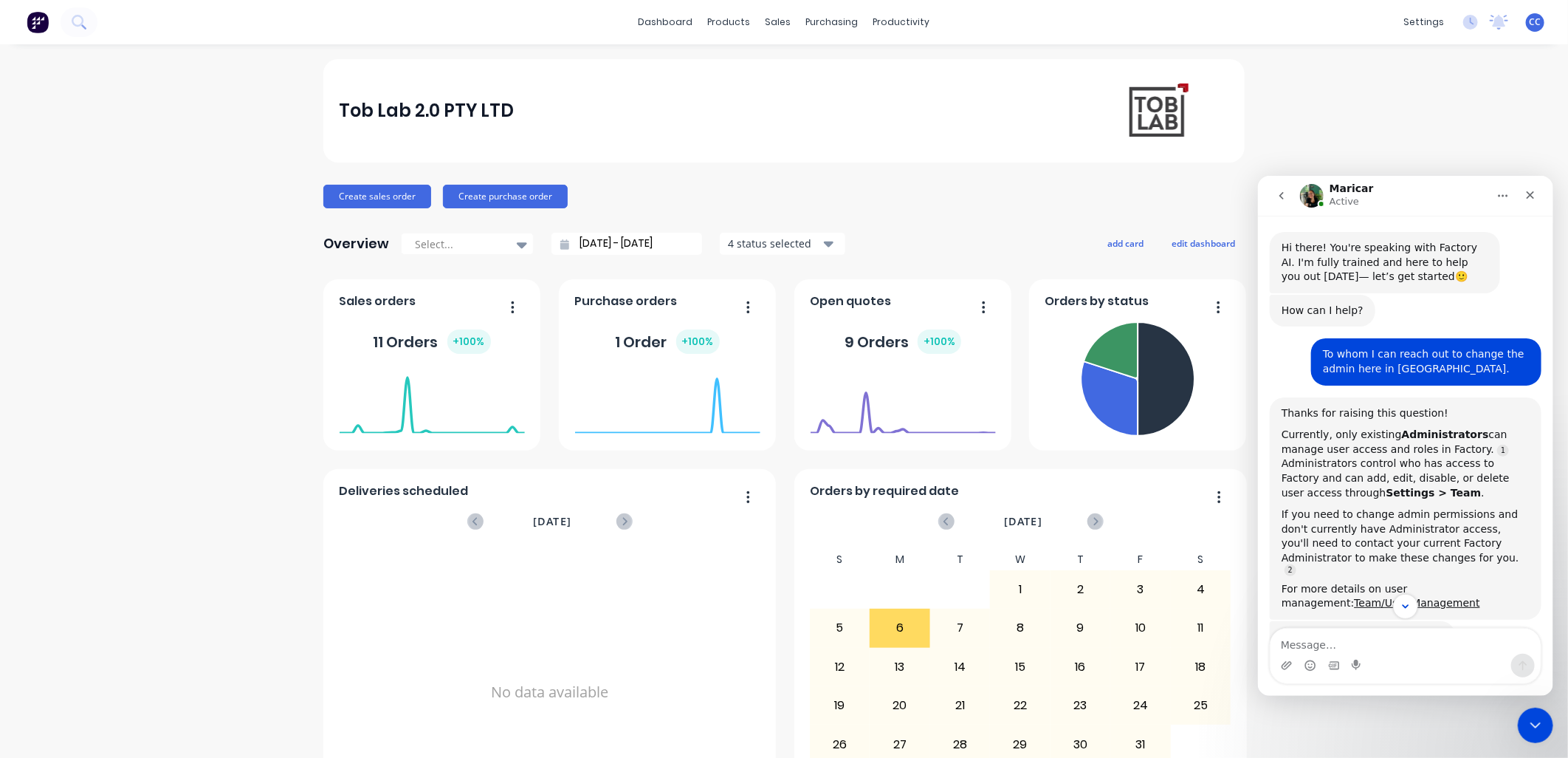
click at [773, 193] on icon "go back" at bounding box center [1281, 195] width 12 height 12
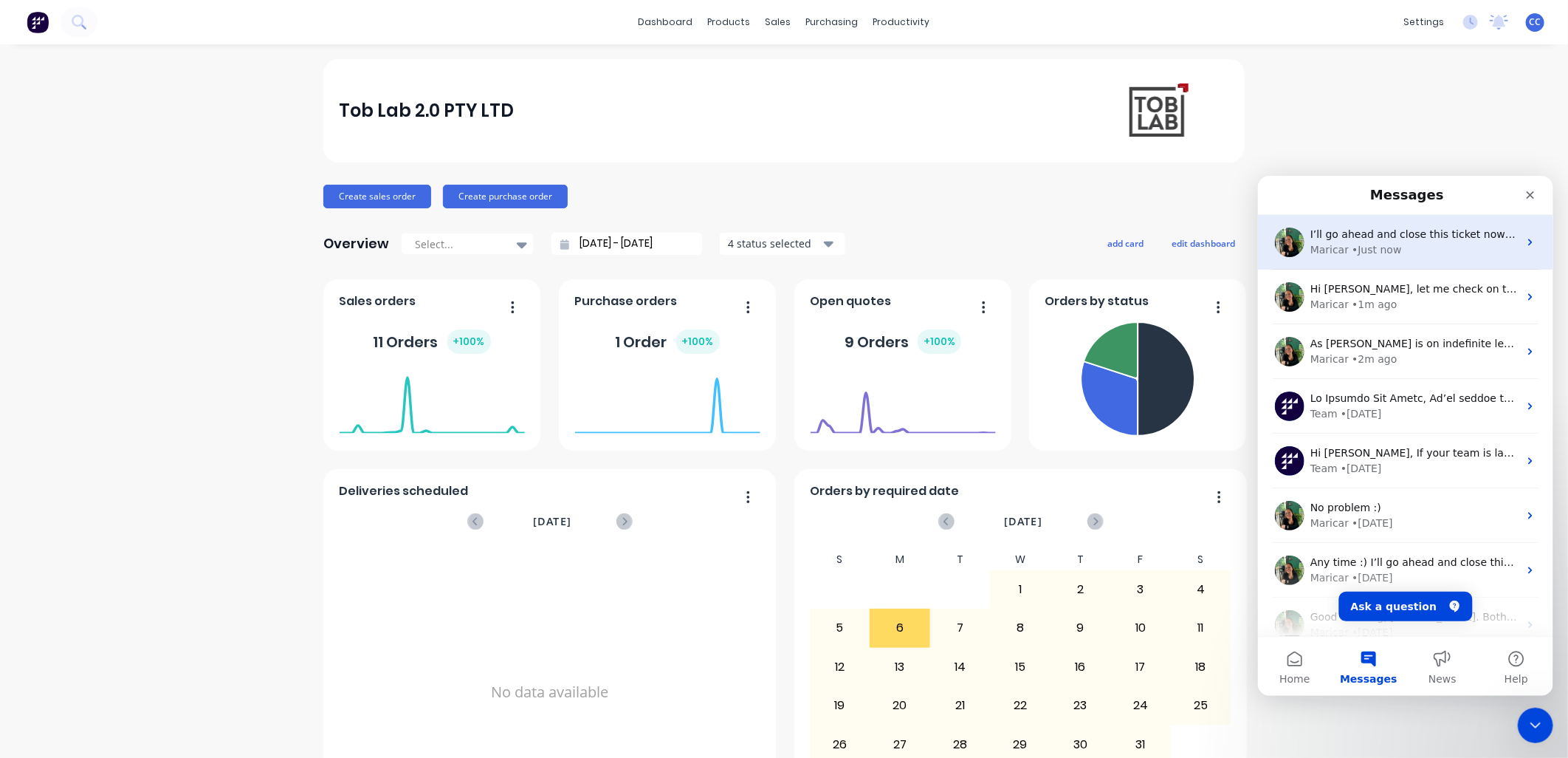
click at [773, 241] on div "Maricar • Just now" at bounding box center [1414, 249] width 209 height 16
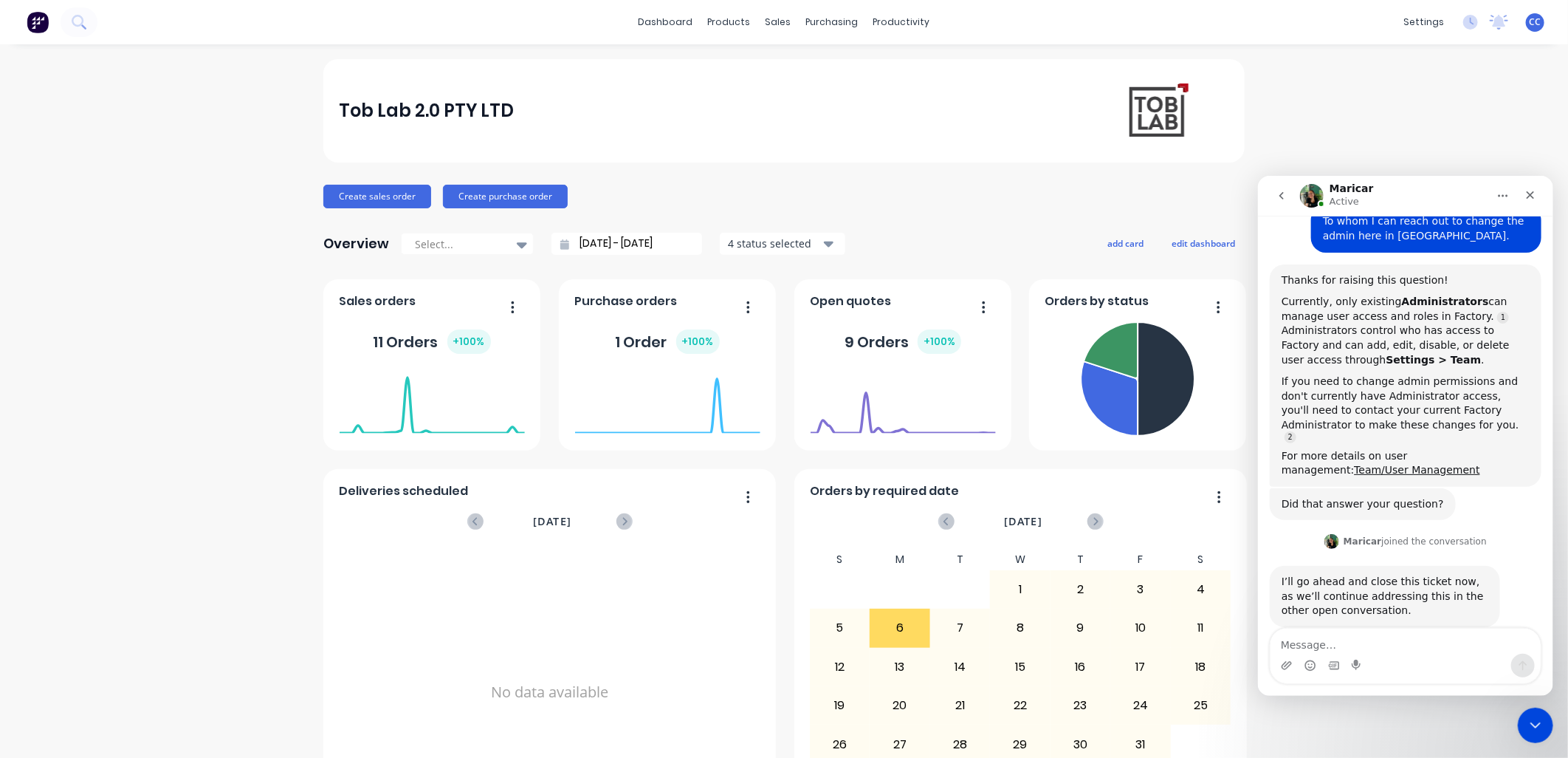
scroll to position [155, 0]
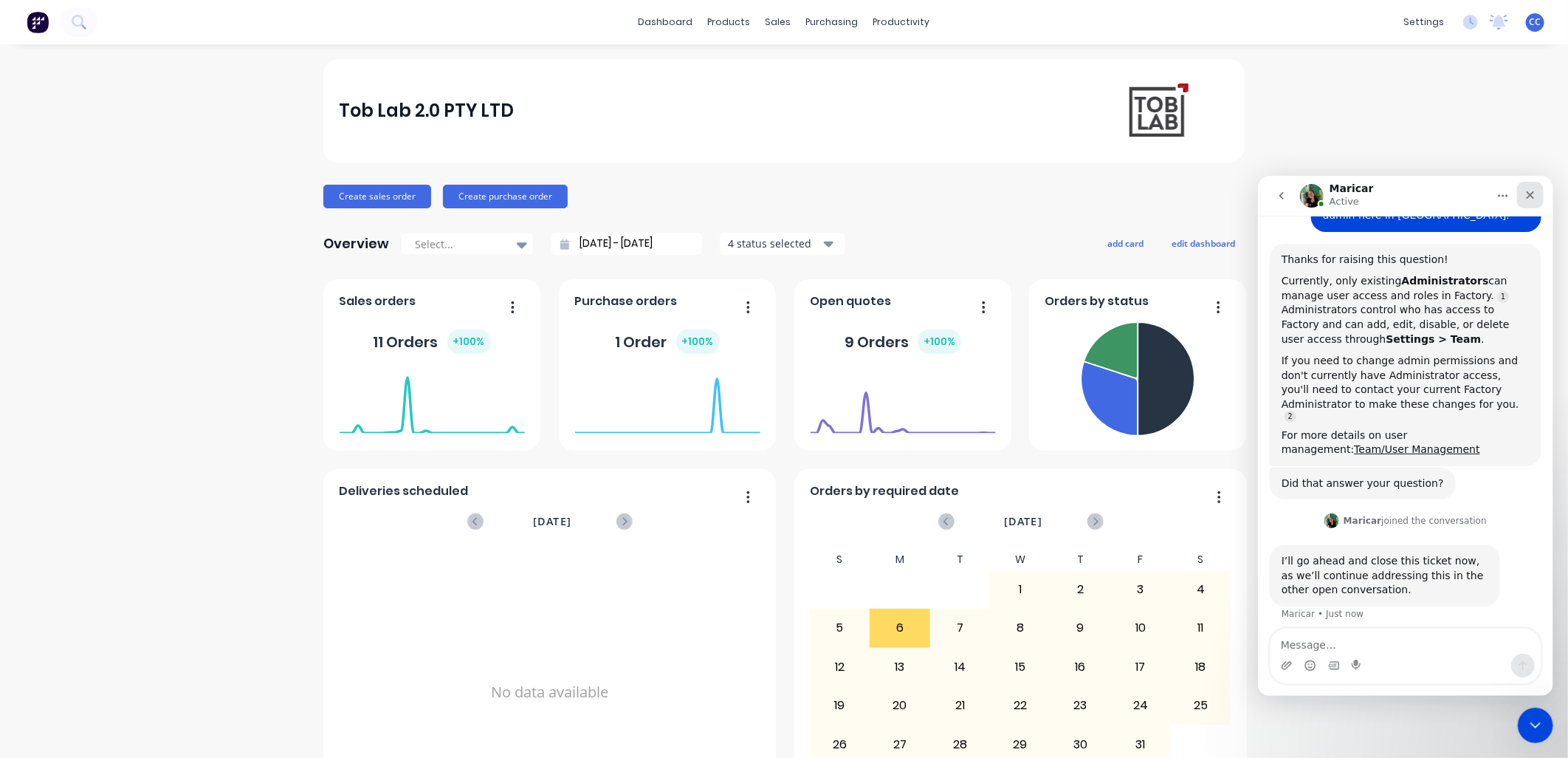
click at [773, 190] on icon "Close" at bounding box center [1530, 195] width 12 height 12
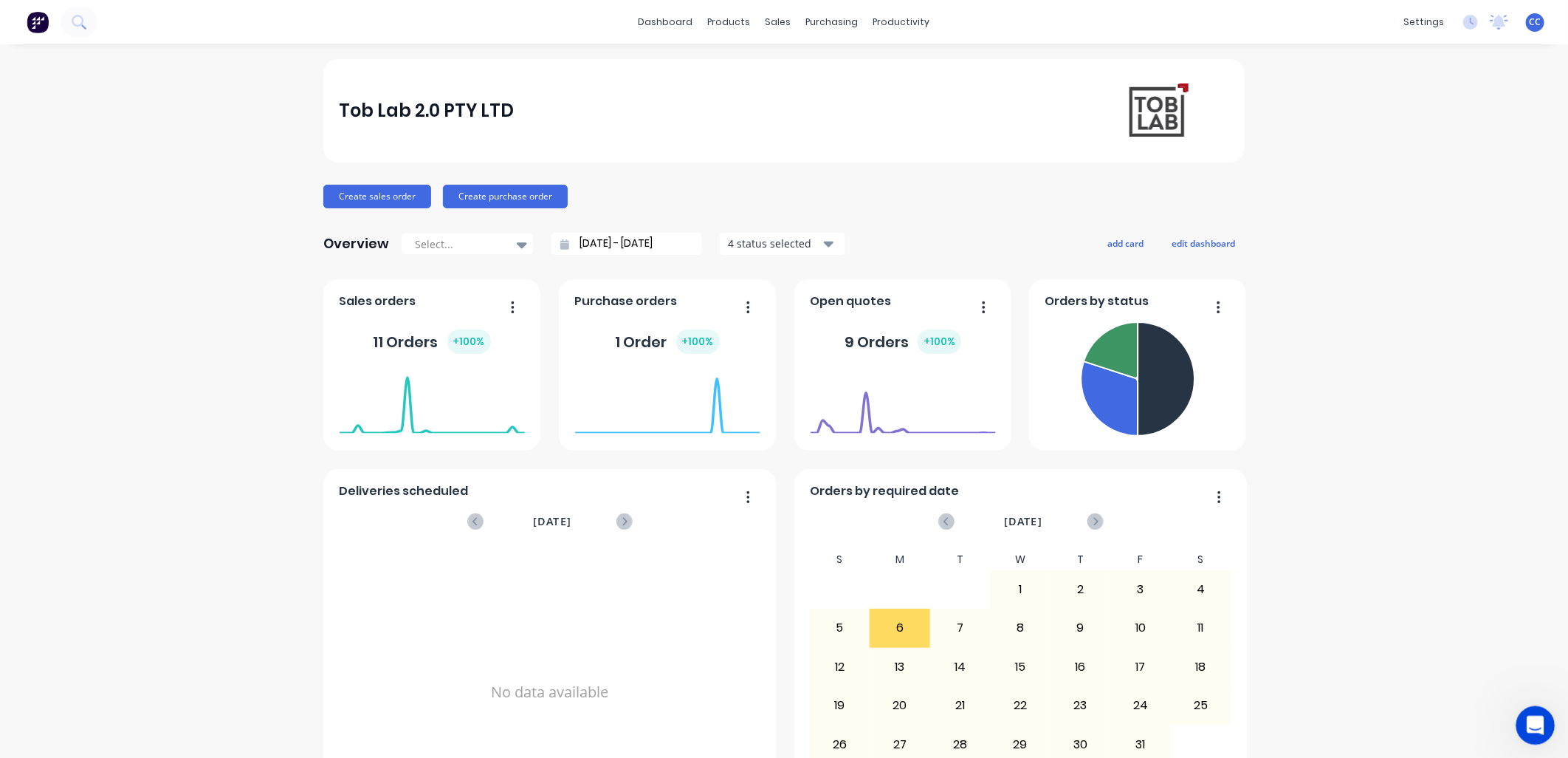
click at [773, 328] on icon "Open Intercom Messenger" at bounding box center [1534, 723] width 24 height 24
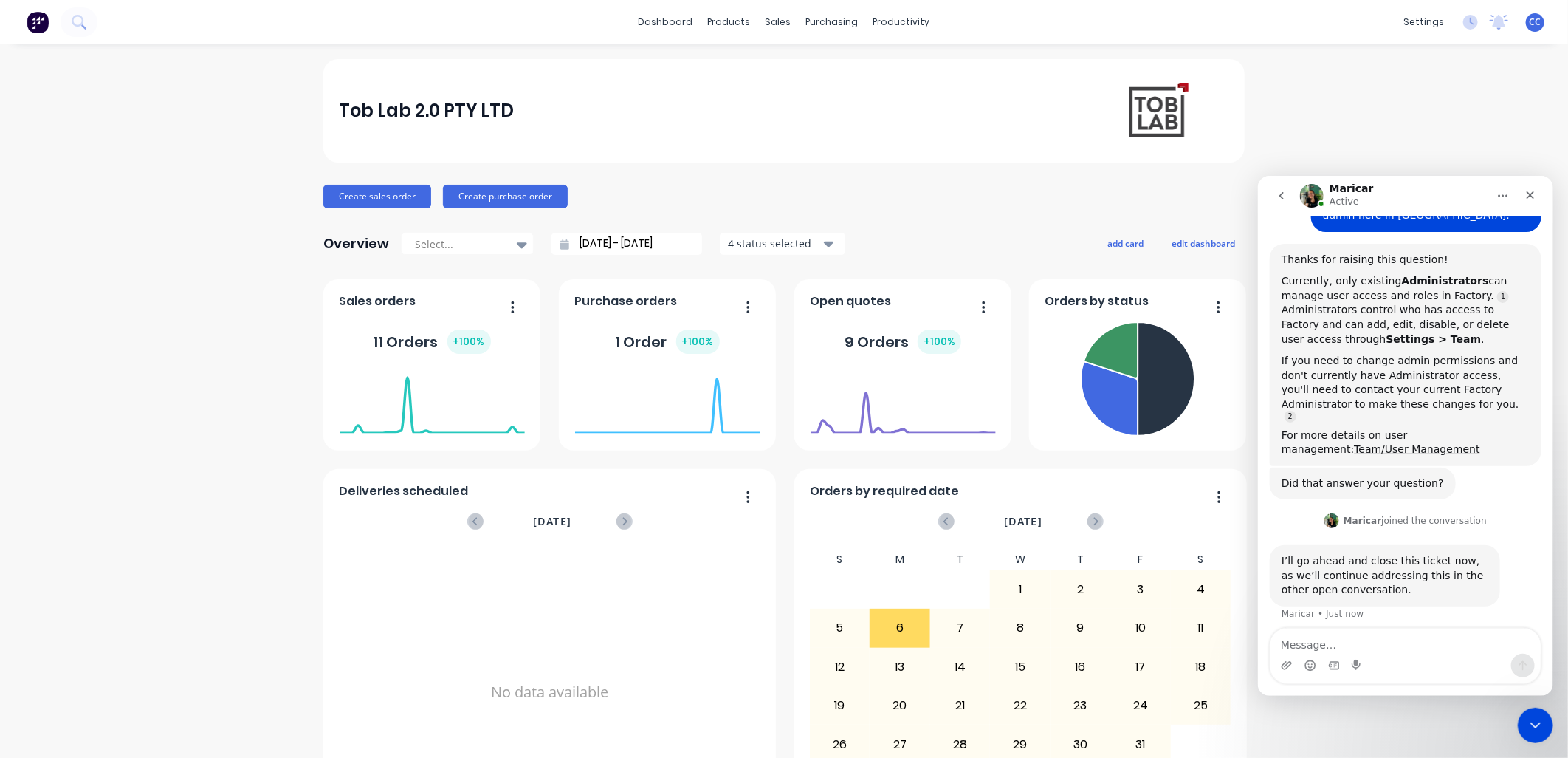
click at [773, 195] on button "go back" at bounding box center [1281, 195] width 28 height 28
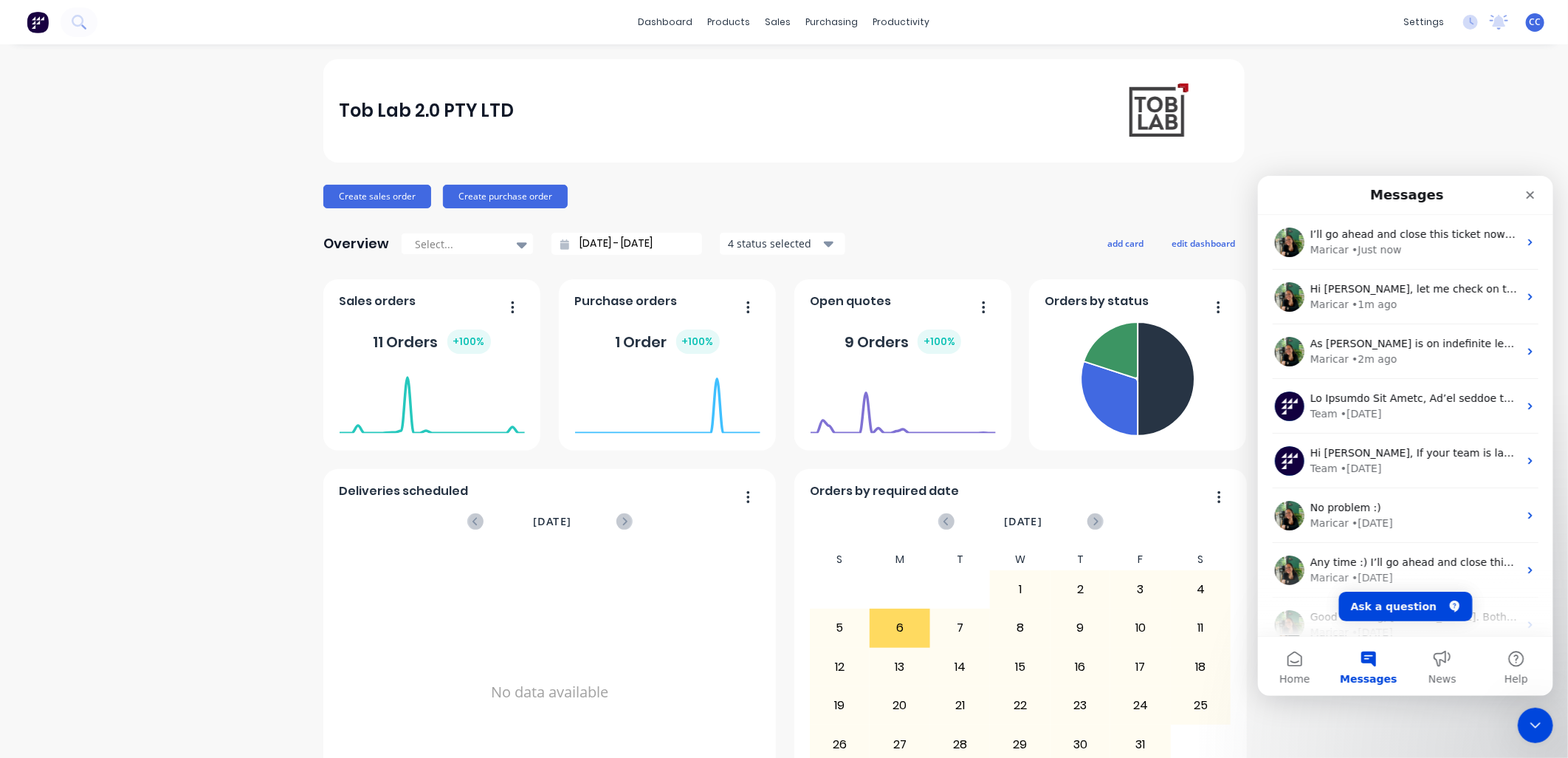
scroll to position [0, 0]
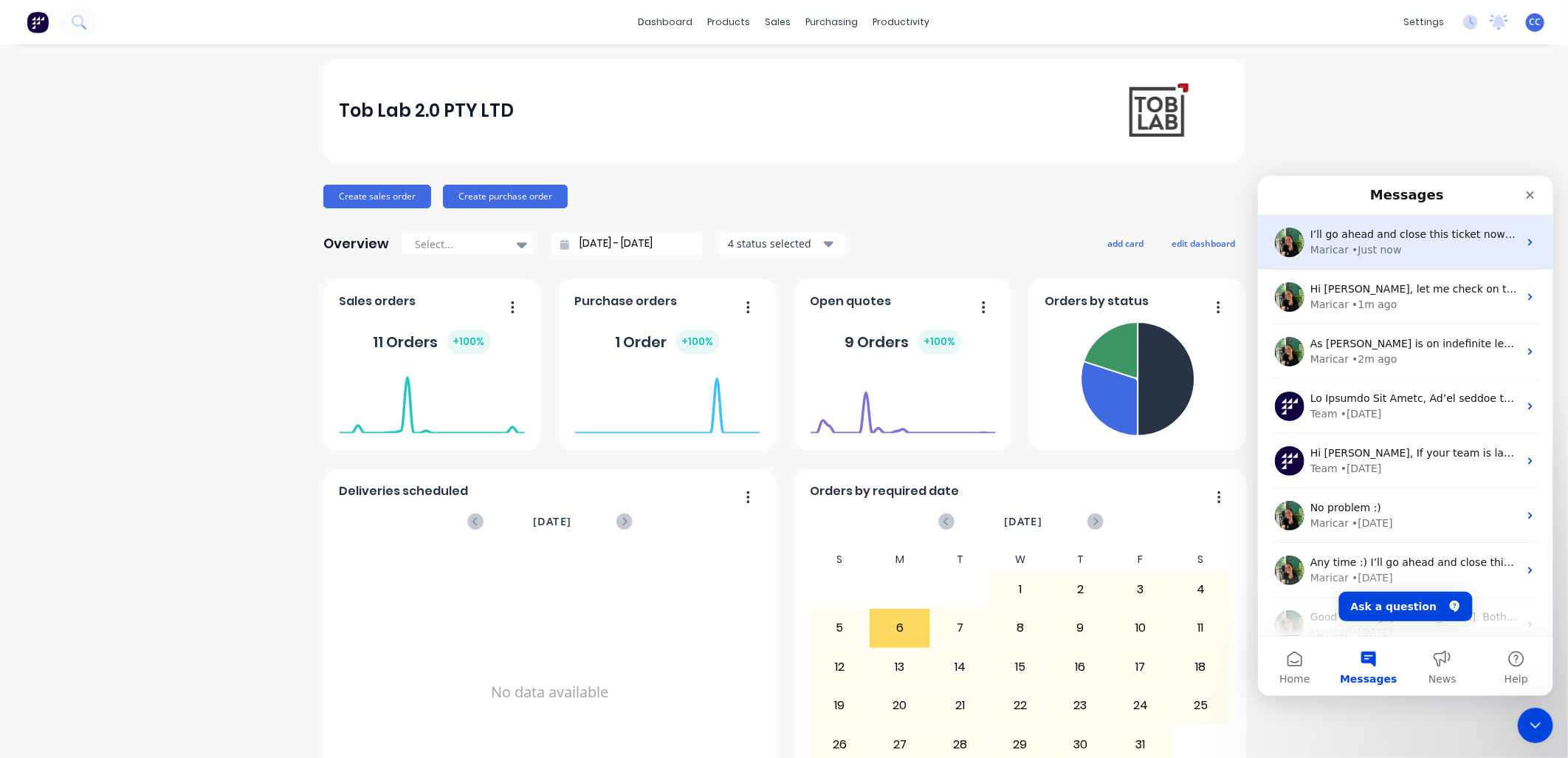
drag, startPoint x: 1437, startPoint y: 241, endPoint x: 1312, endPoint y: 227, distance: 125.8
click at [773, 227] on span "I’ll go ahead and close this ticket now, as we’ll continue addressing this in t…" at bounding box center [1578, 233] width 537 height 12
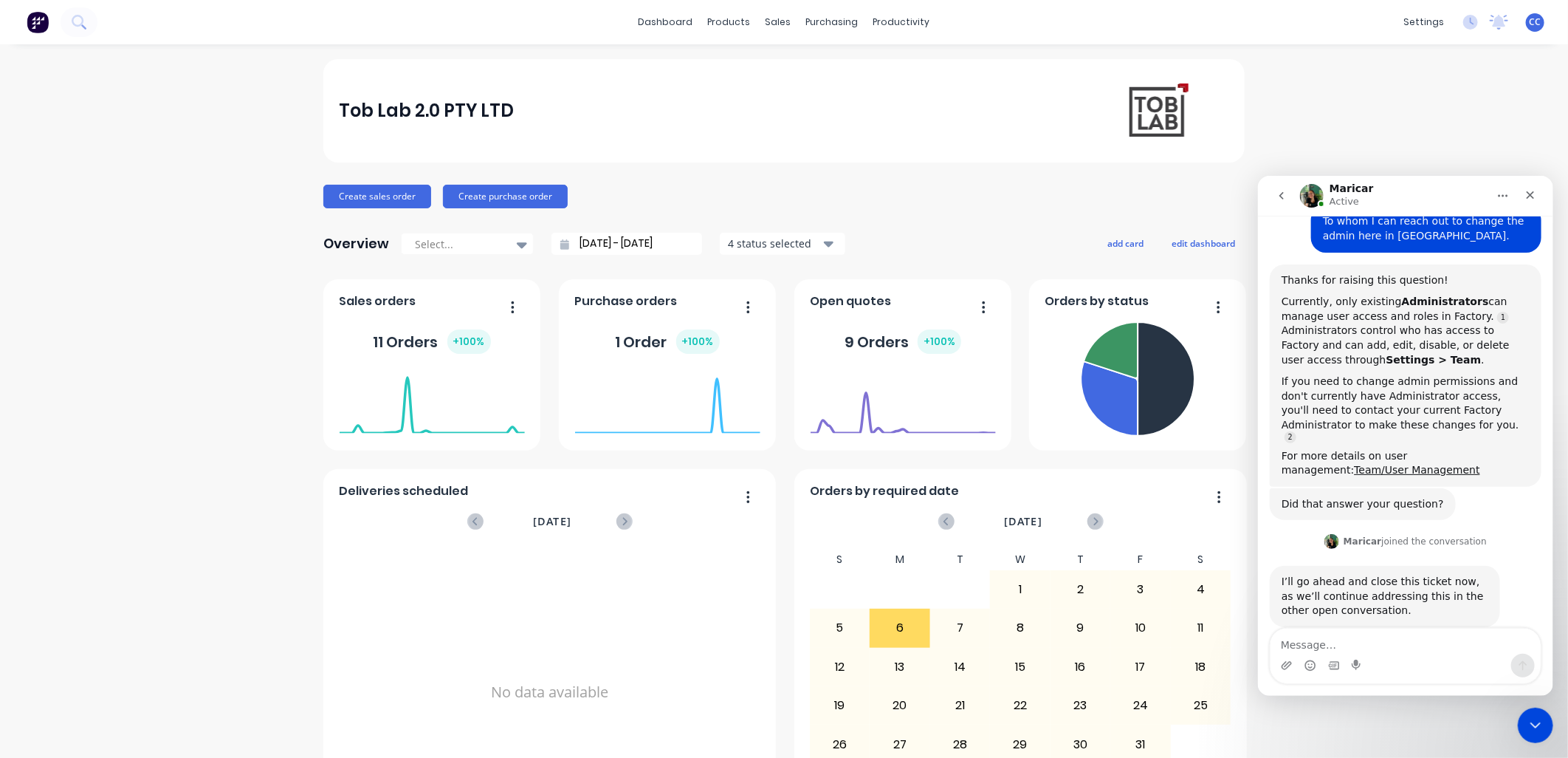
scroll to position [155, 0]
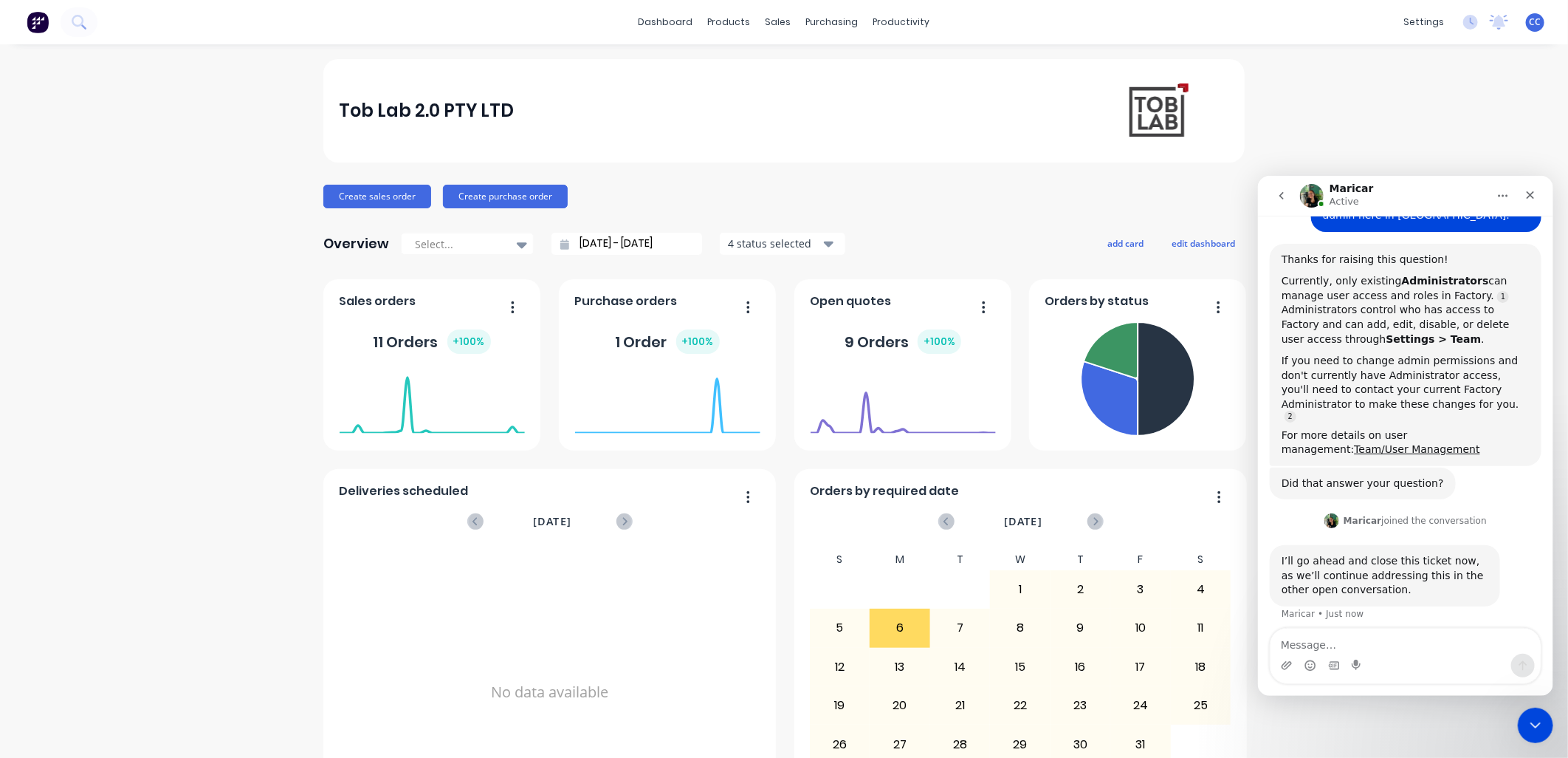
click at [773, 200] on button "go back" at bounding box center [1281, 195] width 28 height 28
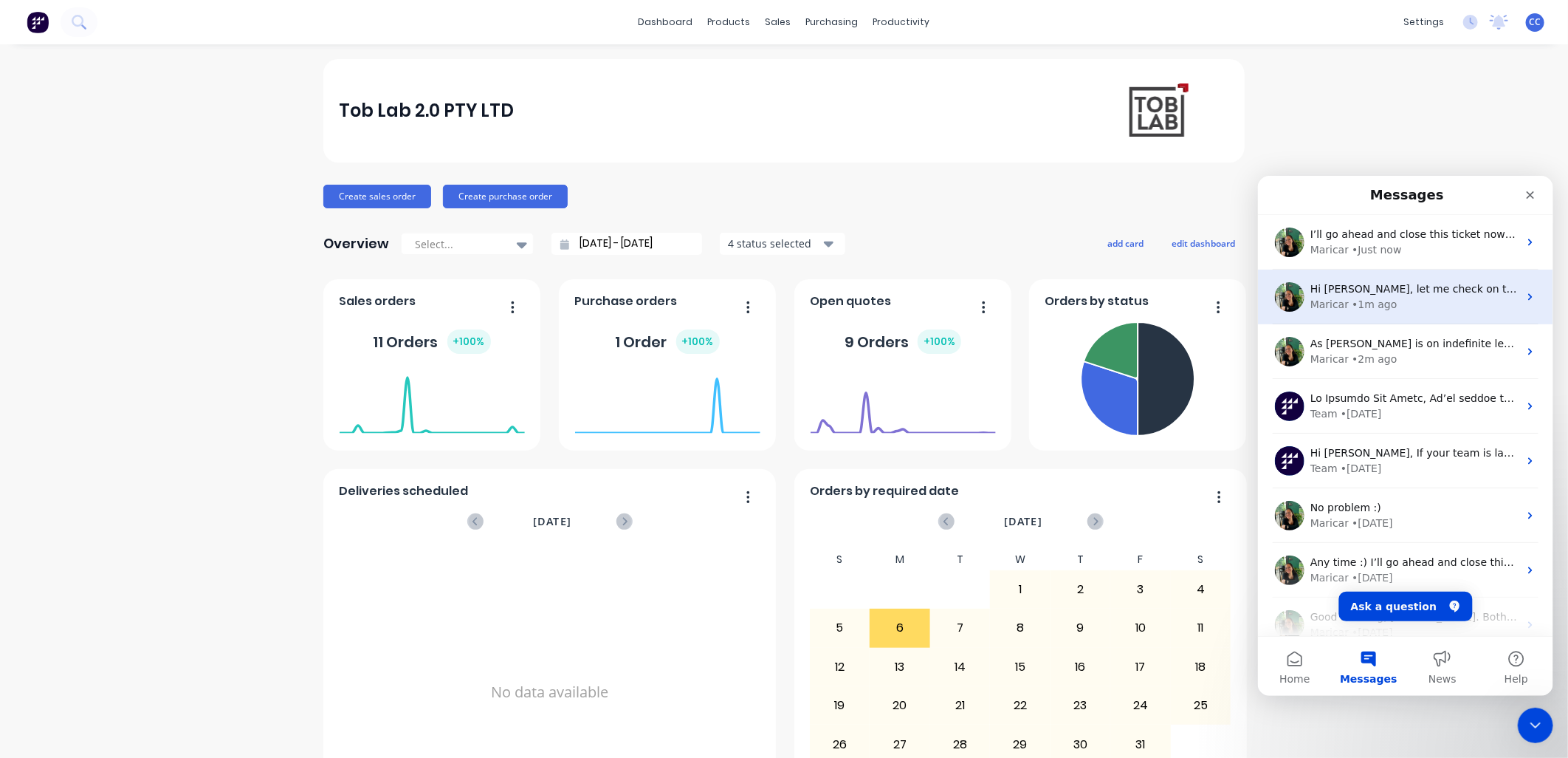
click at [773, 300] on div "Maricar • 1m ago" at bounding box center [1414, 304] width 209 height 16
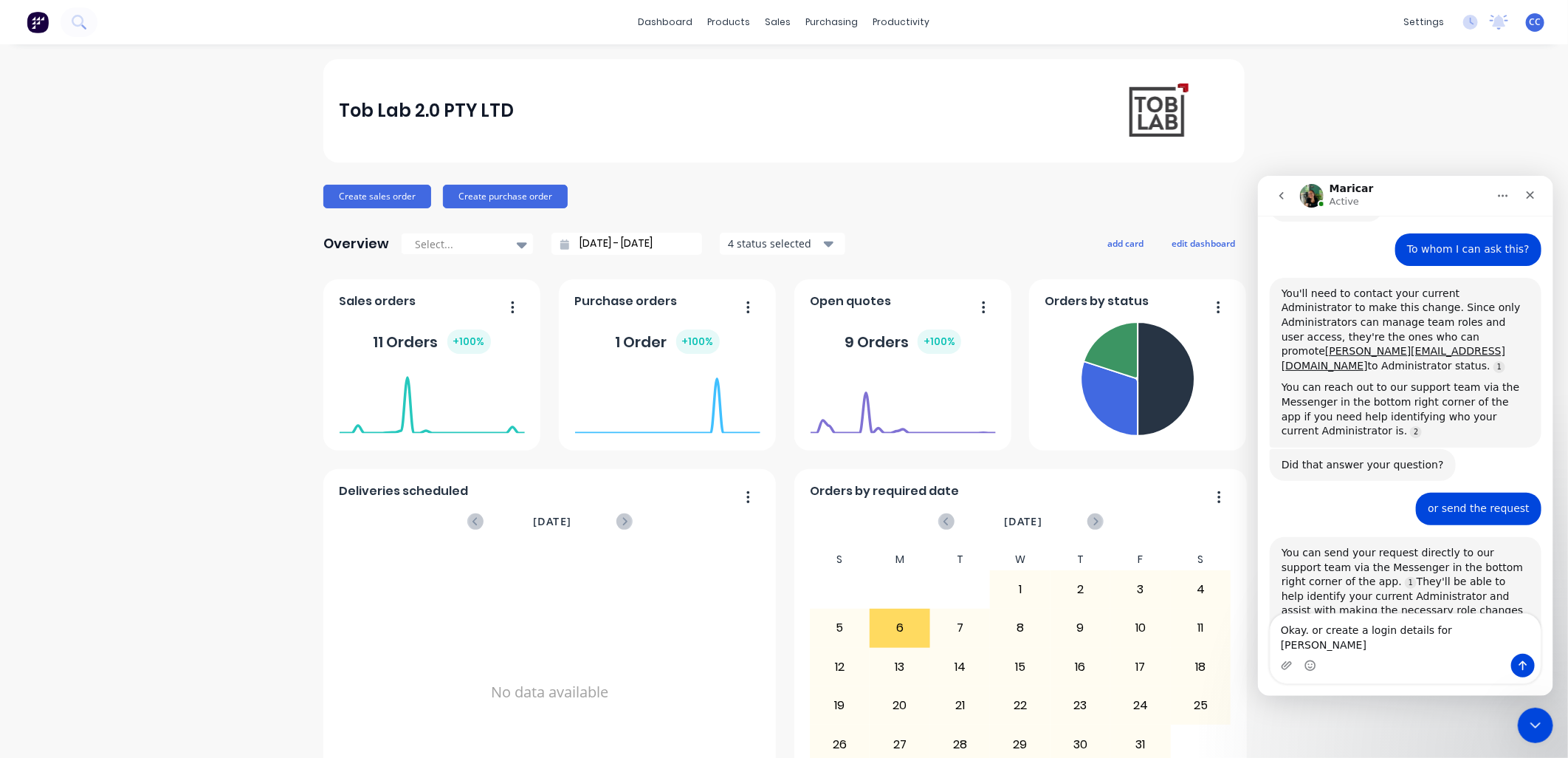
scroll to position [1394, 0]
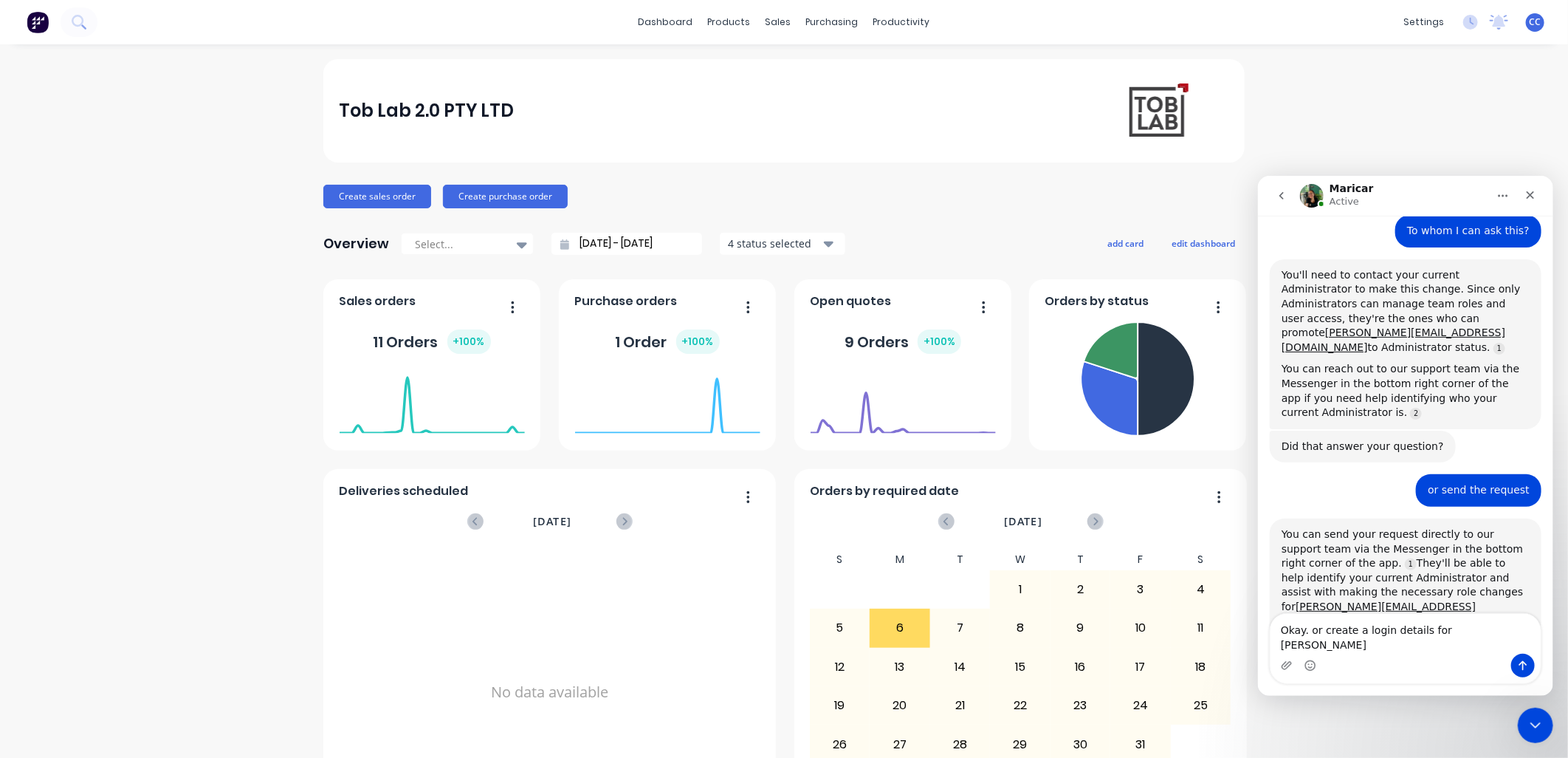
click at [773, 328] on textarea "Okay. or create a login details for [PERSON_NAME]" at bounding box center [1405, 633] width 270 height 40
type textarea "Okay. or create a login details for [PERSON_NAME]."
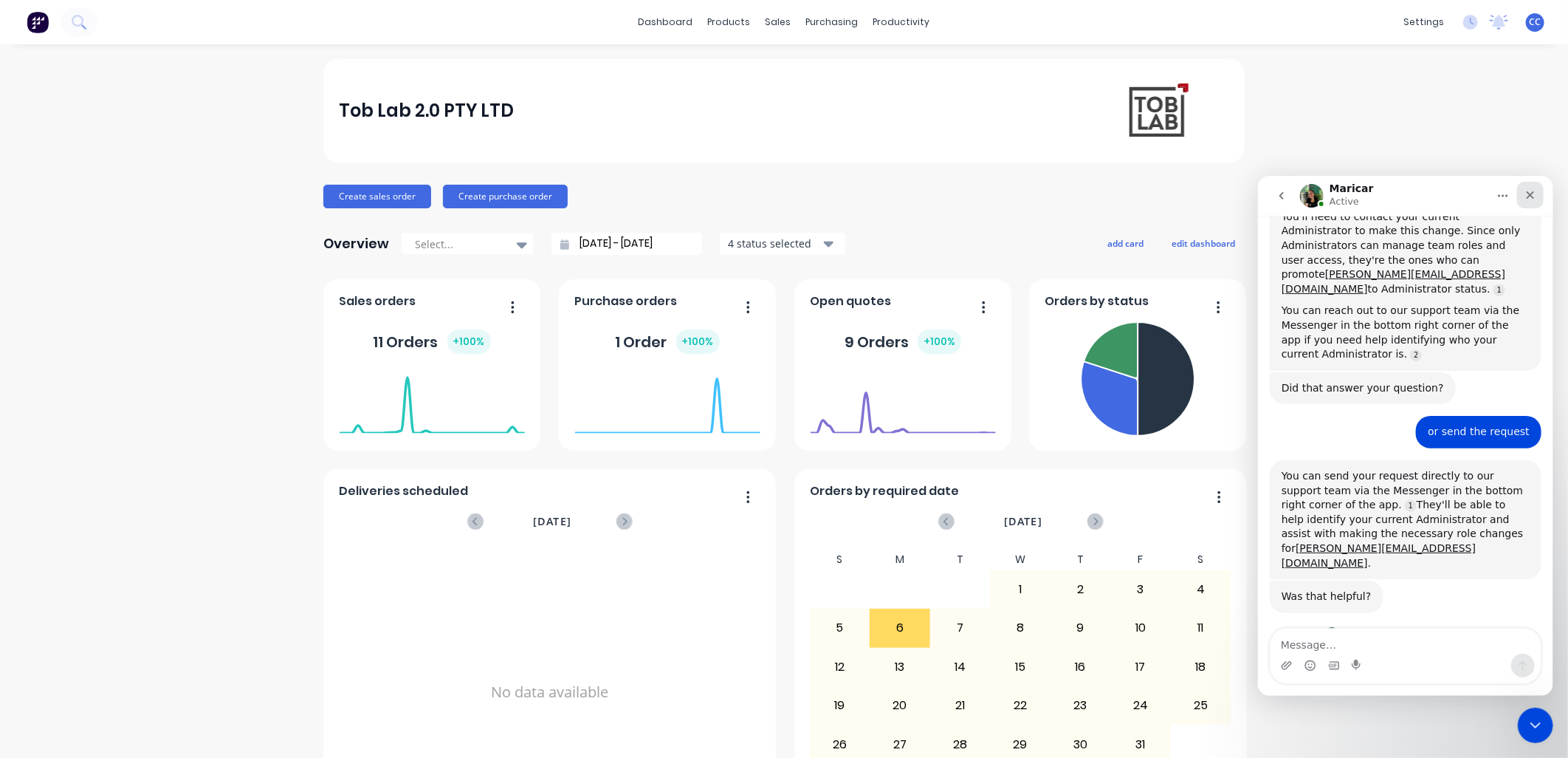
drag, startPoint x: 1526, startPoint y: 192, endPoint x: 2784, endPoint y: 368, distance: 1270.3
click at [773, 192] on icon "Close" at bounding box center [1530, 195] width 12 height 12
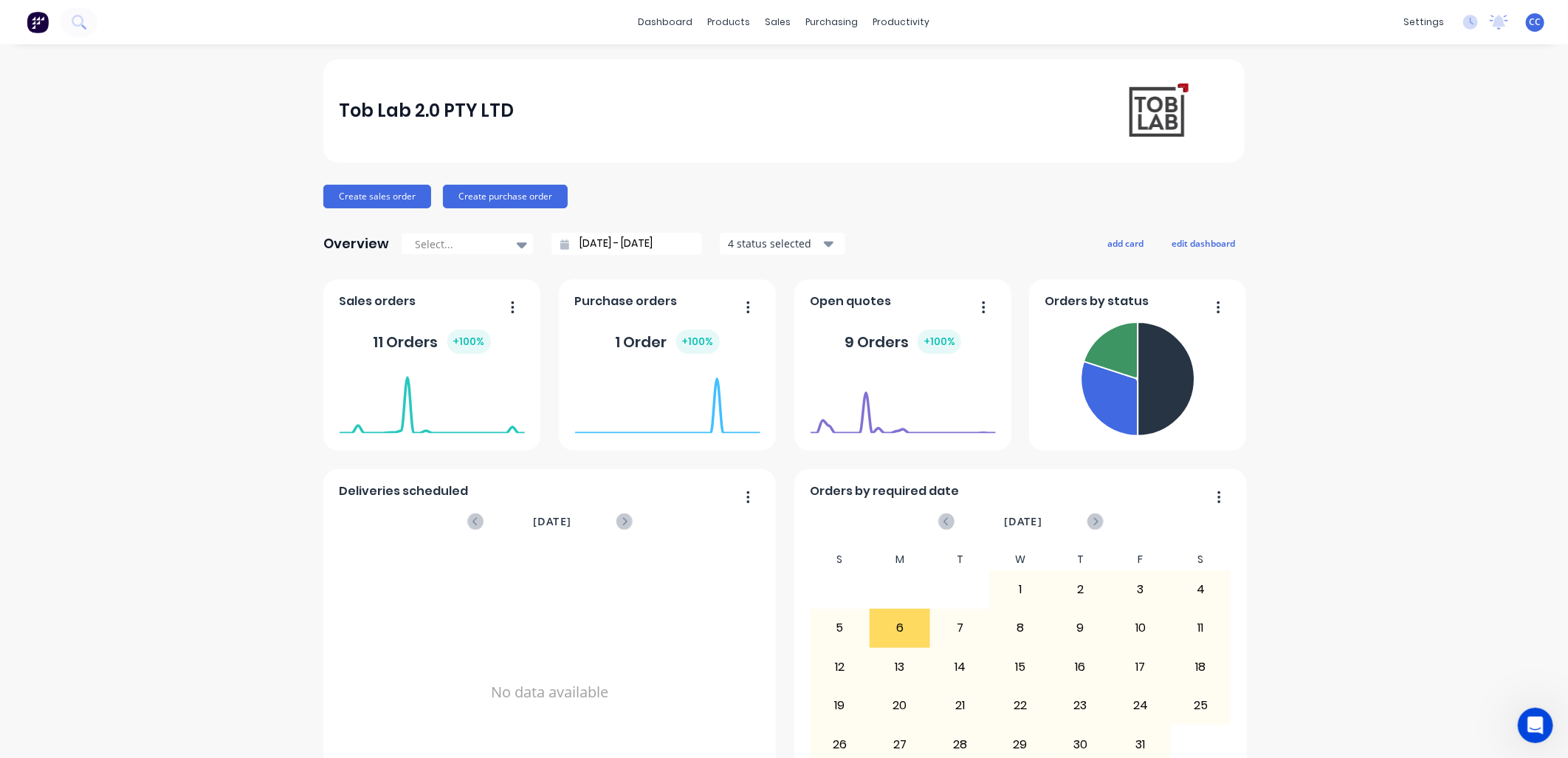
click at [773, 278] on div "Tob Lab 2.0 PTY LTD Create sales order Create purchase order Overview Select...…" at bounding box center [784, 445] width 1568 height 771
click at [220, 142] on div "Tob Lab 2.0 PTY LTD Create sales order Create purchase order Overview Select...…" at bounding box center [784, 445] width 1568 height 771
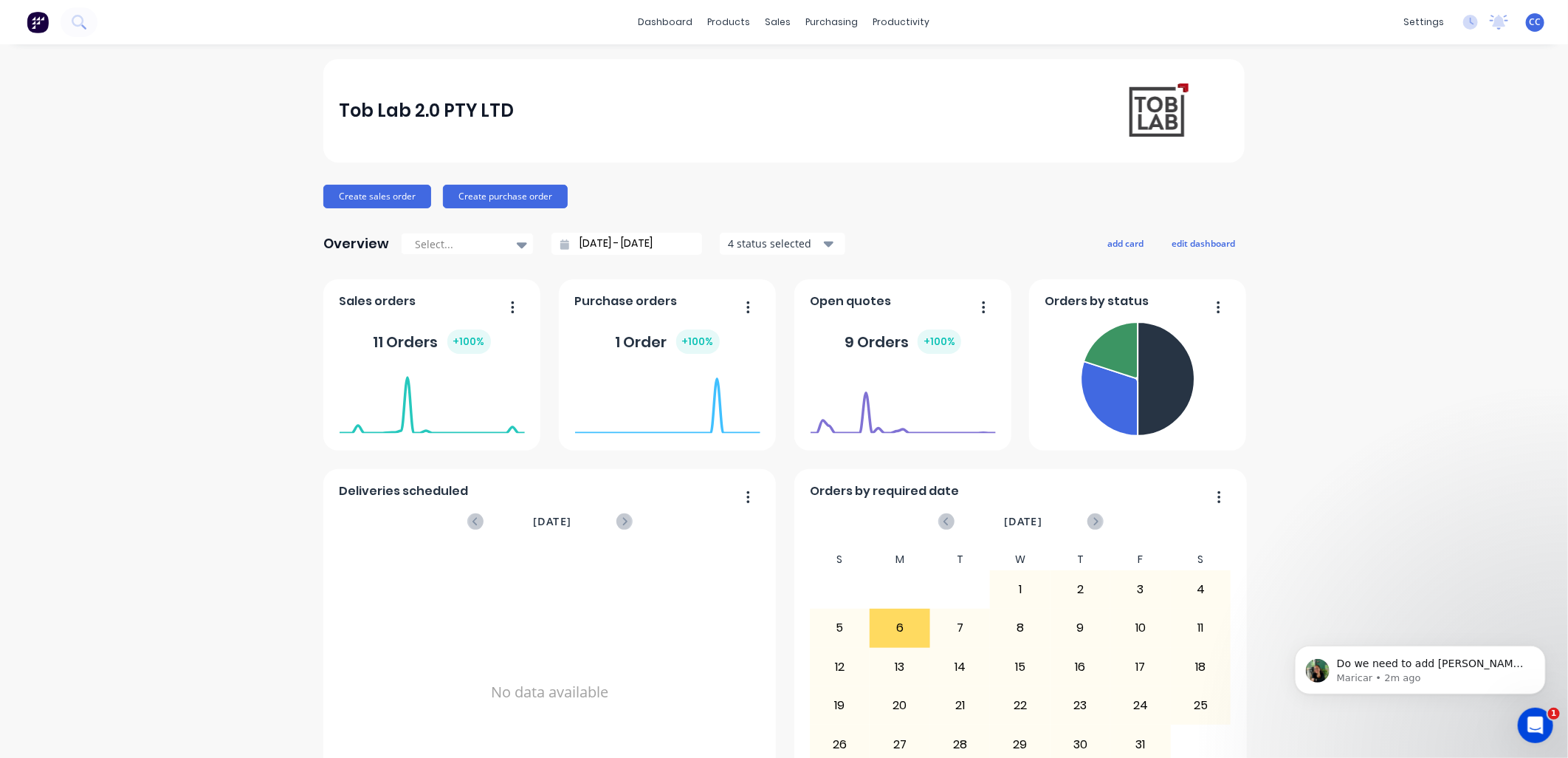
scroll to position [1653, 0]
click at [773, 328] on icon "Open Intercom Messenger" at bounding box center [1534, 723] width 24 height 24
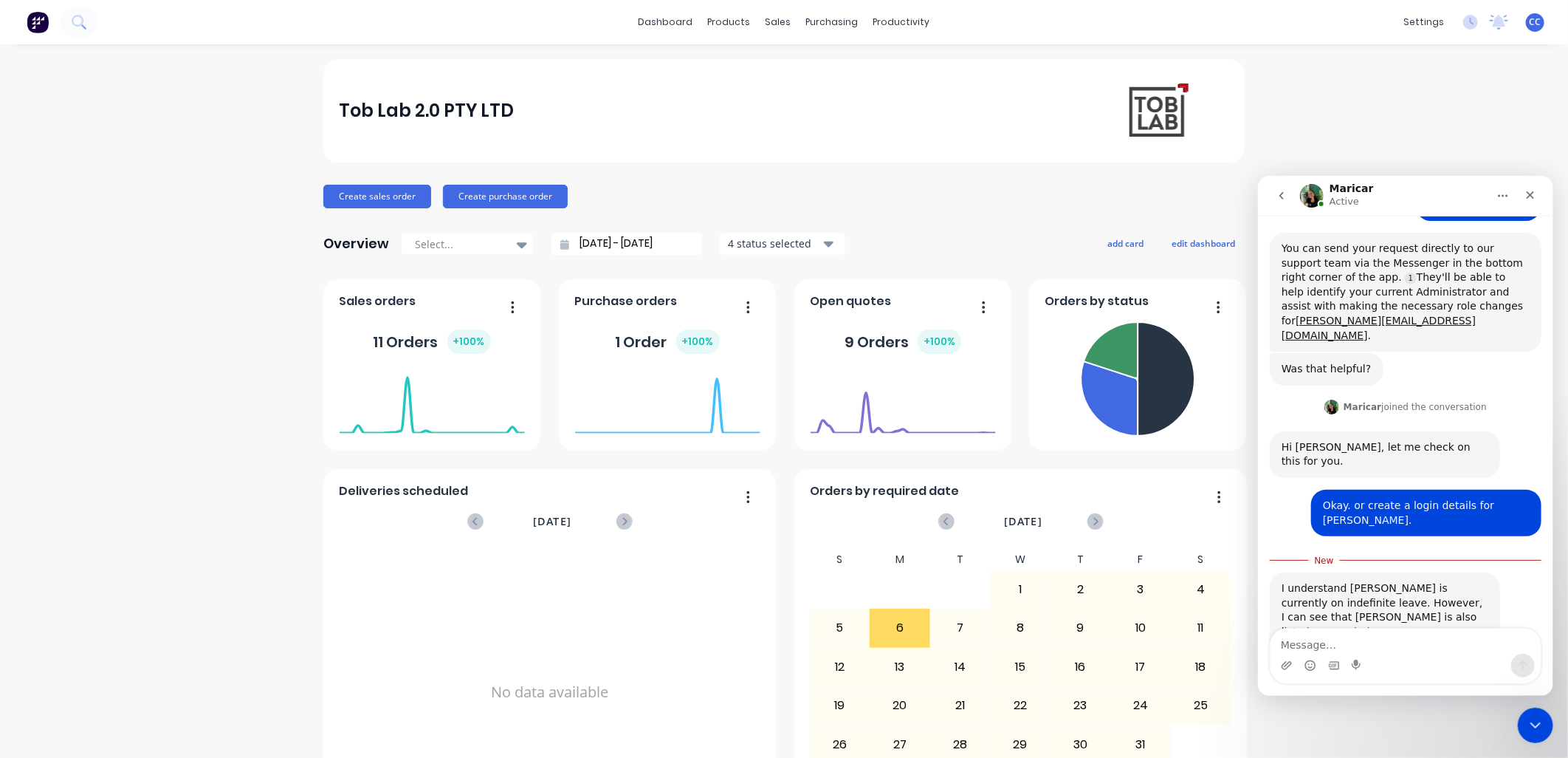
scroll to position [1677, 0]
click at [773, 328] on textarea "Message…" at bounding box center [1405, 641] width 270 height 25
click at [773, 328] on textarea "Yes, here's his details. [PERSON_NAME]," at bounding box center [1405, 641] width 270 height 25
paste textarea "[EMAIL_ADDRESS][DOMAIN_NAME]"
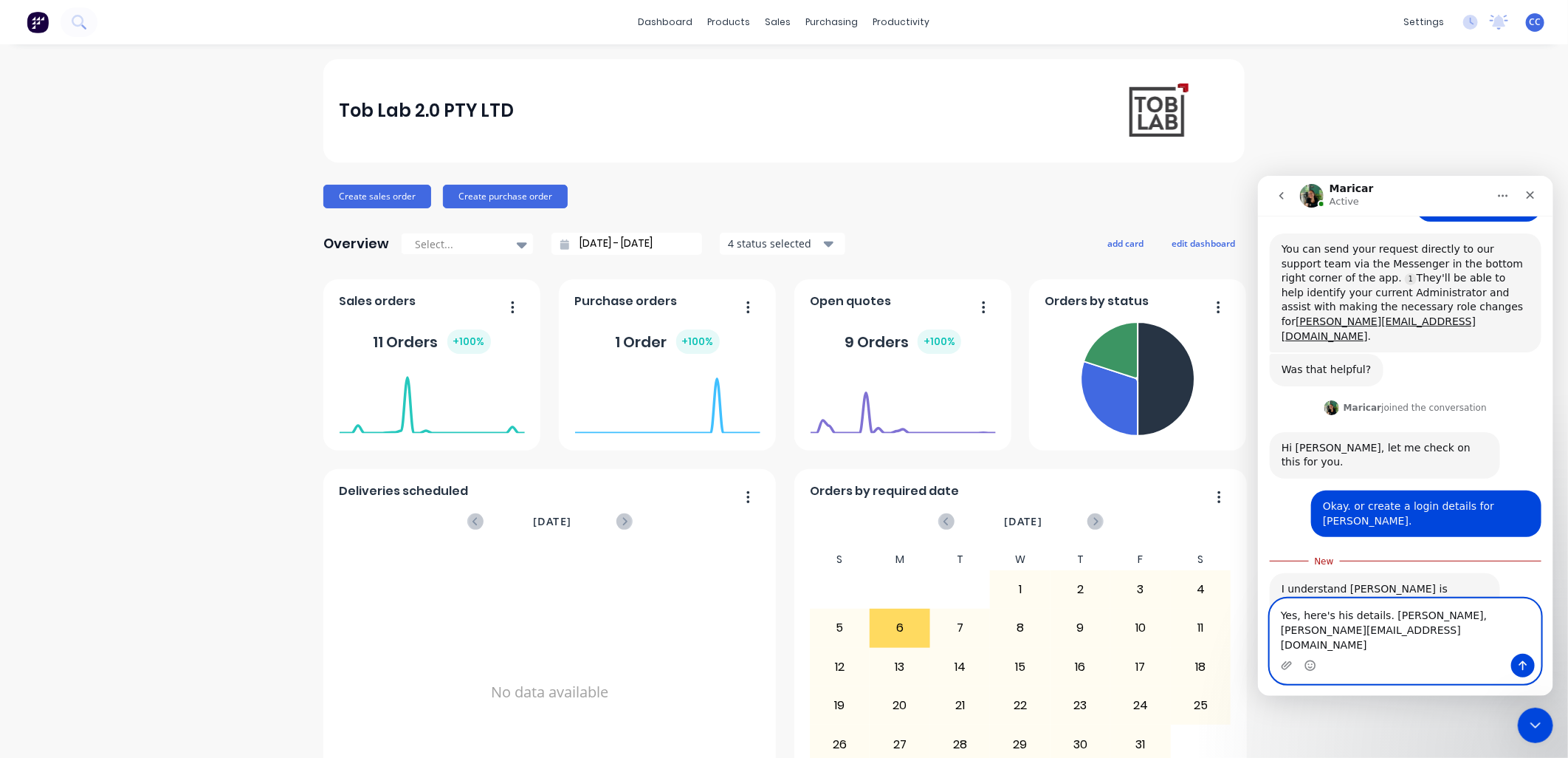
scroll to position [1693, 0]
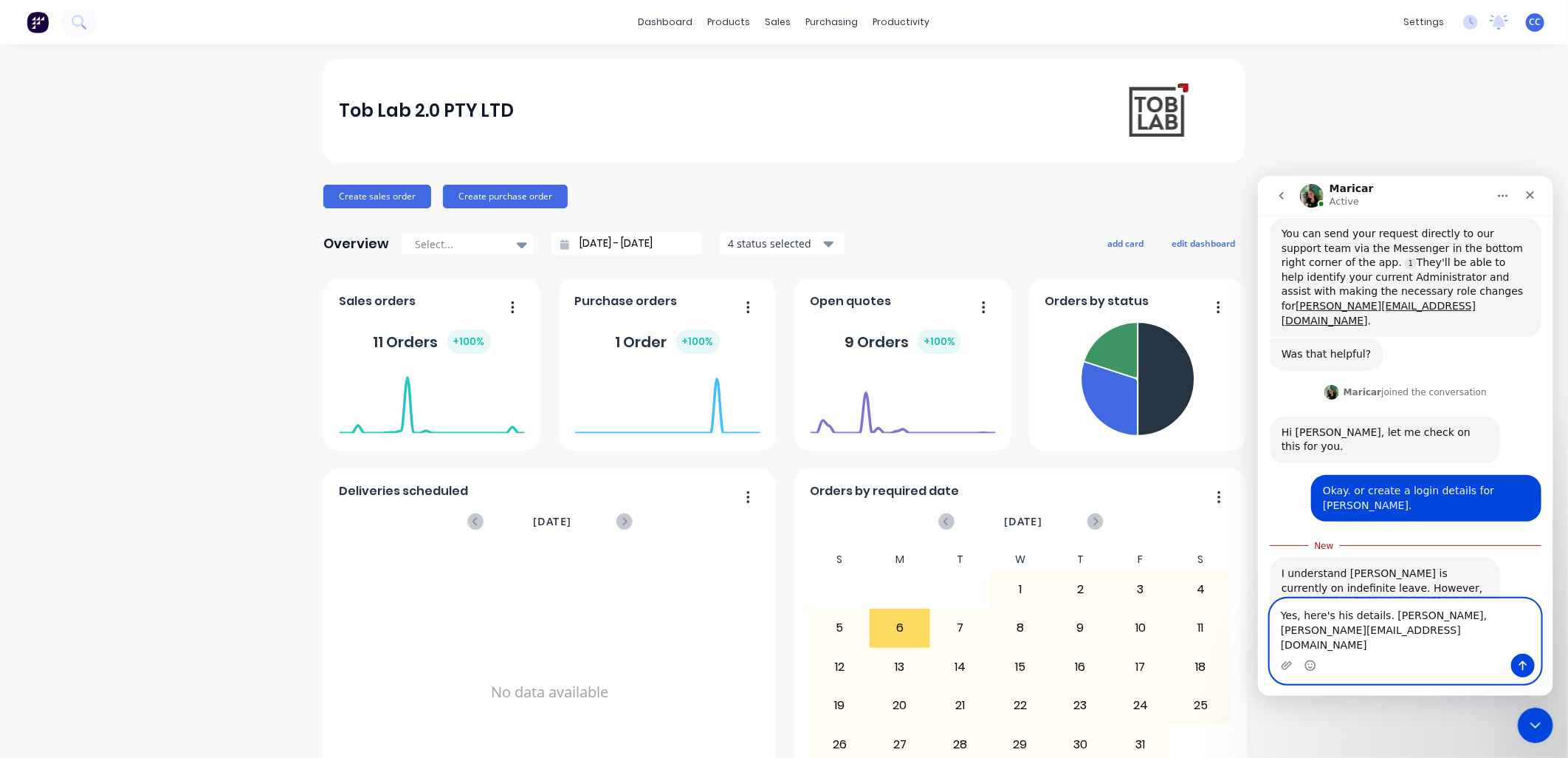
click at [773, 328] on textarea "Yes, here's his details. [PERSON_NAME], [PERSON_NAME][EMAIL_ADDRESS][DOMAIN_NAM…" at bounding box center [1405, 626] width 270 height 55
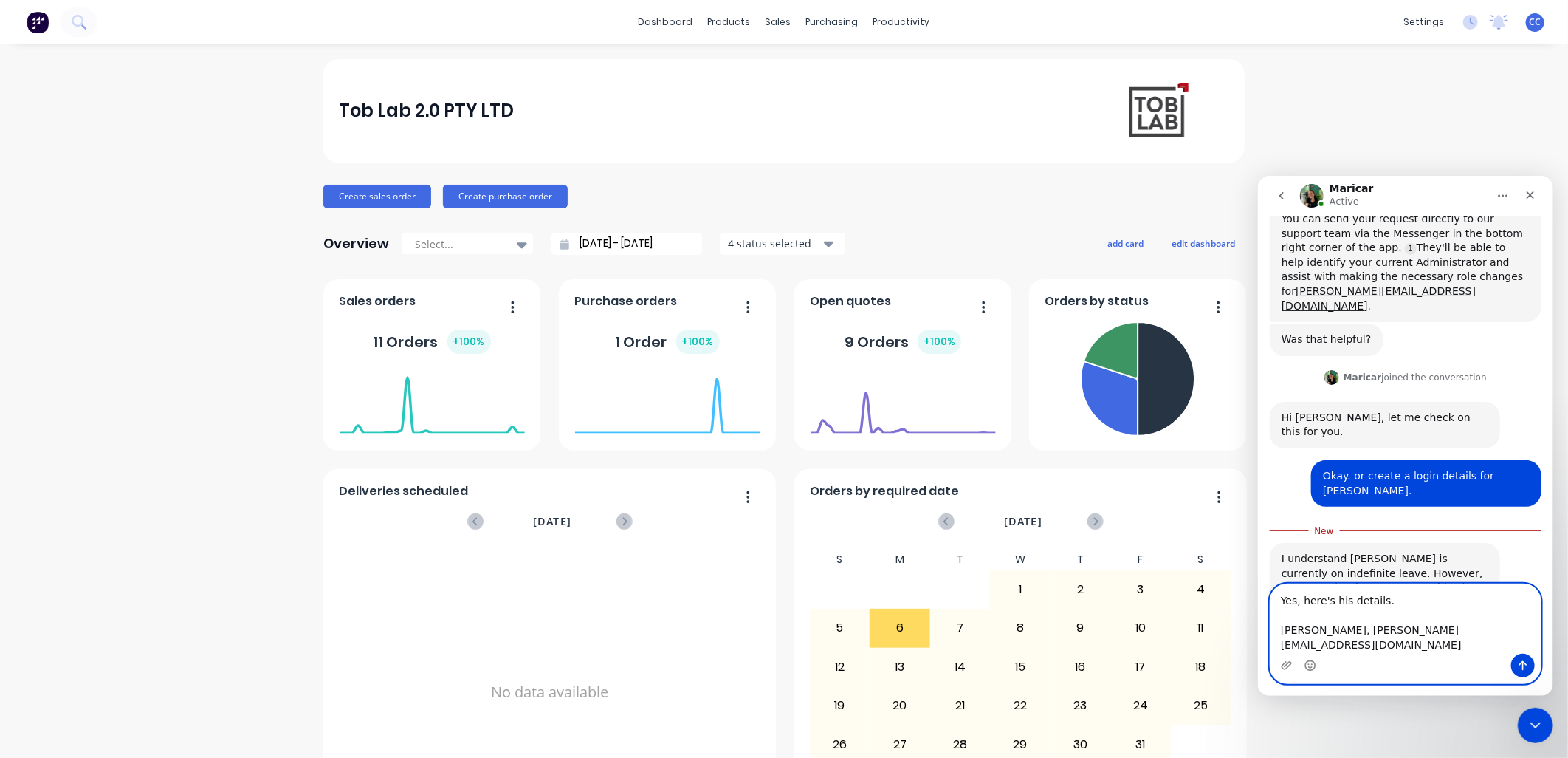
click at [773, 328] on textarea "Yes, here's his details. [PERSON_NAME], [PERSON_NAME][EMAIL_ADDRESS][DOMAIN_NAM…" at bounding box center [1405, 618] width 270 height 70
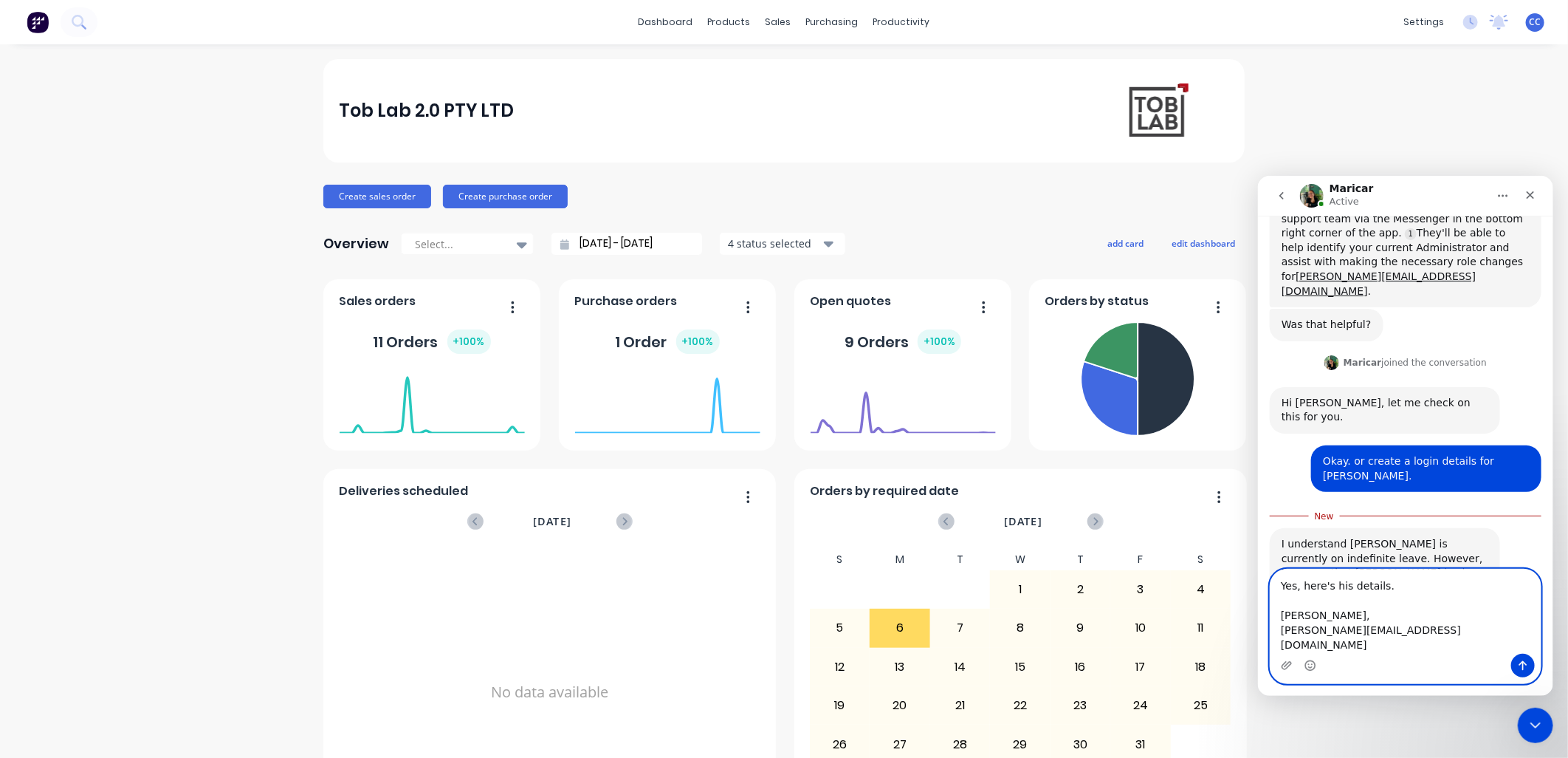
click at [773, 328] on textarea "Yes, here's his details. [PERSON_NAME], [PERSON_NAME][EMAIL_ADDRESS][DOMAIN_NAM…" at bounding box center [1405, 610] width 270 height 84
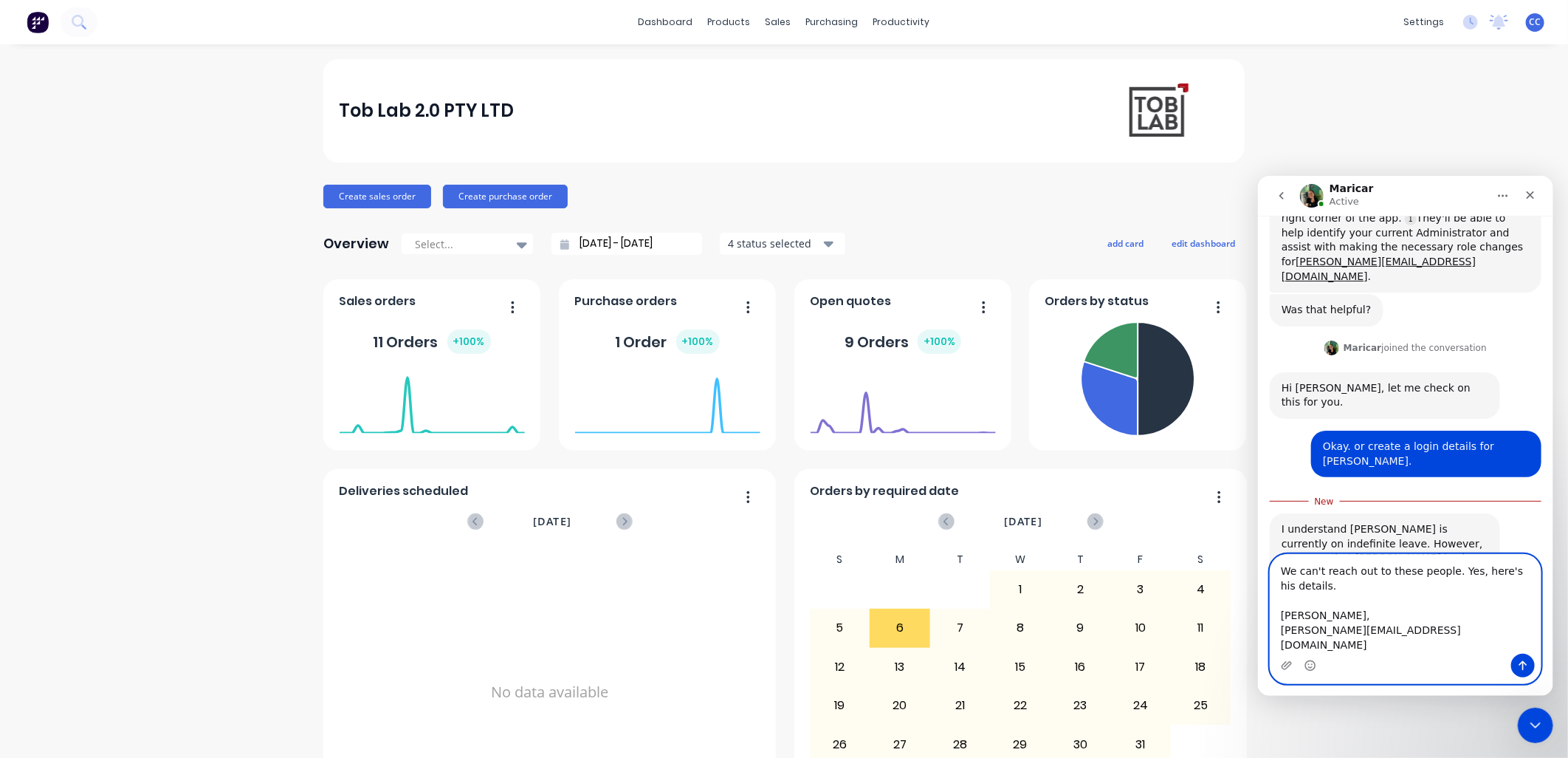
click at [773, 328] on textarea "We can't reach out to these people. Yes, here's his details. [PERSON_NAME], [PE…" at bounding box center [1405, 603] width 270 height 99
type textarea "We can't reach out to these people. Yes, here's his details. If he can be the n…"
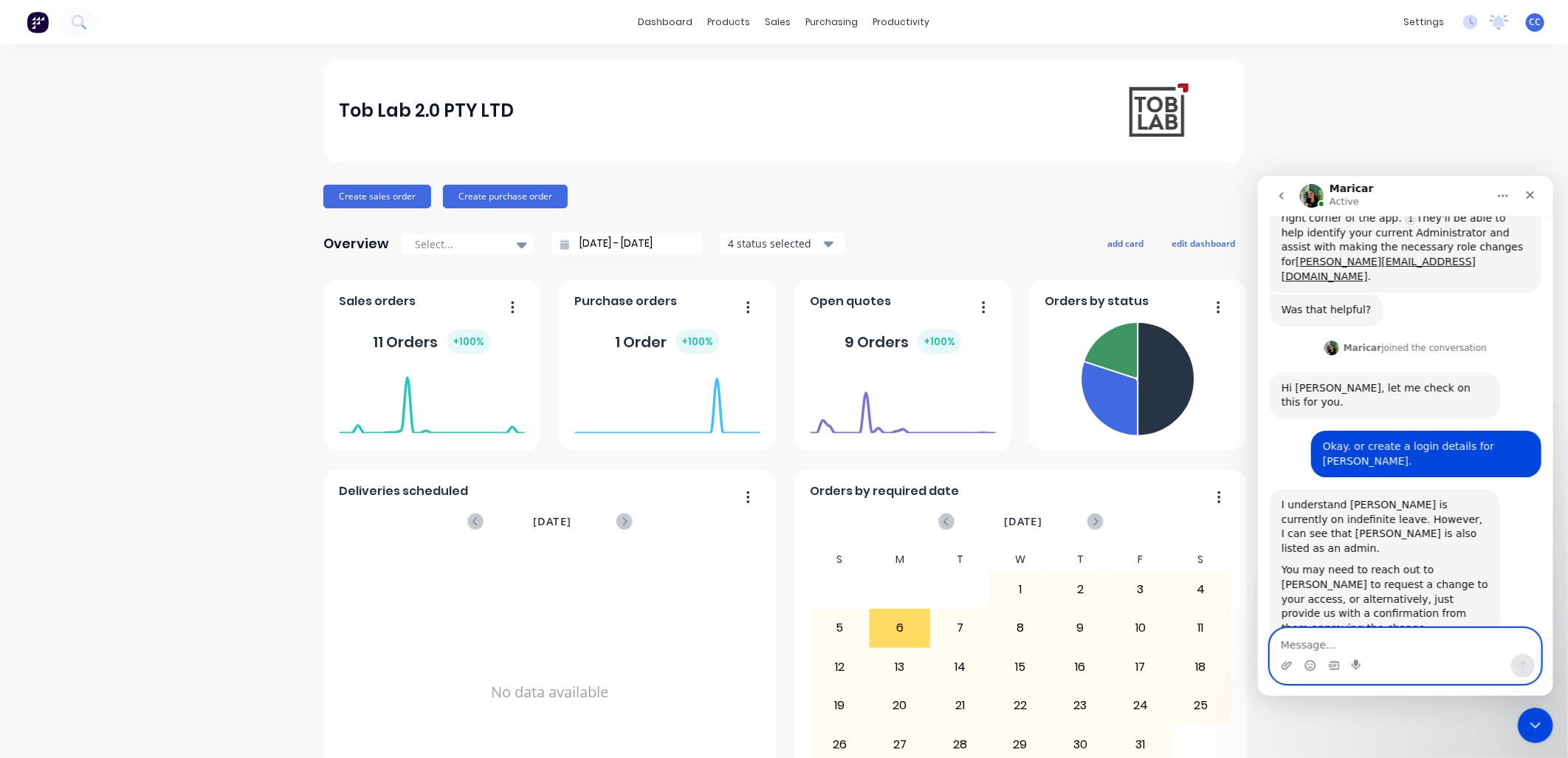
scroll to position [1762, 0]
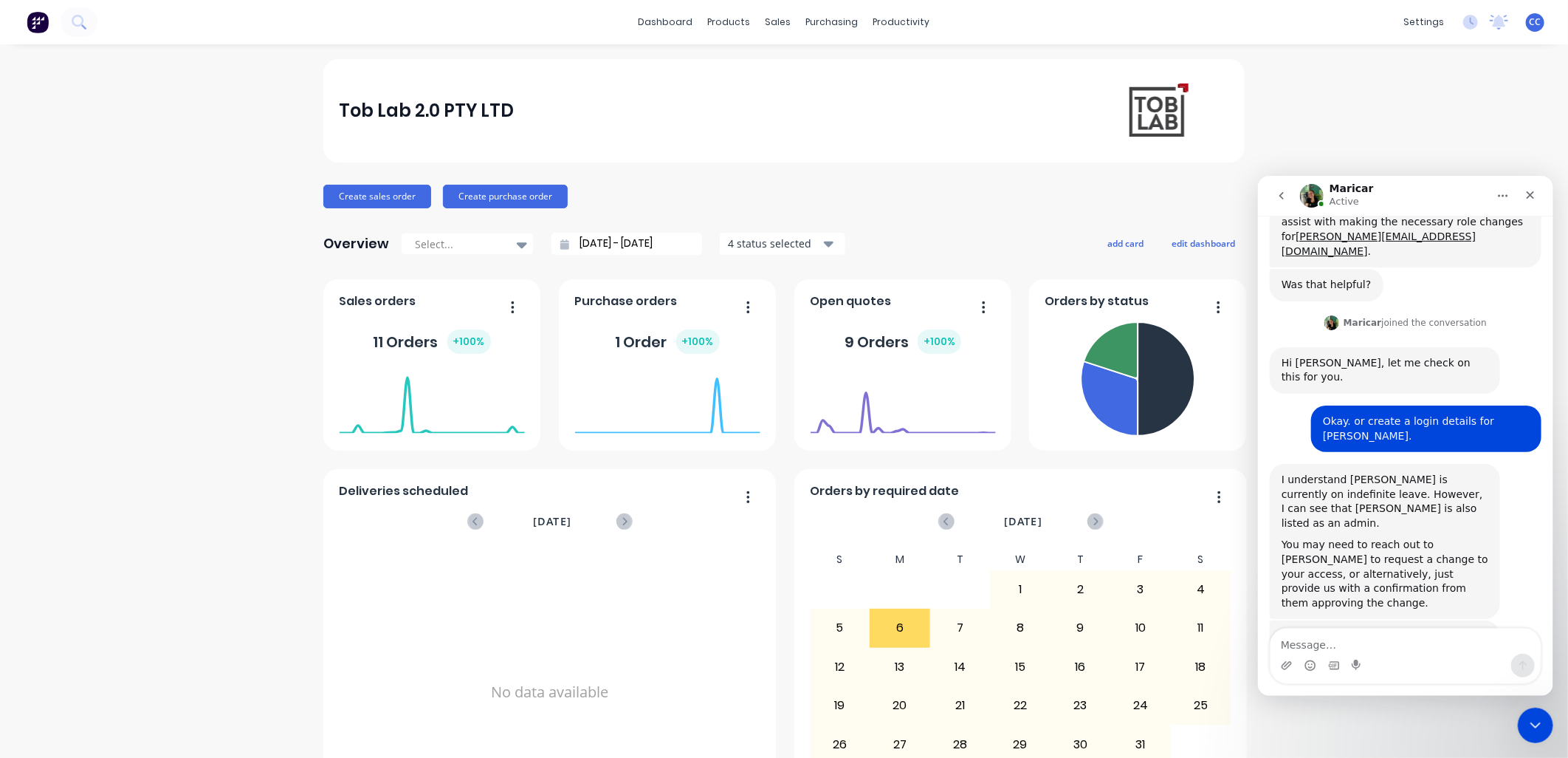
click at [773, 328] on div "We can't reach out to these people. Yes, here's his details. If he can be the n…" at bounding box center [1405, 751] width 272 height 115
click at [773, 328] on textarea "Message…" at bounding box center [1405, 641] width 270 height 25
click at [206, 143] on div "Tob Lab 2.0 PTY LTD Create sales order Create purchase order Overview Select...…" at bounding box center [784, 445] width 1568 height 771
click at [773, 137] on div "Tob Lab 2.0 PTY LTD Create sales order Create purchase order Overview Select...…" at bounding box center [784, 445] width 1568 height 771
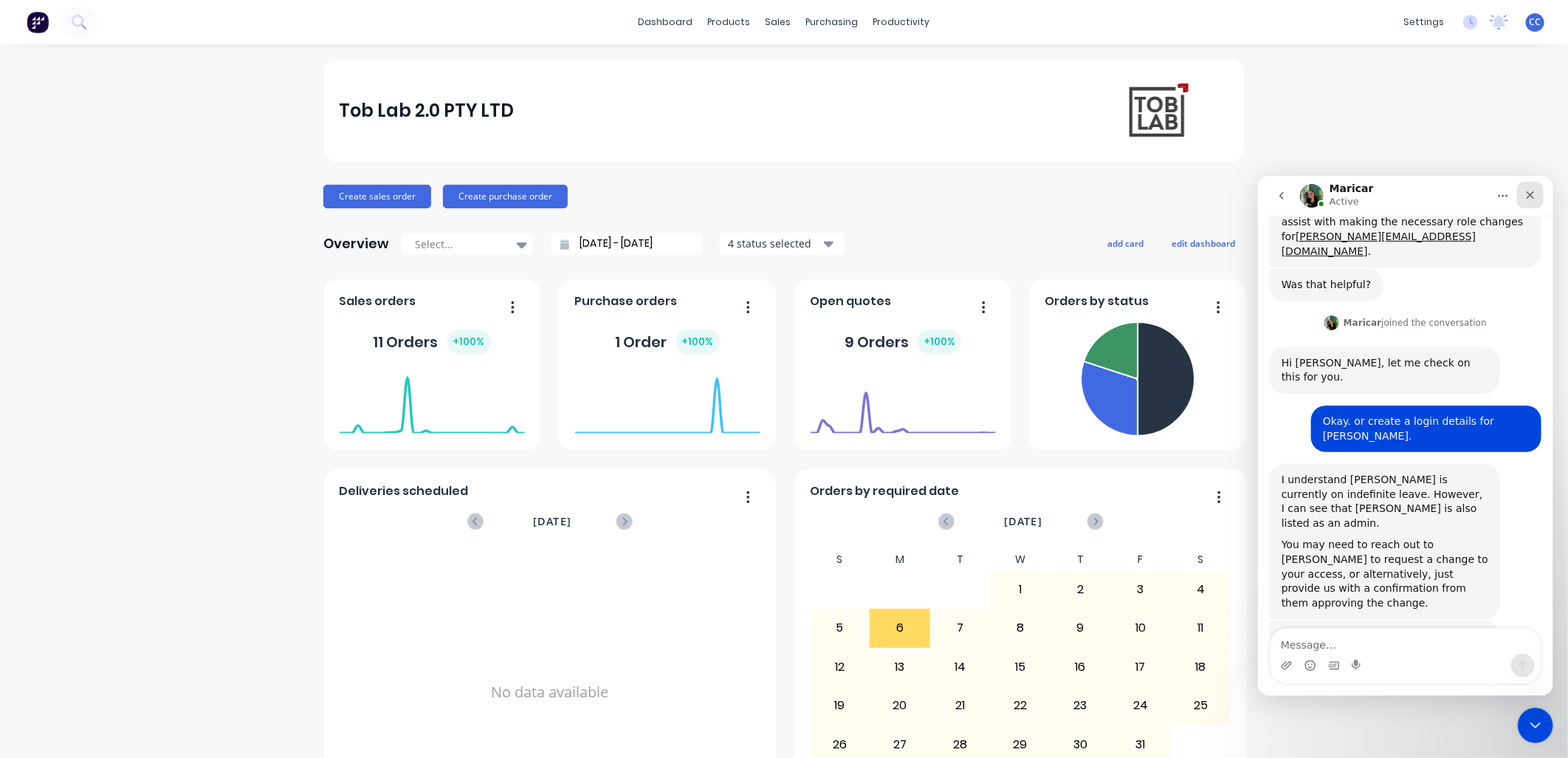
click at [773, 194] on icon "Close" at bounding box center [1530, 195] width 12 height 12
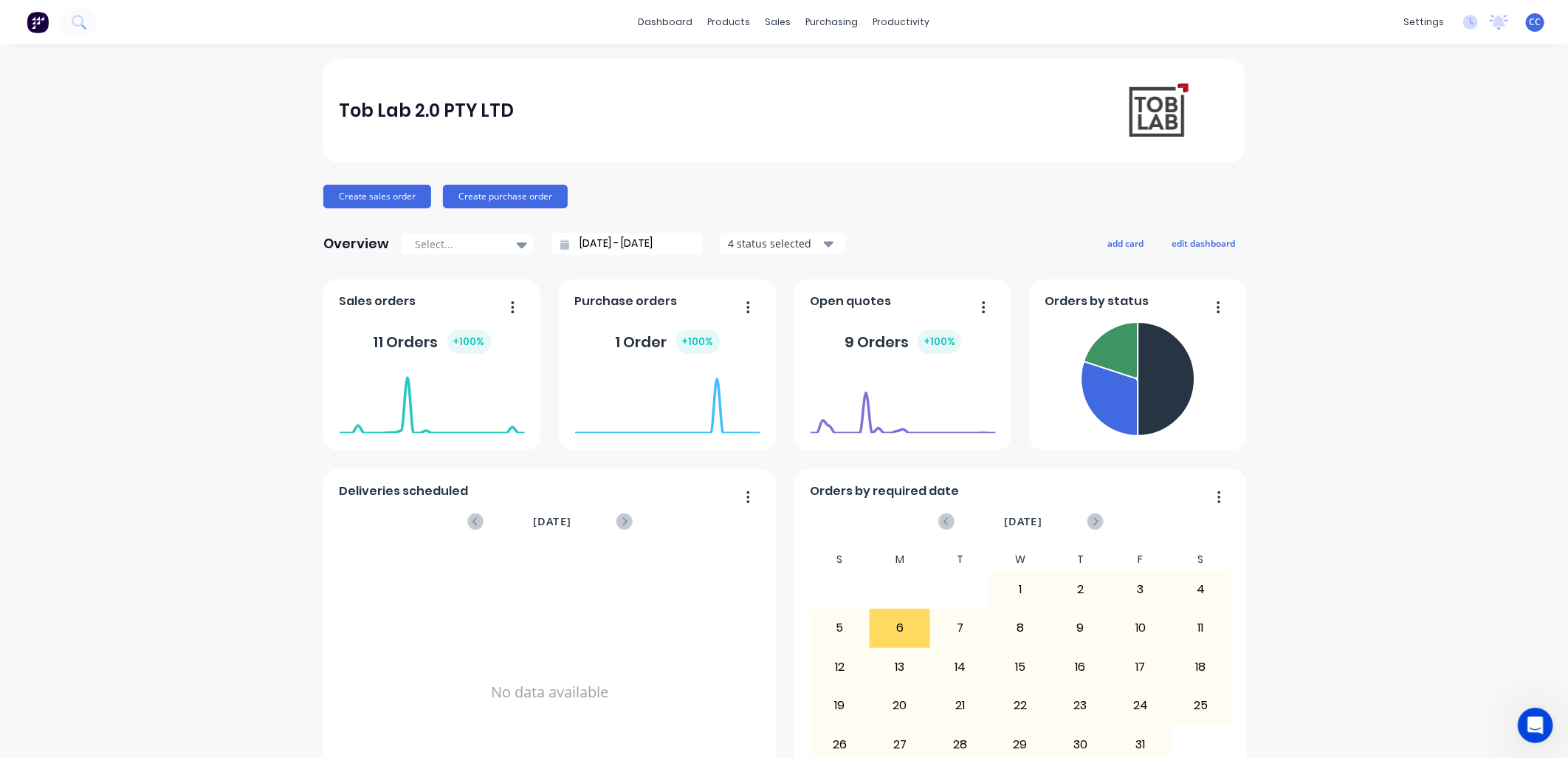
click at [773, 155] on div "Tob Lab 2.0 PTY LTD Create sales order Create purchase order Overview Select...…" at bounding box center [784, 445] width 1568 height 771
click at [773, 328] on icon "Open Intercom Messenger" at bounding box center [1534, 723] width 24 height 24
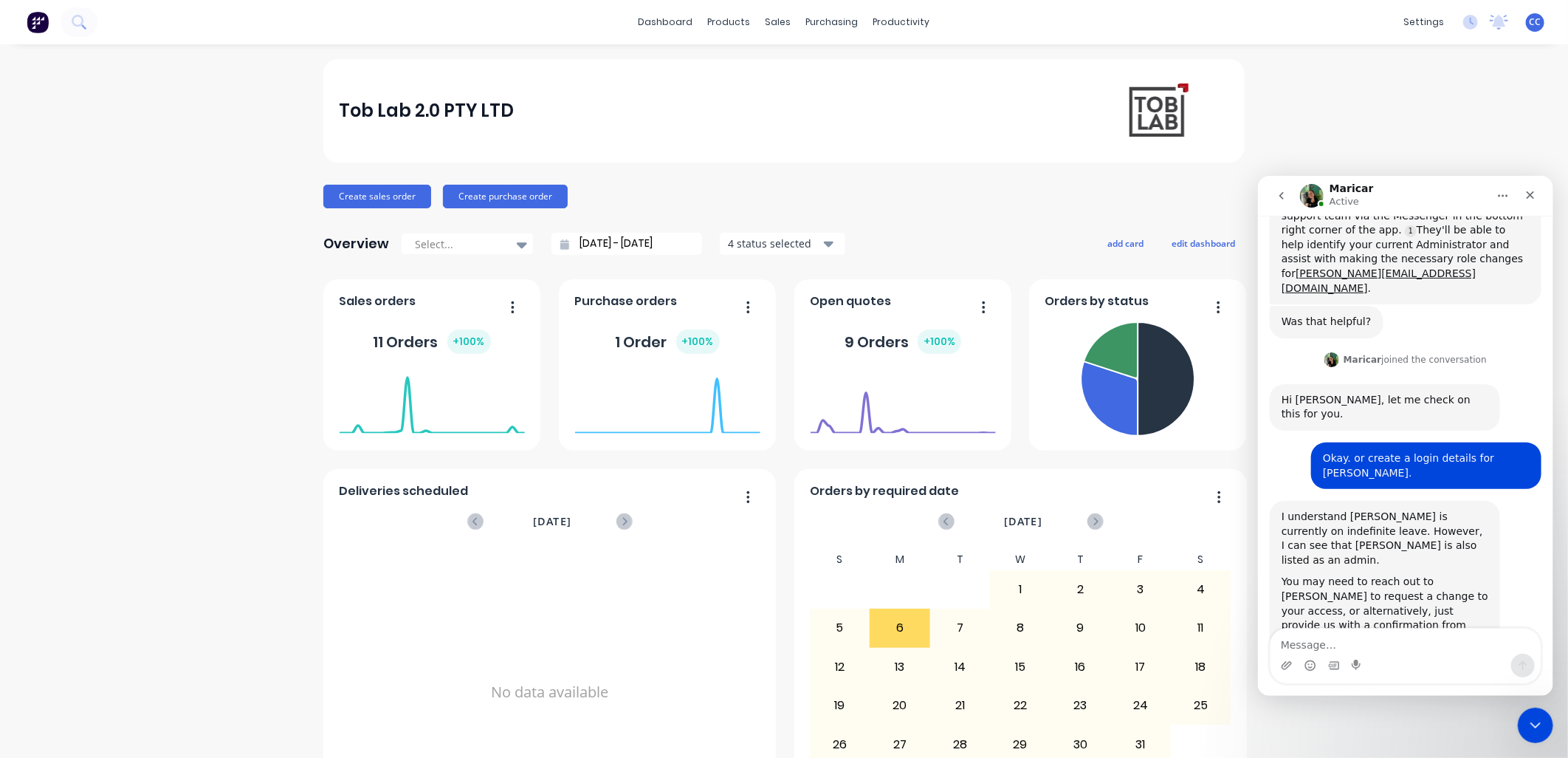
scroll to position [1762, 0]
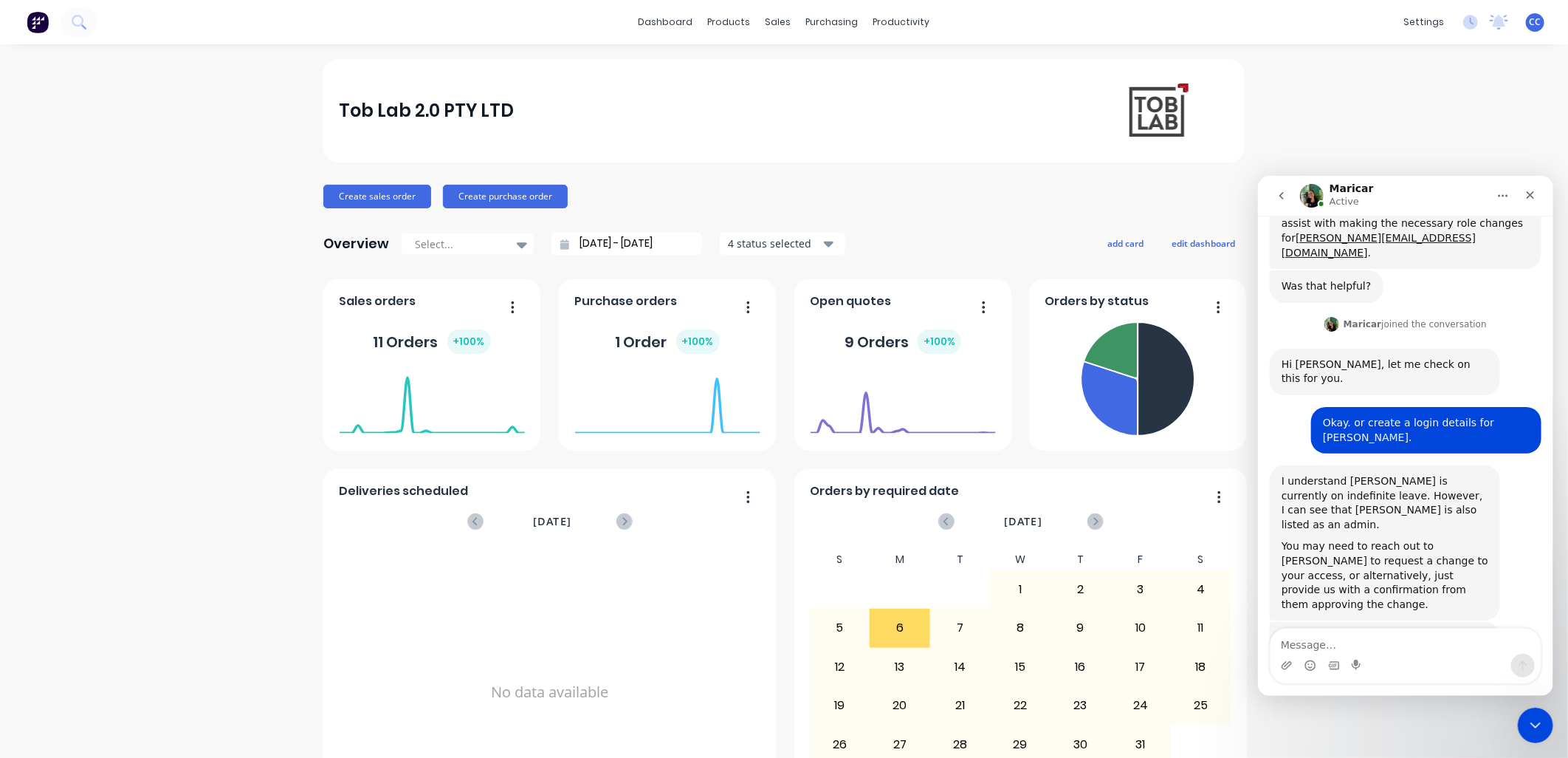
click at [773, 328] on div "We can't reach out to these people. Yes, here's his details. If he can be the n…" at bounding box center [1405, 752] width 272 height 115
click at [773, 102] on div "Tob Lab 2.0 PTY LTD Create sales order Create purchase order Overview Select...…" at bounding box center [784, 445] width 1568 height 771
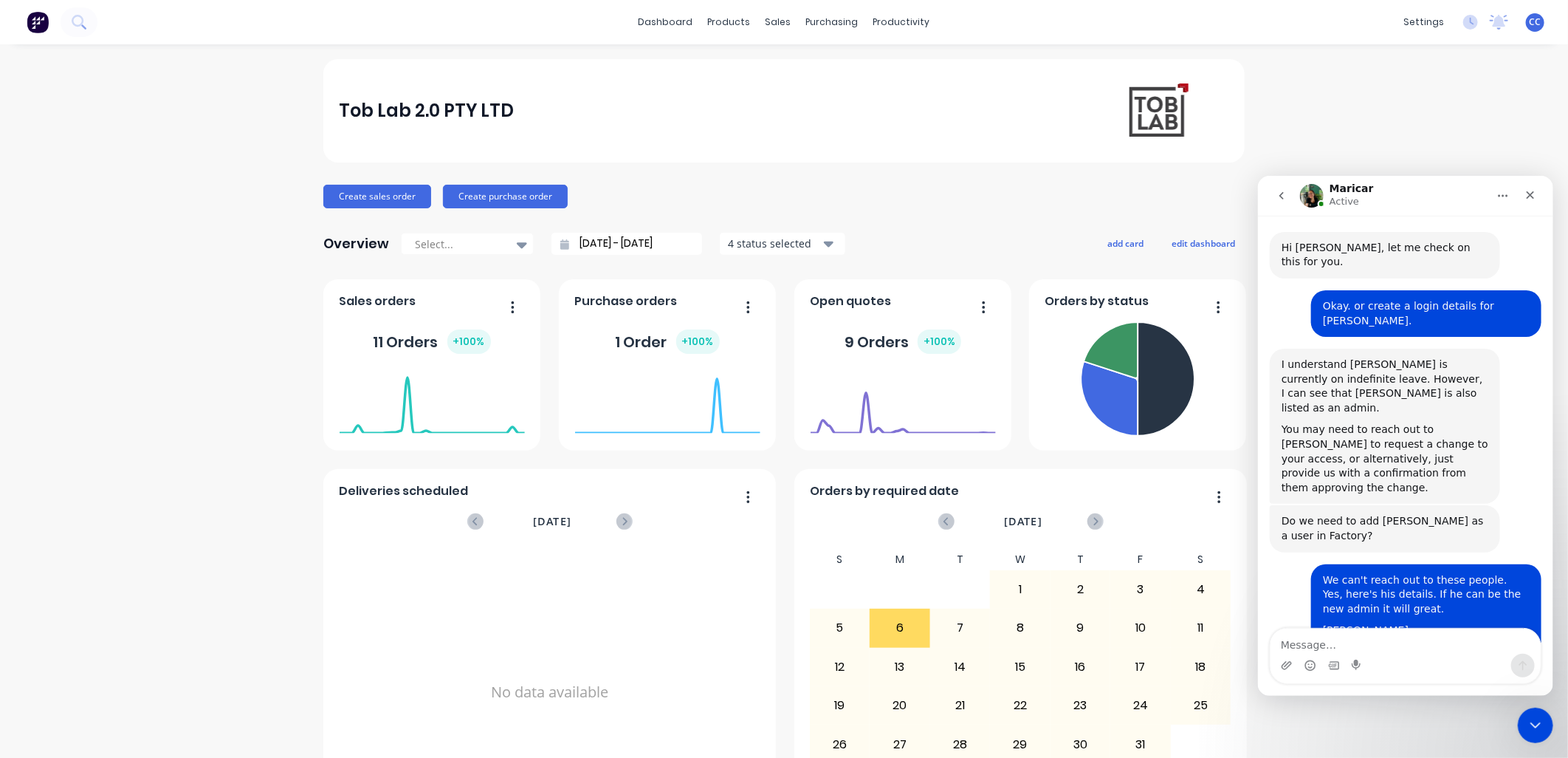
scroll to position [1878, 0]
click at [773, 199] on button "go back" at bounding box center [1281, 195] width 28 height 28
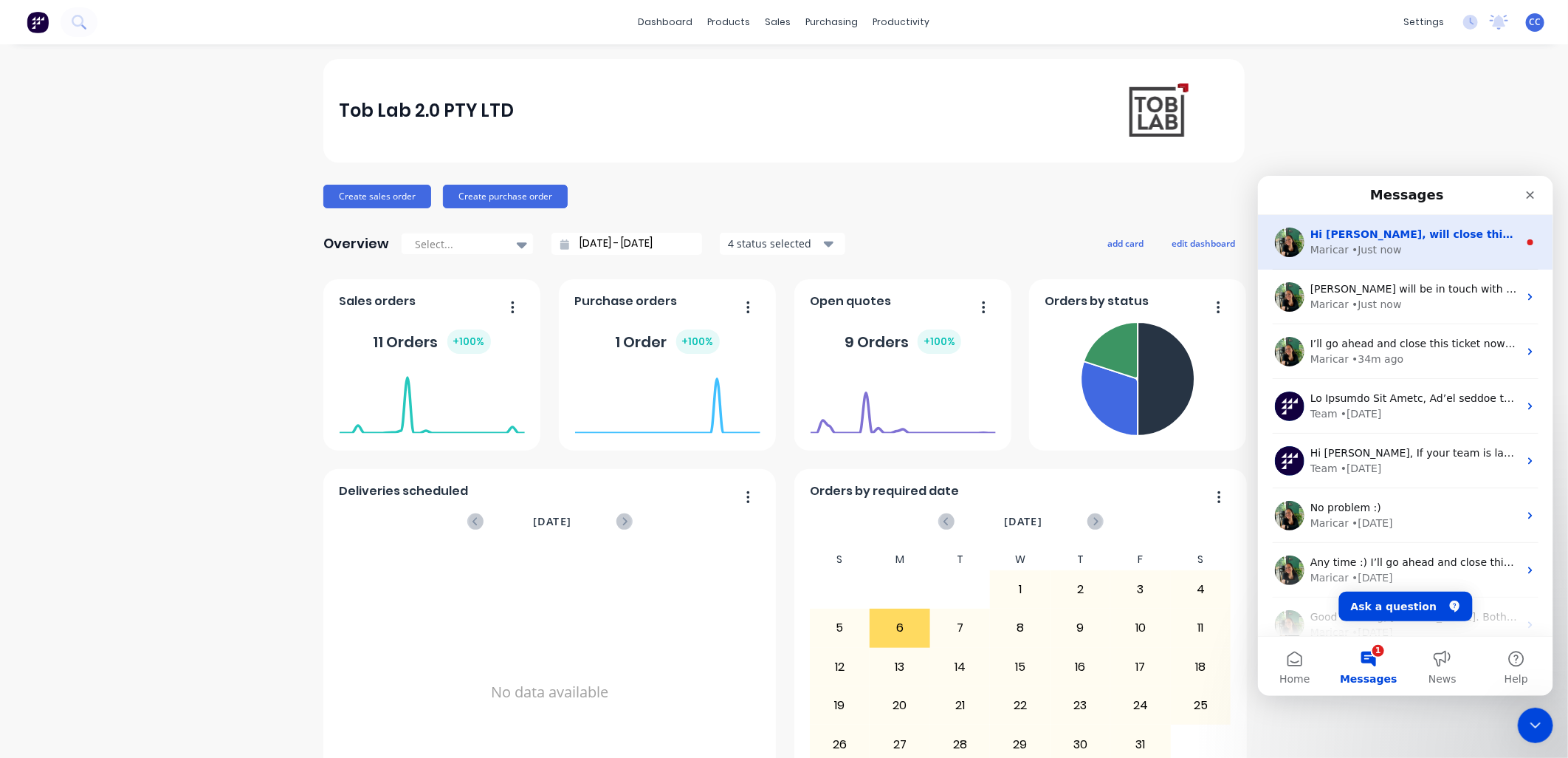
click at [773, 250] on div "• Just now" at bounding box center [1376, 249] width 50 height 16
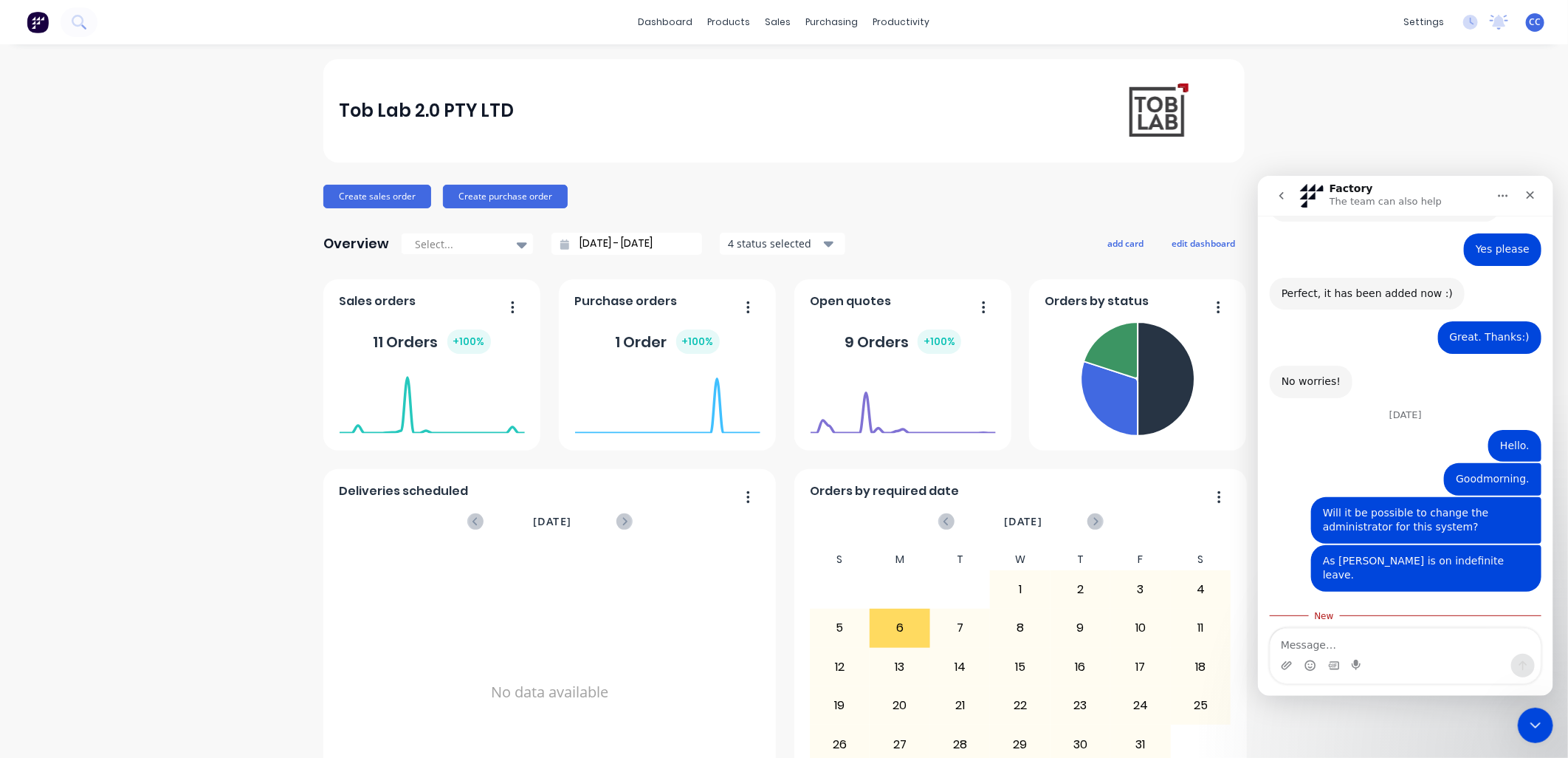
scroll to position [670, 0]
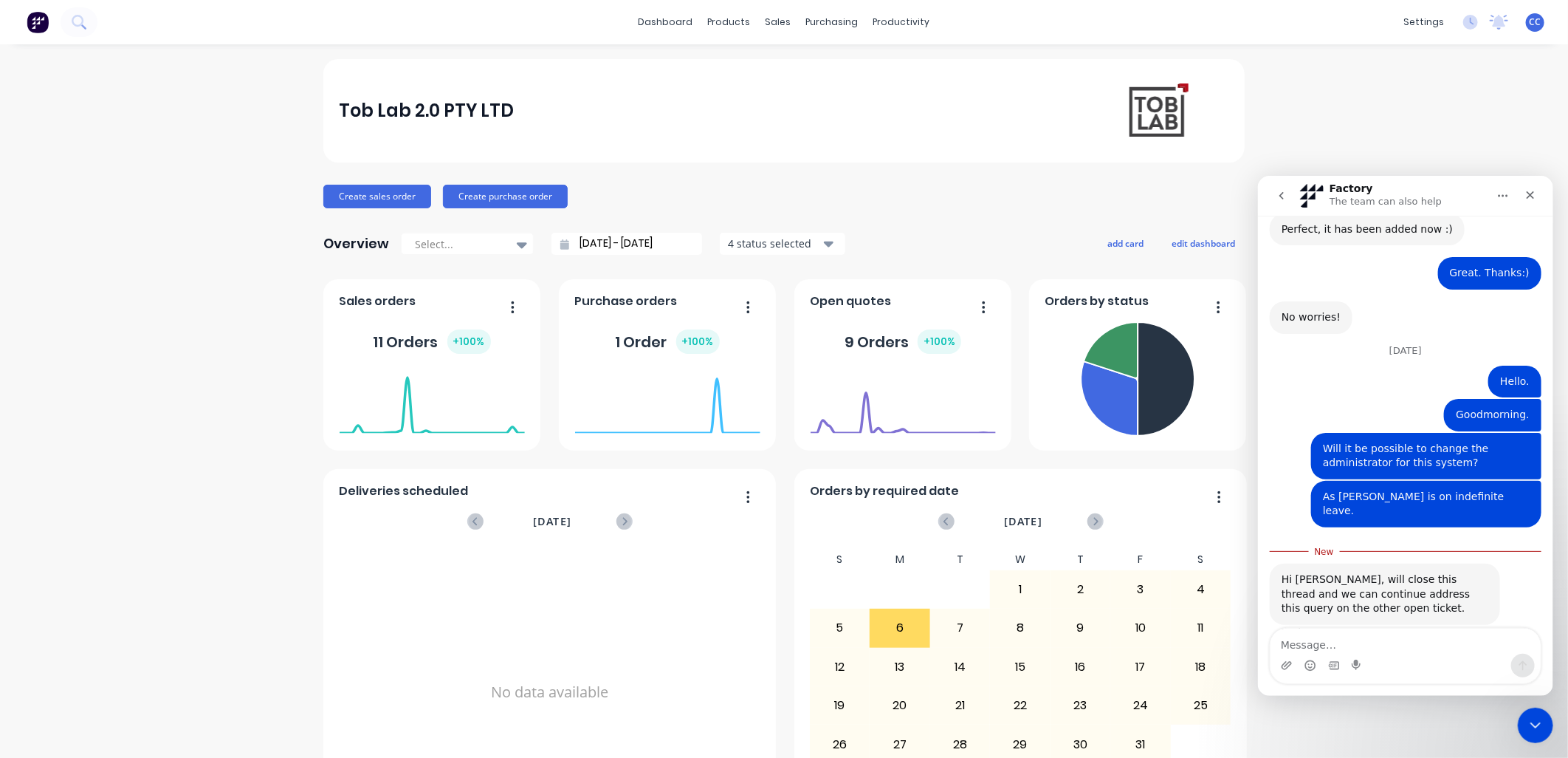
click at [773, 192] on icon "go back" at bounding box center [1281, 195] width 12 height 12
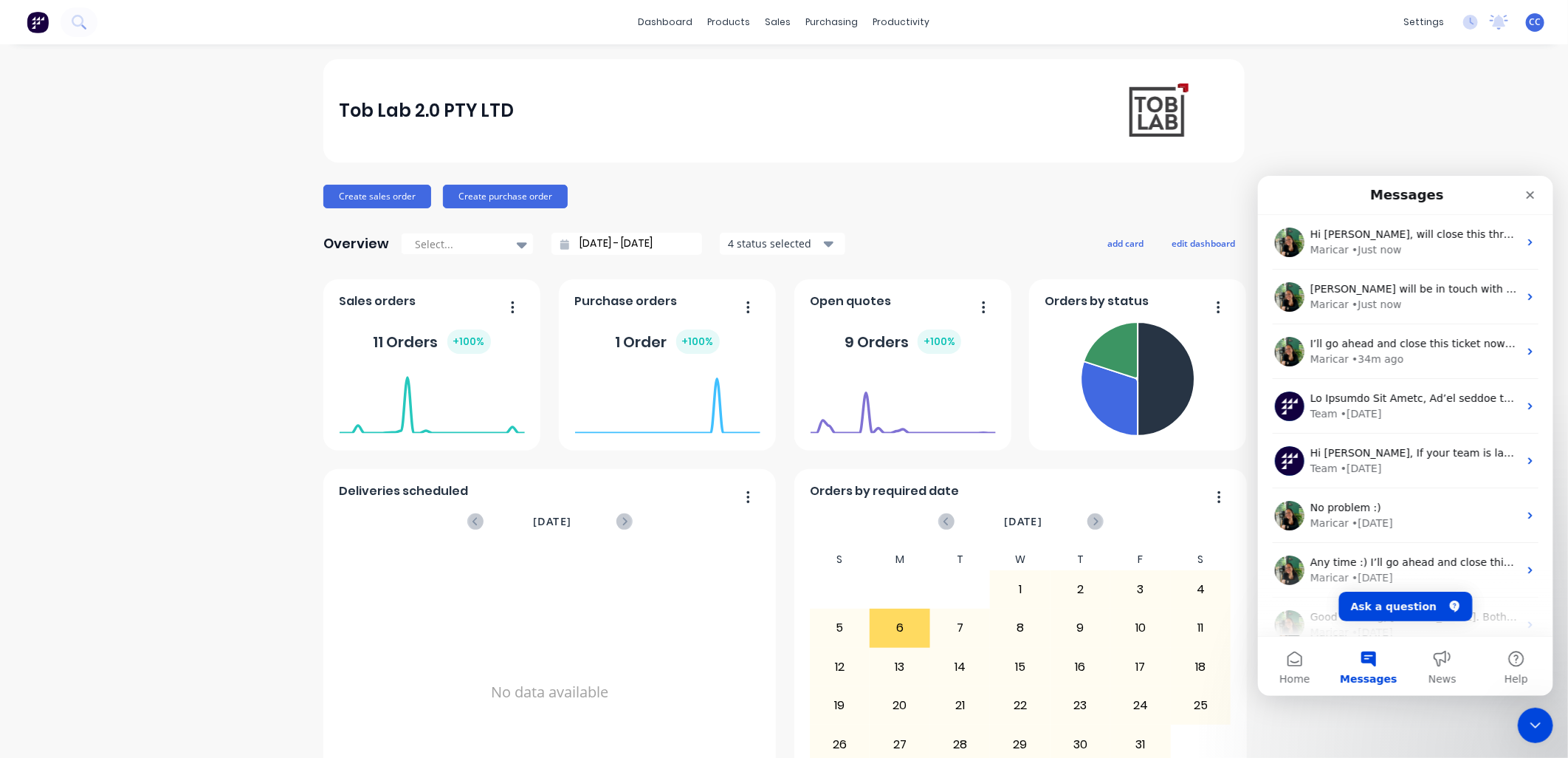
scroll to position [0, 0]
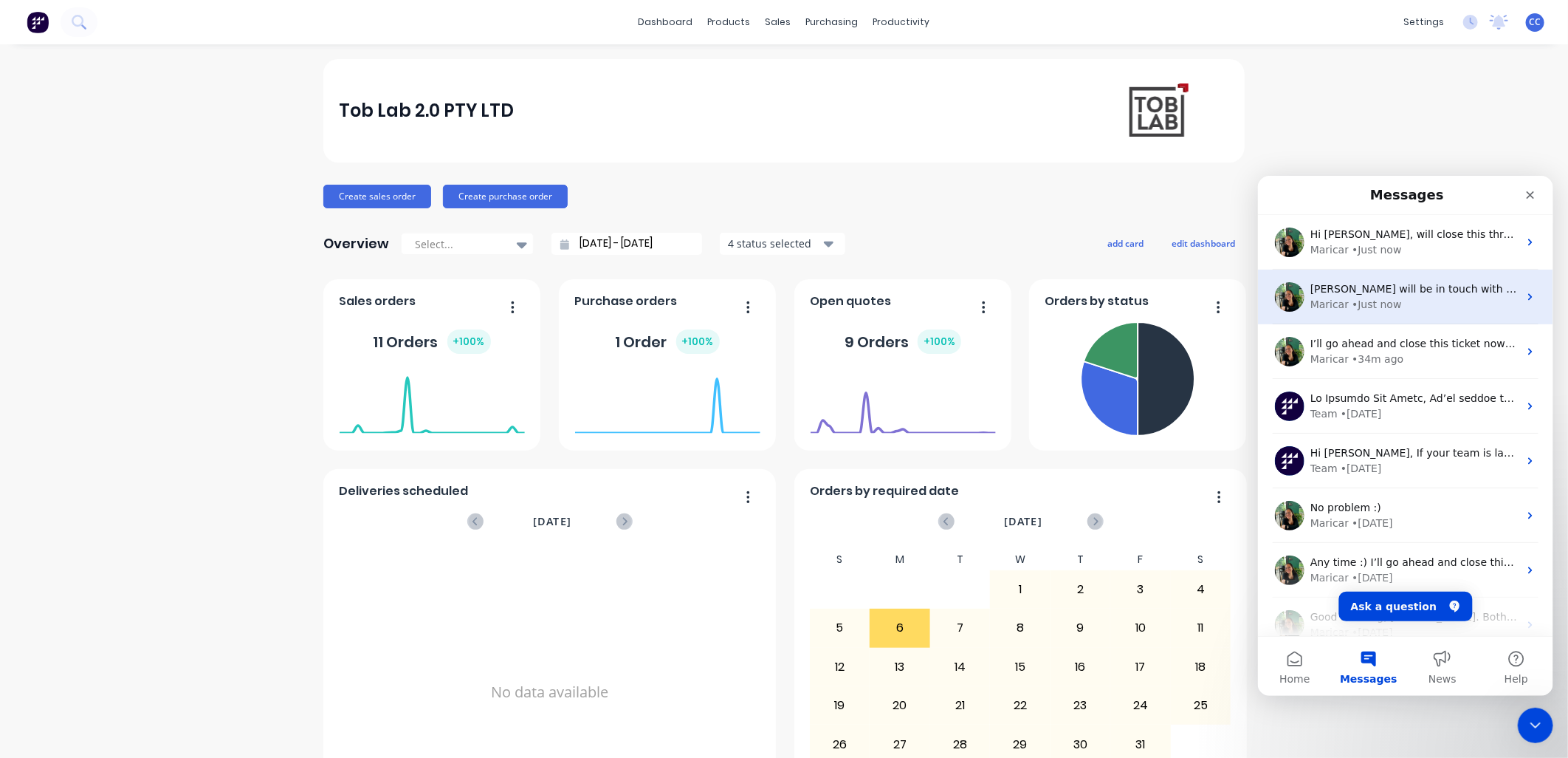
click at [773, 301] on div "• Just now" at bounding box center [1376, 304] width 50 height 16
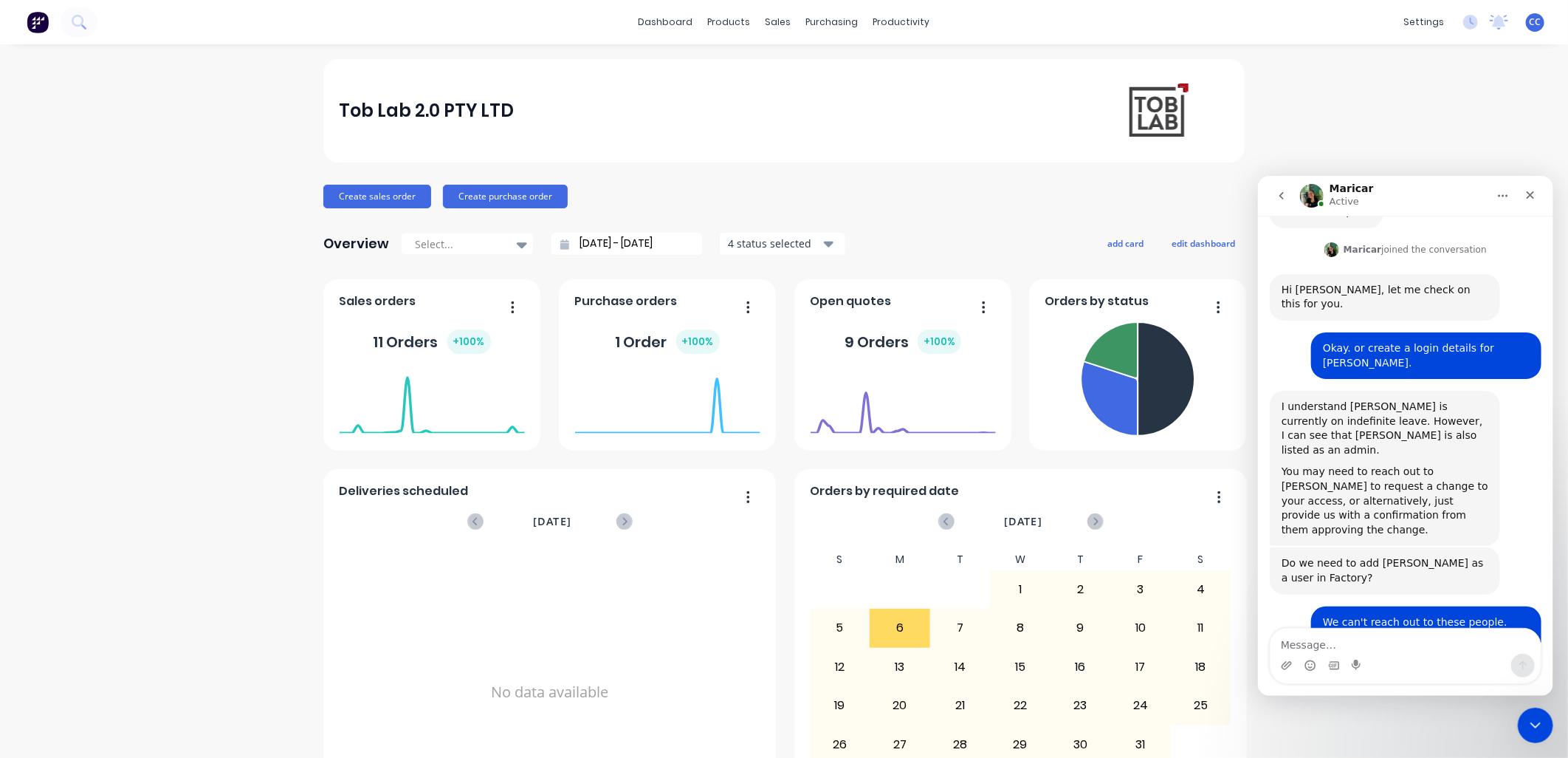
scroll to position [1879, 0]
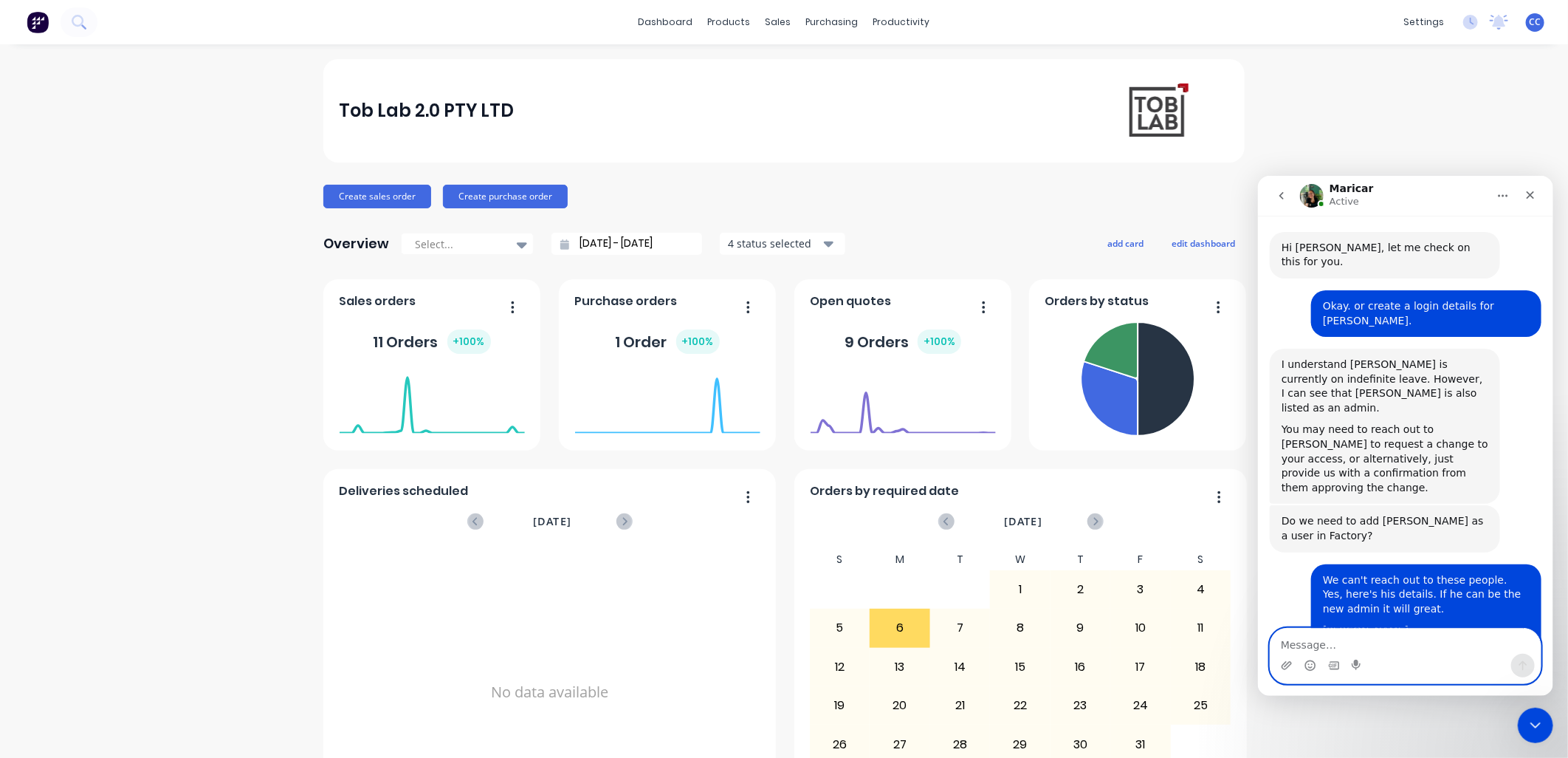
click at [773, 328] on textarea "Message…" at bounding box center [1405, 641] width 270 height 25
type textarea "No problem. Thanks."
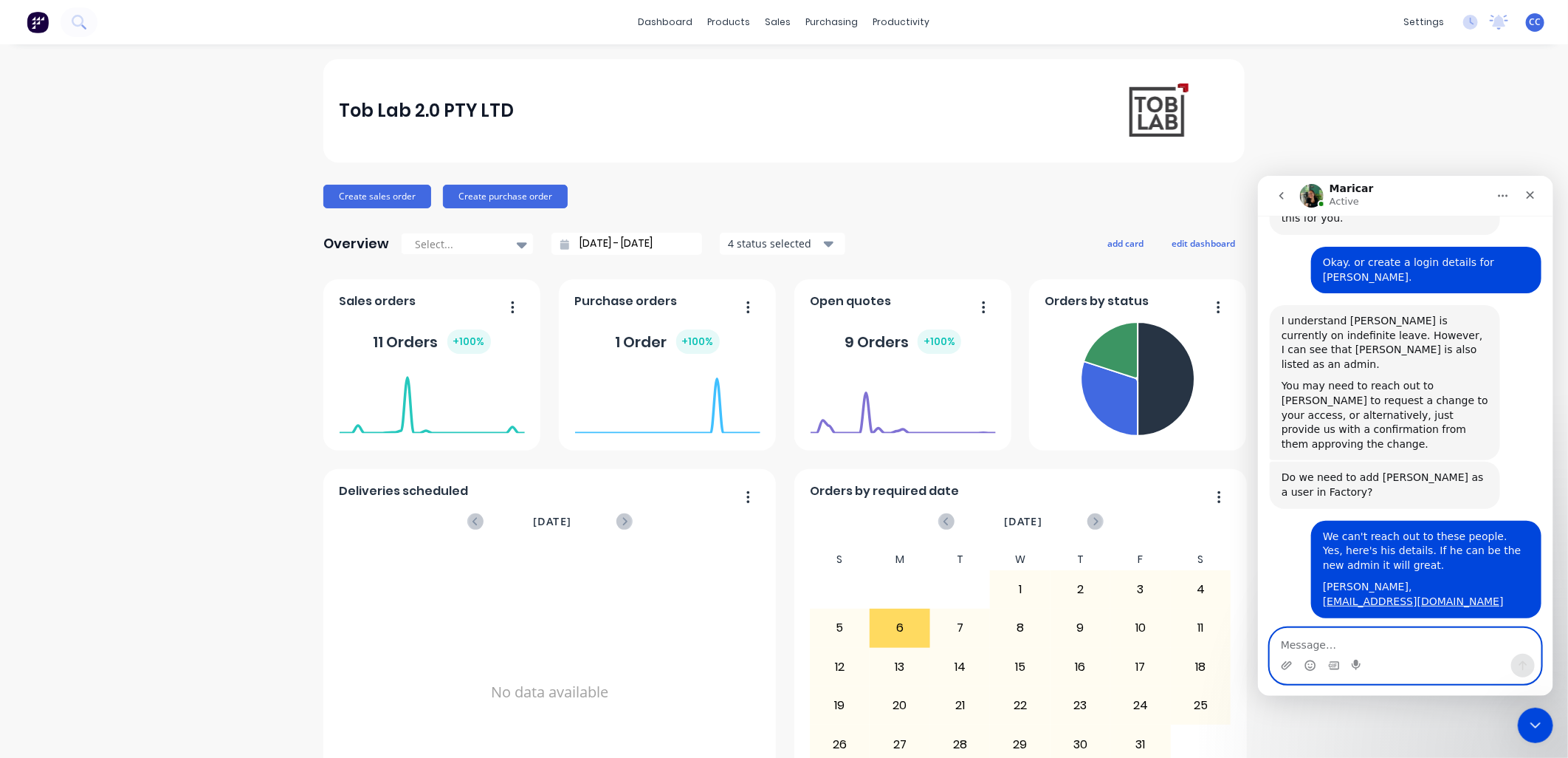
click at [773, 328] on textarea "Message…" at bounding box center [1405, 641] width 270 height 25
type textarea "B"
click at [180, 328] on div "Tob Lab 2.0 PTY LTD Create sales order Create purchase order Overview Select...…" at bounding box center [784, 445] width 1568 height 771
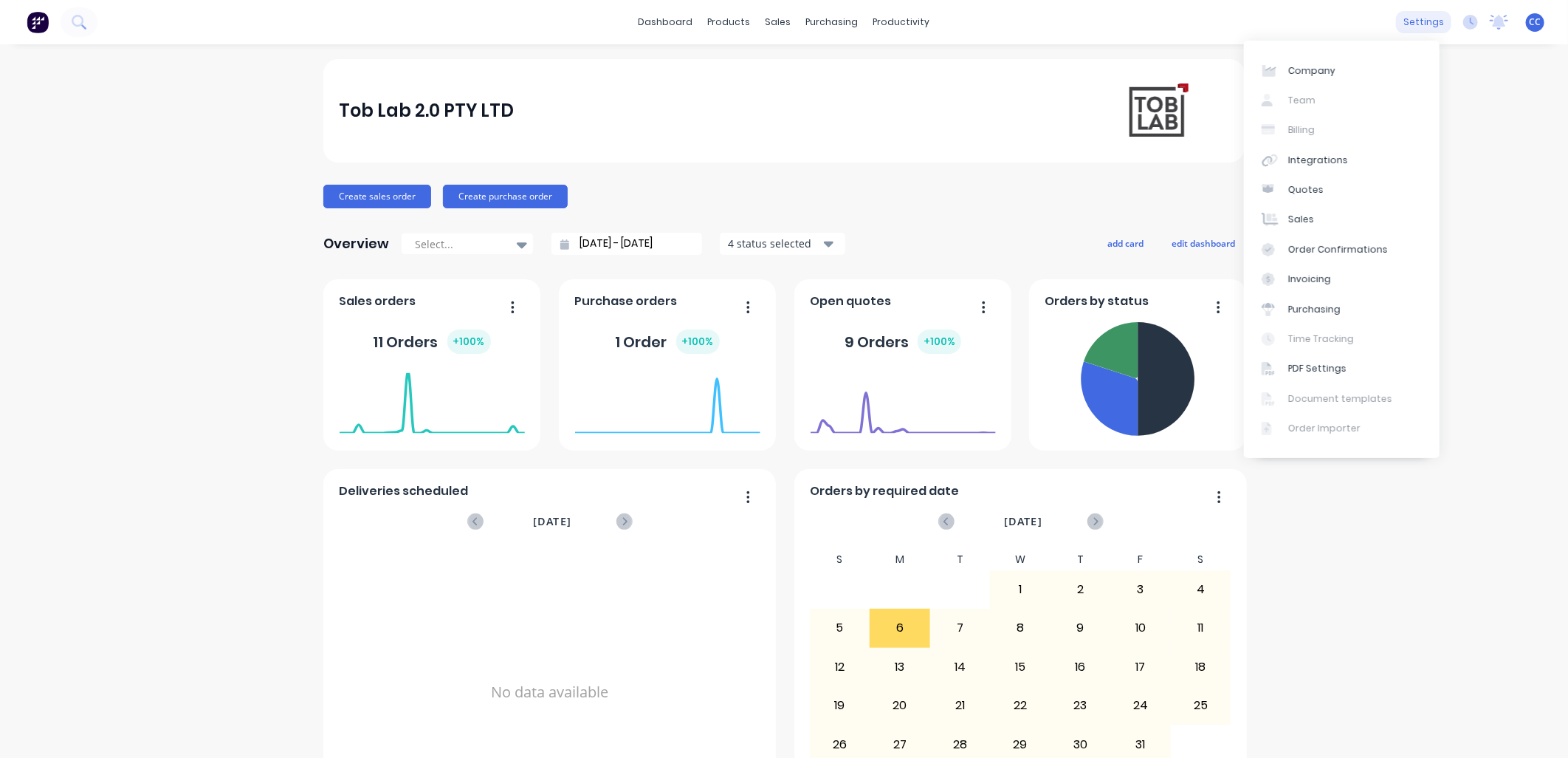
click at [1405, 24] on div "settings" at bounding box center [1423, 22] width 56 height 22
drag, startPoint x: 1437, startPoint y: 485, endPoint x: 724, endPoint y: 171, distance: 779.1
click at [1432, 481] on div "Tob Lab 2.0 PTY LTD Create sales order Create purchase order Overview Select...…" at bounding box center [784, 445] width 1568 height 771
